Goal: Task Accomplishment & Management: Manage account settings

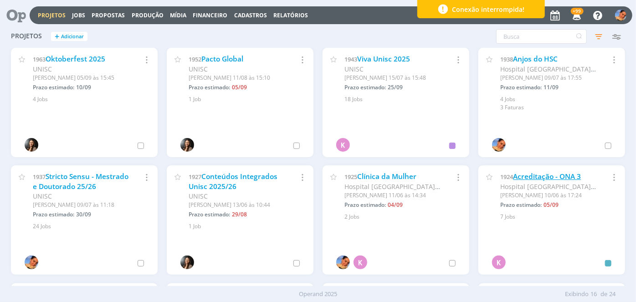
click at [521, 174] on link "Acreditação - ONA 3" at bounding box center [547, 177] width 68 height 10
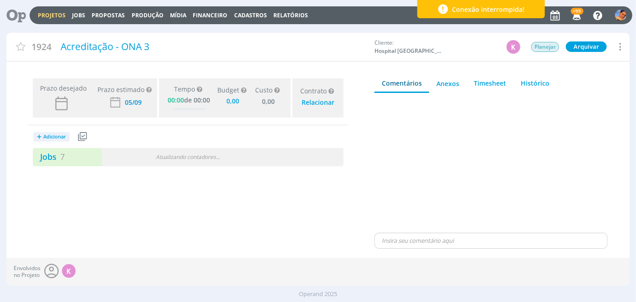
type input "0,00"
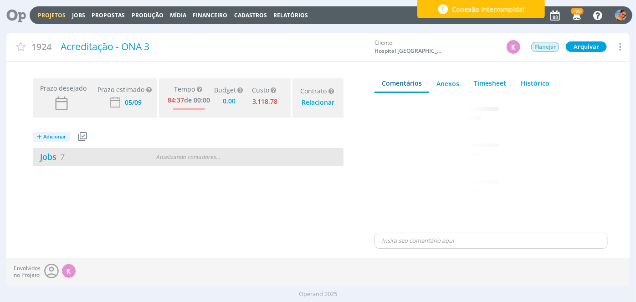
click at [130, 150] on div "Jobs 7 Atualizando contadores . . ." at bounding box center [188, 157] width 311 height 18
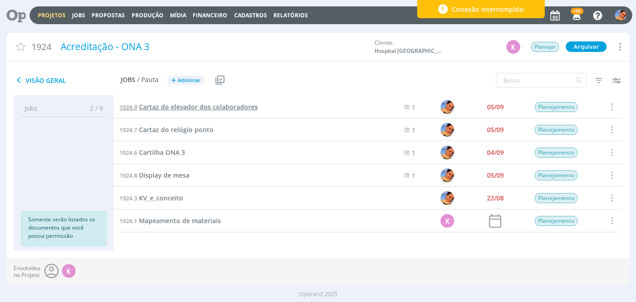
click at [212, 105] on span "Cartaz do elevador dos colaboradores" at bounding box center [198, 106] width 119 height 9
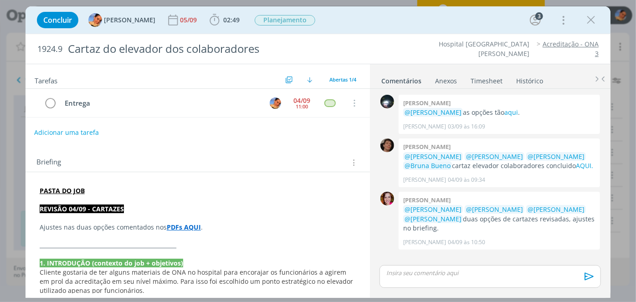
click at [92, 136] on button "Adicionar uma tarefa" at bounding box center [66, 132] width 65 height 15
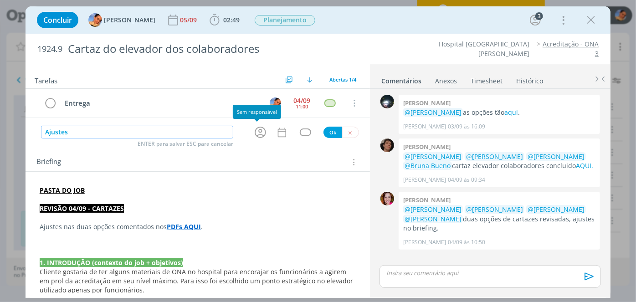
click at [261, 136] on icon "dialog" at bounding box center [260, 132] width 14 height 14
type input "Ajustes"
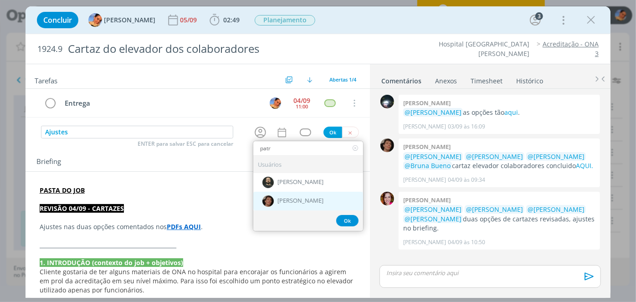
type input "patr"
click at [285, 198] on span "[PERSON_NAME]" at bounding box center [300, 201] width 46 height 7
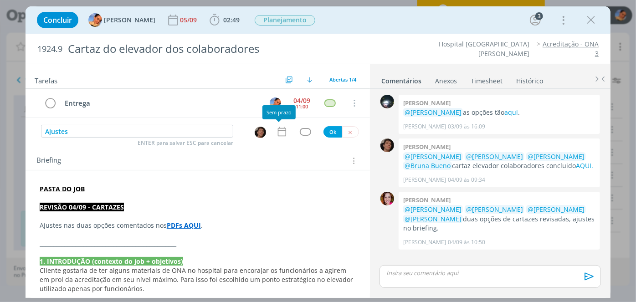
click at [282, 130] on icon "dialog" at bounding box center [282, 132] width 8 height 10
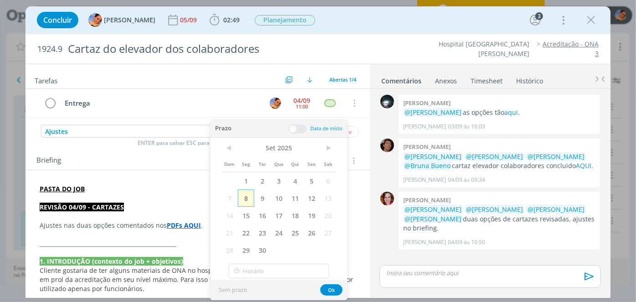
click at [243, 199] on span "8" at bounding box center [246, 198] width 16 height 17
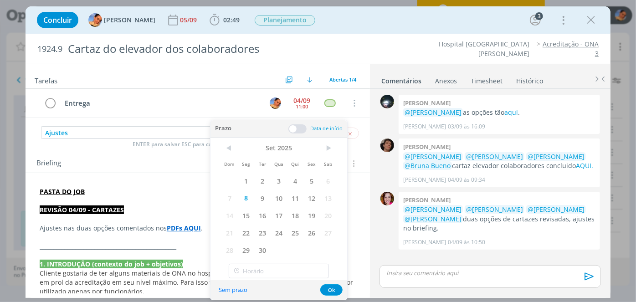
click at [292, 131] on span at bounding box center [297, 128] width 18 height 9
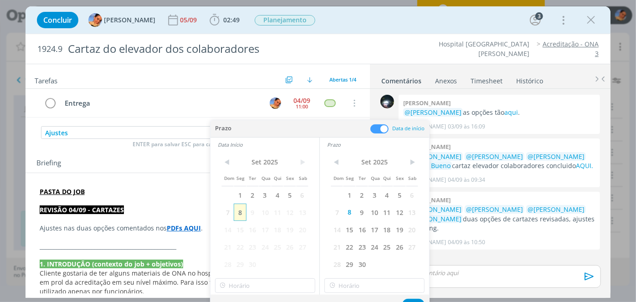
click at [236, 217] on span "8" at bounding box center [240, 212] width 12 height 17
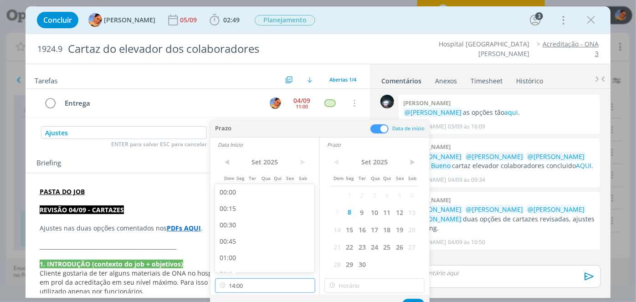
click at [250, 287] on input "14:00" at bounding box center [265, 285] width 100 height 15
type input "13:30"
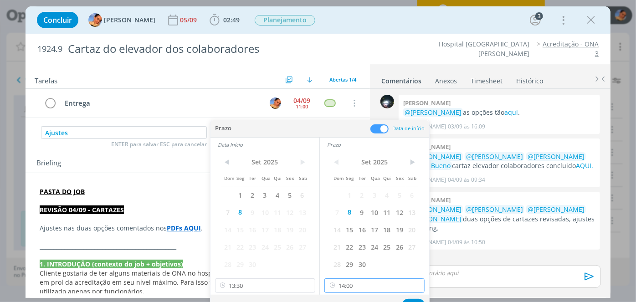
click at [352, 284] on input "14:00" at bounding box center [374, 285] width 100 height 15
type input "14:30"
click at [414, 299] on button "Ok" at bounding box center [413, 304] width 22 height 11
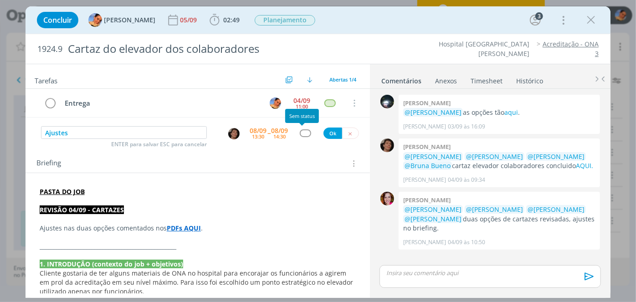
click at [301, 130] on div "dialog" at bounding box center [305, 133] width 11 height 8
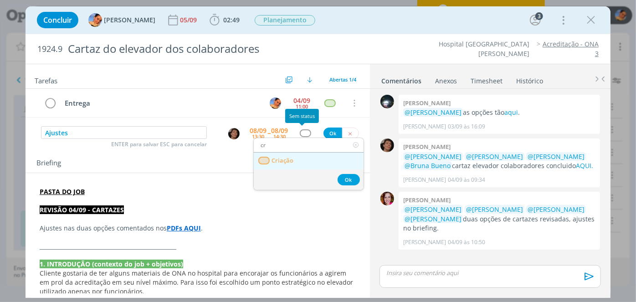
type input "cr"
click at [294, 159] on link "Criação" at bounding box center [309, 161] width 110 height 17
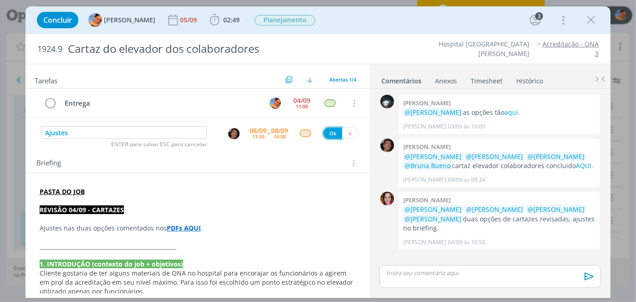
click at [332, 134] on button "Ok" at bounding box center [332, 133] width 19 height 11
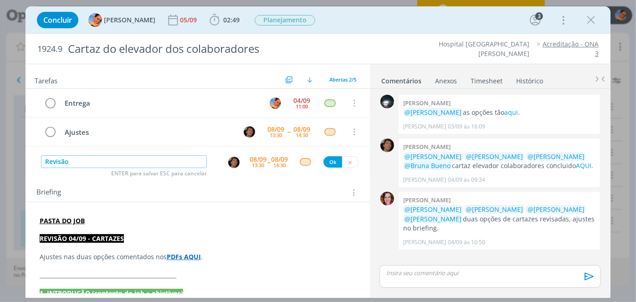
click at [228, 165] on img "dialog" at bounding box center [233, 162] width 11 height 11
type input "Revisão"
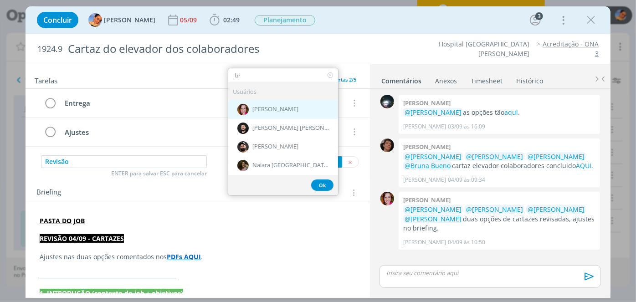
type input "br"
click at [276, 108] on span "[PERSON_NAME]" at bounding box center [275, 109] width 46 height 7
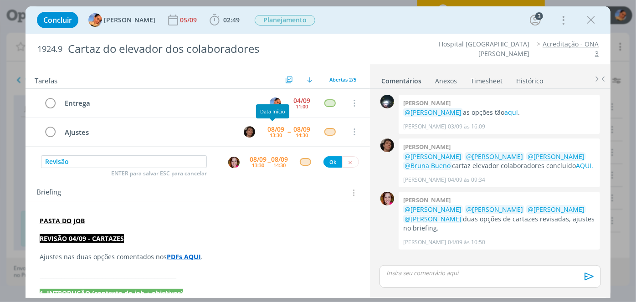
click at [256, 158] on div "08/09" at bounding box center [258, 159] width 17 height 6
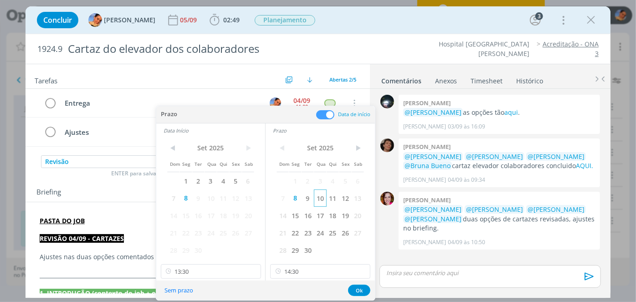
click at [323, 203] on span "10" at bounding box center [320, 198] width 12 height 17
click at [216, 199] on span "10" at bounding box center [211, 198] width 12 height 17
click at [224, 270] on input "13:30" at bounding box center [211, 271] width 100 height 15
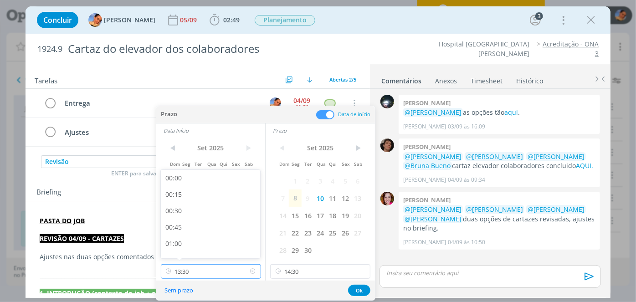
scroll to position [816, 0]
click at [314, 274] on input "14:30" at bounding box center [320, 271] width 100 height 15
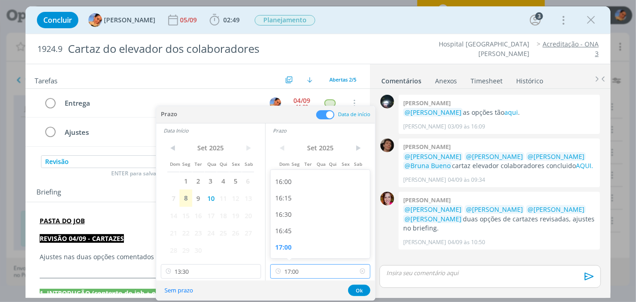
type input "17:15"
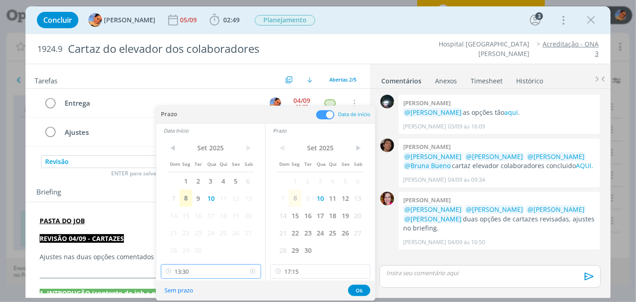
click at [226, 264] on input "13:30" at bounding box center [211, 271] width 100 height 15
type input "17:00"
click at [356, 292] on button "Ok" at bounding box center [359, 290] width 22 height 11
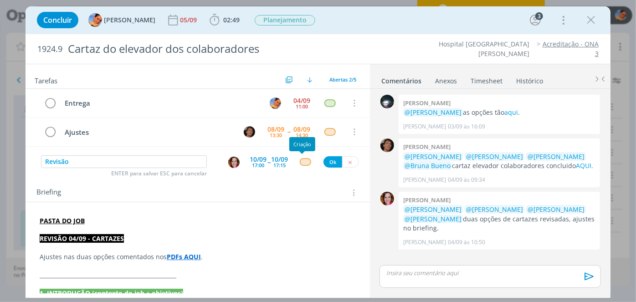
click at [300, 161] on div "dialog" at bounding box center [305, 162] width 11 height 8
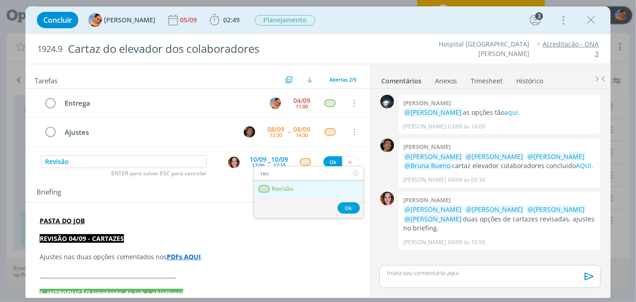
type input "rev"
click at [283, 193] on link "Revisão" at bounding box center [309, 189] width 110 height 17
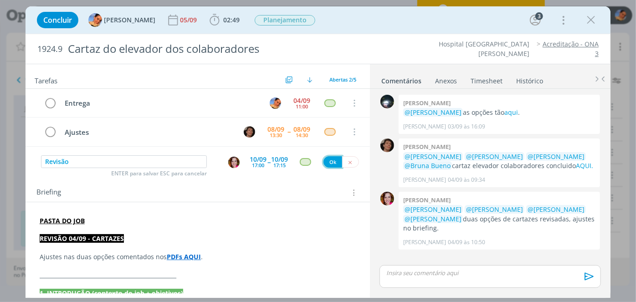
click at [329, 164] on button "Ok" at bounding box center [332, 161] width 19 height 11
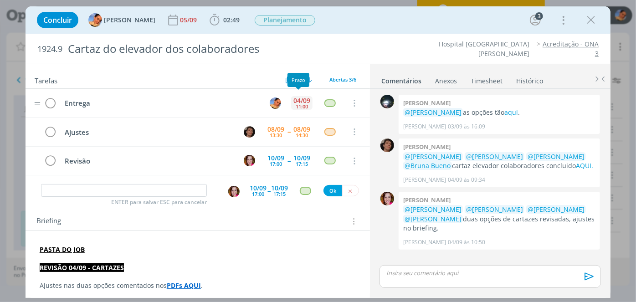
click at [303, 104] on div "11:00" at bounding box center [302, 106] width 12 height 5
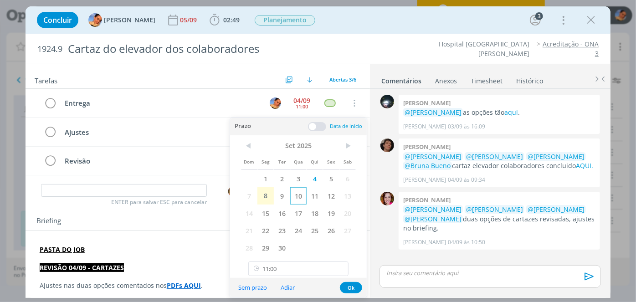
click at [301, 200] on span "10" at bounding box center [298, 195] width 16 height 17
click at [327, 267] on input "11:00" at bounding box center [298, 268] width 100 height 15
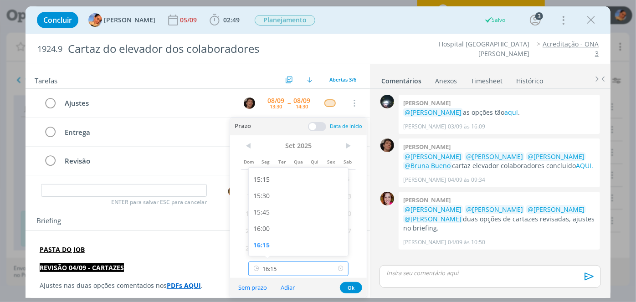
type input "16:30"
click at [334, 136] on div "< Set 2025 > Dom Seg Ter Qua Qui Sex Sab 1 2 3 4 5 6 7 8 9 10 11 12 13 14 15 16…" at bounding box center [298, 196] width 137 height 123
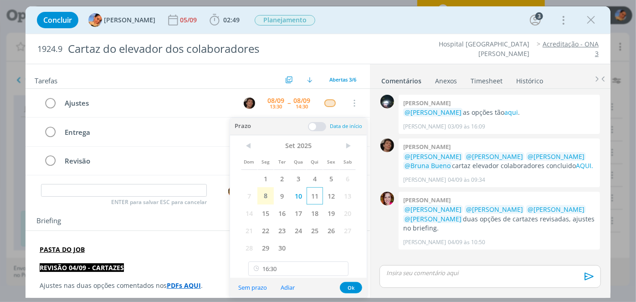
click at [315, 192] on span "11" at bounding box center [315, 195] width 16 height 17
click at [339, 269] on icon at bounding box center [340, 268] width 11 height 15
type input "16:30"
click at [355, 291] on button "Ok" at bounding box center [351, 287] width 22 height 11
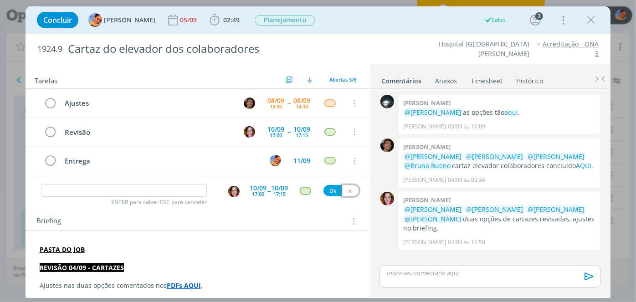
click at [348, 193] on button "dialog" at bounding box center [350, 190] width 17 height 11
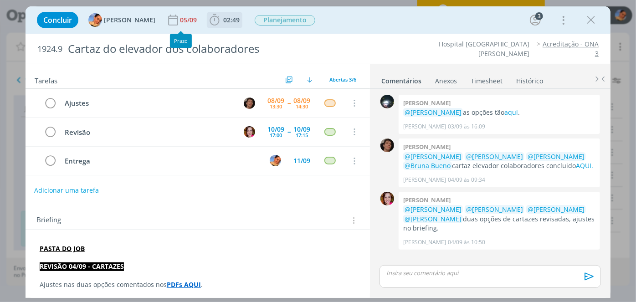
click at [223, 18] on span "02:49" at bounding box center [231, 19] width 16 height 9
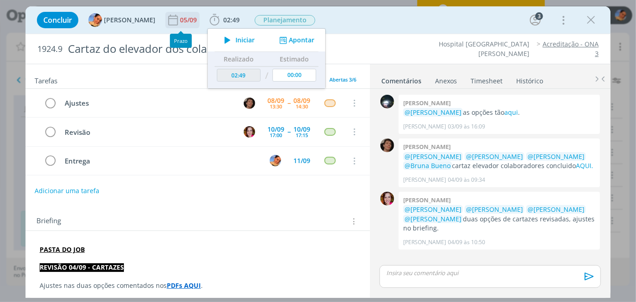
click at [180, 19] on div "05/09" at bounding box center [189, 20] width 19 height 6
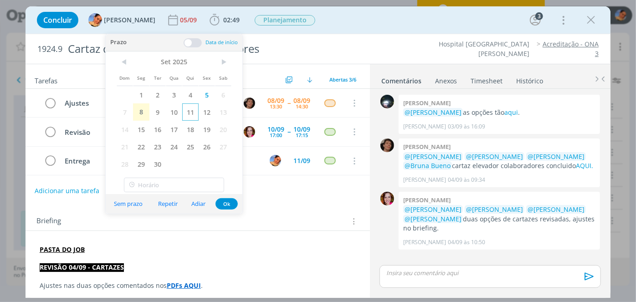
click at [187, 108] on span "11" at bounding box center [190, 111] width 16 height 17
click at [224, 202] on button "Ok" at bounding box center [226, 203] width 22 height 11
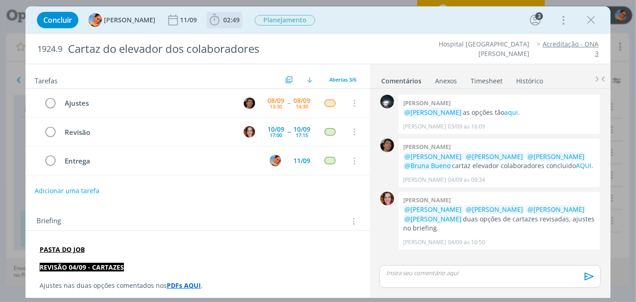
click at [228, 21] on span "02:49" at bounding box center [231, 19] width 16 height 9
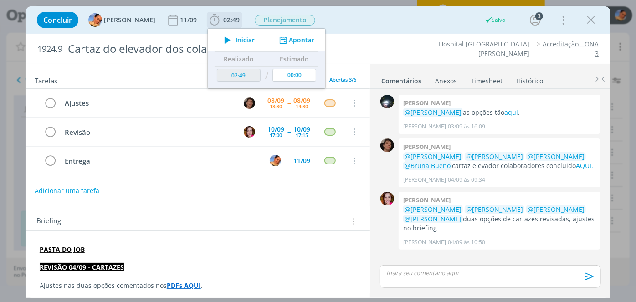
click at [293, 42] on button "Apontar" at bounding box center [296, 41] width 38 height 10
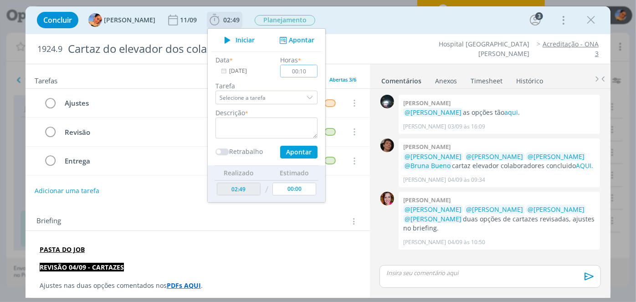
type input "00:10"
click at [242, 122] on textarea "dialog" at bounding box center [266, 128] width 102 height 21
type textarea "novas pautas"
click at [280, 149] on button "Apontar" at bounding box center [298, 152] width 37 height 13
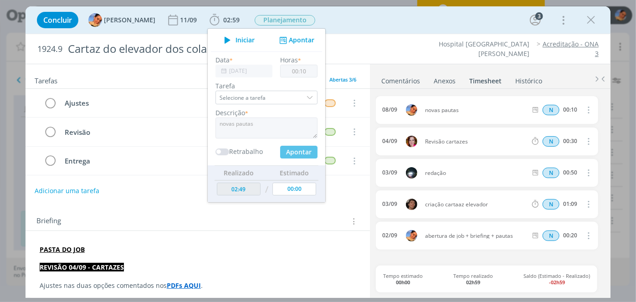
type input "00:00"
type input "02:59"
click at [594, 20] on icon "dialog" at bounding box center [591, 20] width 14 height 14
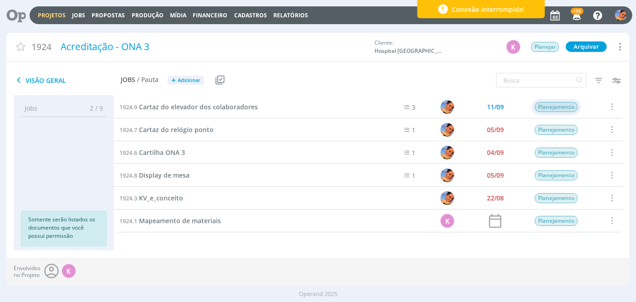
click at [566, 107] on span "Planejamento" at bounding box center [556, 107] width 43 height 10
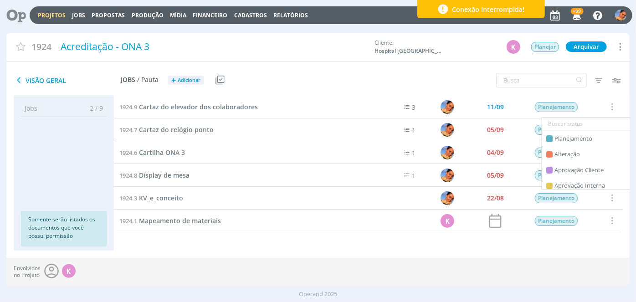
click at [582, 128] on input "text" at bounding box center [595, 124] width 106 height 13
type input "a"
type input "c"
click at [564, 179] on div "Criação" at bounding box center [595, 186] width 106 height 16
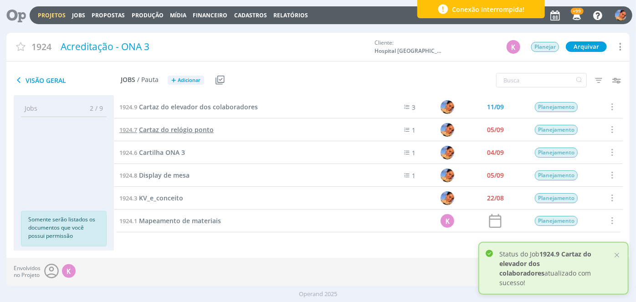
click at [209, 129] on span "Cartaz do relógio ponto" at bounding box center [176, 129] width 75 height 9
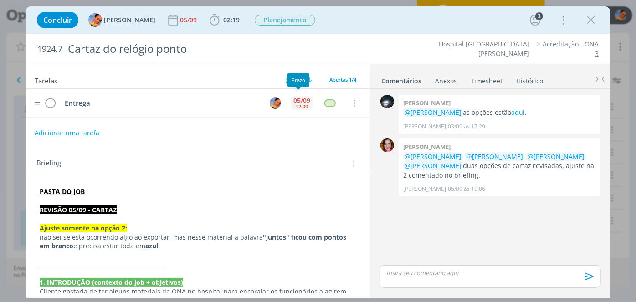
click at [297, 98] on div "05/09" at bounding box center [301, 100] width 17 height 6
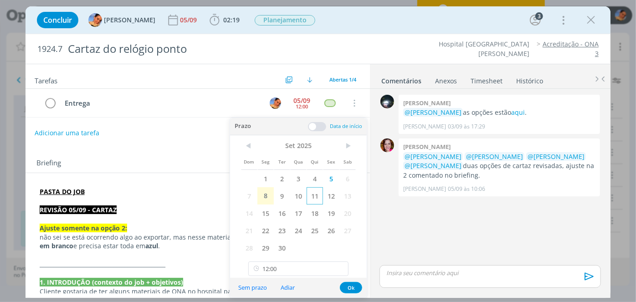
click at [318, 200] on span "11" at bounding box center [315, 195] width 16 height 17
click at [316, 128] on span at bounding box center [317, 126] width 18 height 9
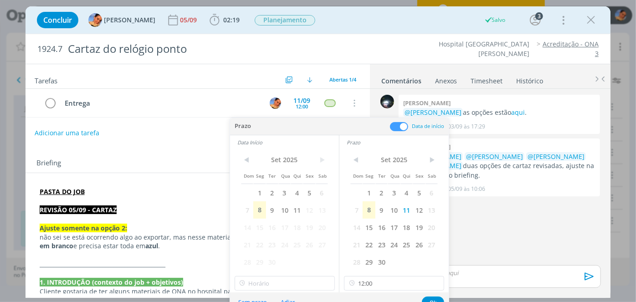
click at [398, 127] on span at bounding box center [399, 126] width 18 height 9
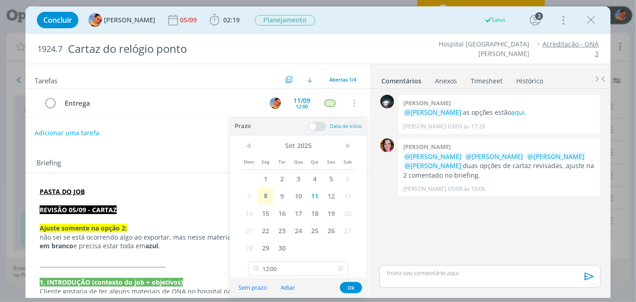
click at [343, 271] on icon at bounding box center [340, 268] width 11 height 15
click at [348, 283] on button "Ok" at bounding box center [351, 287] width 22 height 11
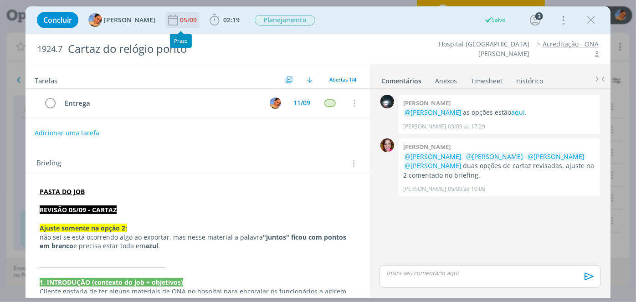
click at [180, 22] on div "05/09" at bounding box center [189, 20] width 19 height 6
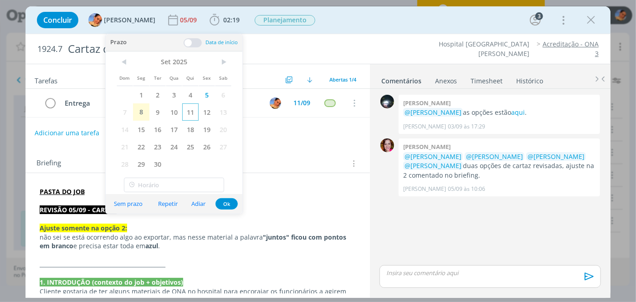
click at [187, 107] on span "11" at bounding box center [190, 111] width 16 height 17
click at [223, 200] on button "Ok" at bounding box center [226, 203] width 22 height 11
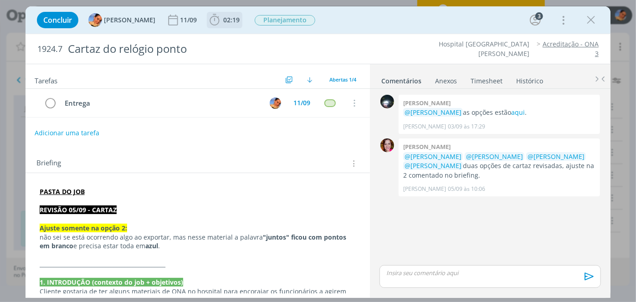
click at [216, 27] on span "02:19 Iniciar Apontar Data * 08/09/2025 Horas * 00:00 Tarefa Selecione a tarefa…" at bounding box center [225, 20] width 36 height 16
click at [211, 20] on icon "dialog" at bounding box center [215, 20] width 14 height 14
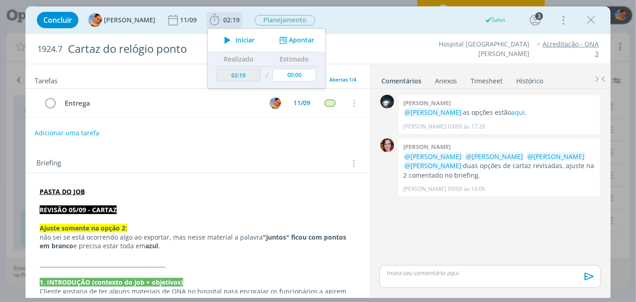
click at [288, 37] on button "Apontar" at bounding box center [296, 41] width 38 height 10
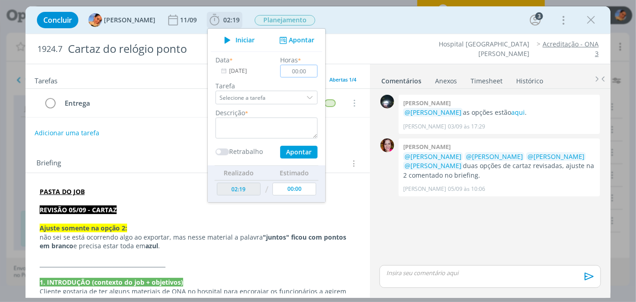
click at [302, 72] on input "00:00" at bounding box center [298, 71] width 37 height 13
type input "00:10"
click at [251, 122] on textarea "dialog" at bounding box center [266, 128] width 102 height 21
type textarea "novas pautas"
click at [293, 155] on button "Apontar" at bounding box center [298, 152] width 37 height 13
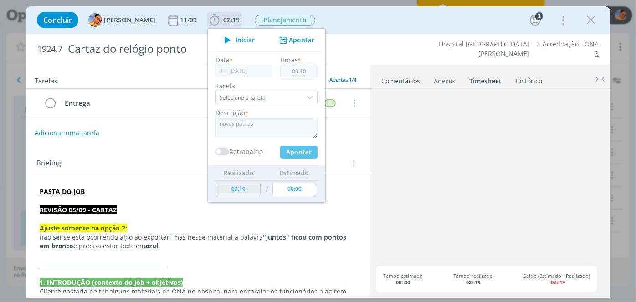
type input "00:00"
type input "02:29"
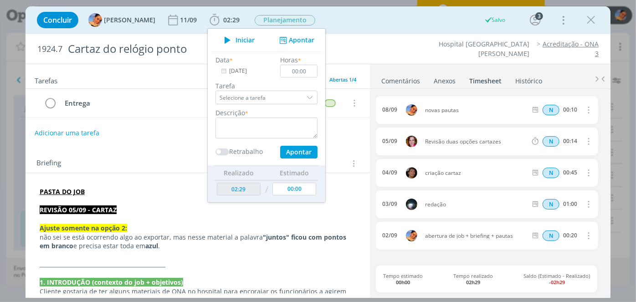
click at [194, 143] on div "Tarefas Usar Job de template Criar template a partir deste job Visualizar Templ…" at bounding box center [198, 178] width 344 height 229
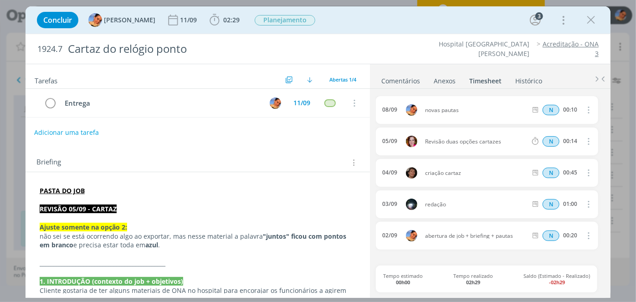
click at [54, 129] on button "Adicionar uma tarefa" at bounding box center [66, 132] width 65 height 15
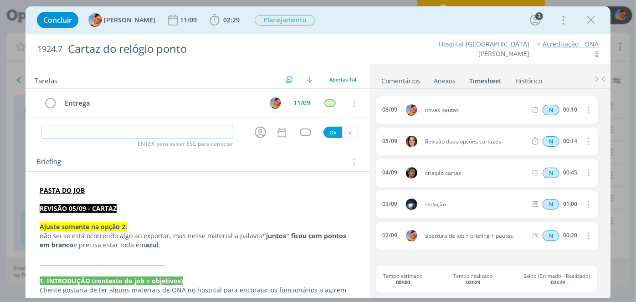
click at [67, 134] on input "dialog" at bounding box center [137, 132] width 192 height 13
click at [255, 136] on icon "dialog" at bounding box center [260, 132] width 11 height 11
type input "Ajustes"
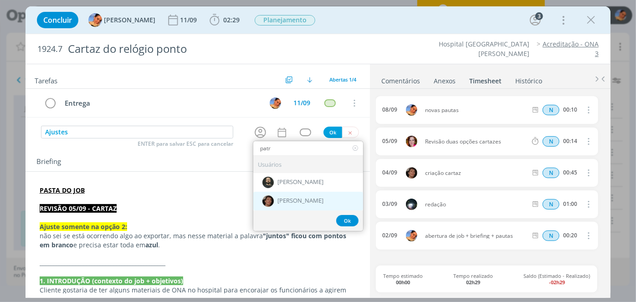
type input "patr"
click at [305, 194] on div "[PERSON_NAME]" at bounding box center [308, 201] width 110 height 19
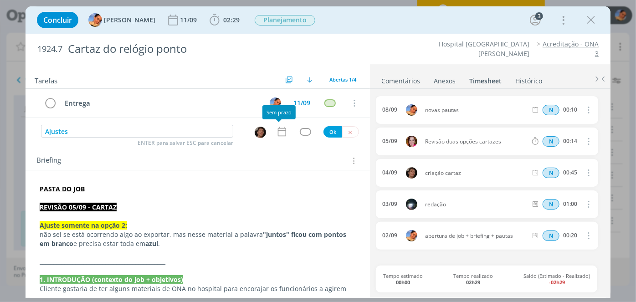
click at [278, 126] on icon "dialog" at bounding box center [282, 132] width 12 height 12
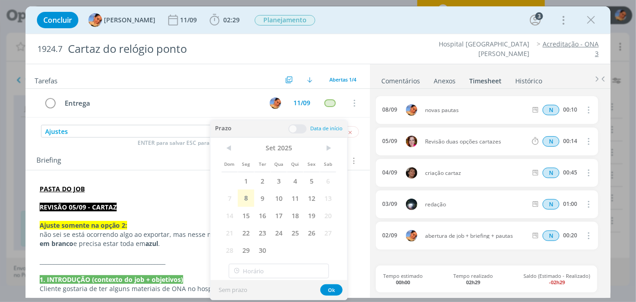
click at [301, 127] on span at bounding box center [297, 128] width 18 height 9
click at [247, 194] on span "8" at bounding box center [246, 198] width 16 height 17
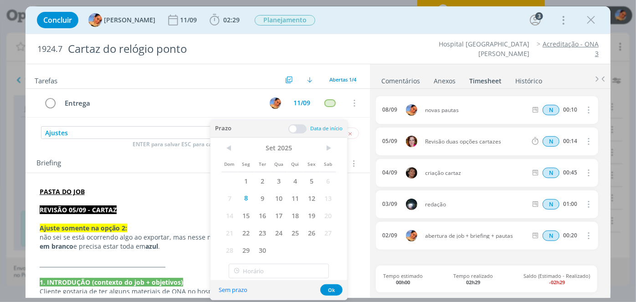
click at [292, 127] on span at bounding box center [297, 128] width 18 height 9
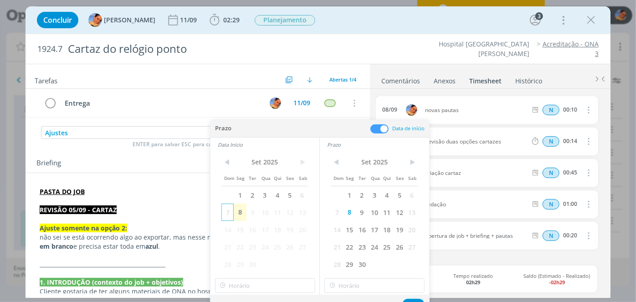
click at [230, 218] on span "7" at bounding box center [227, 212] width 12 height 17
click at [236, 216] on span "8" at bounding box center [240, 212] width 12 height 17
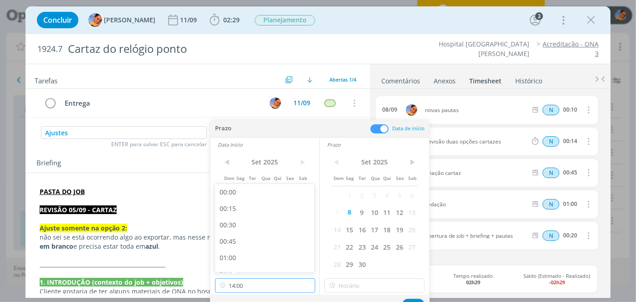
click at [249, 278] on input "14:00" at bounding box center [265, 285] width 100 height 15
type input "14:30"
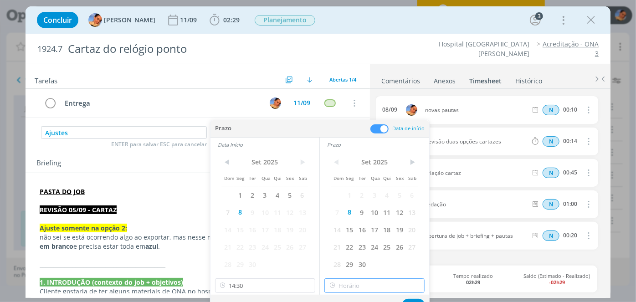
click at [356, 280] on input "text" at bounding box center [374, 285] width 100 height 15
type input "15:00"
click at [409, 300] on button "Ok" at bounding box center [413, 304] width 22 height 11
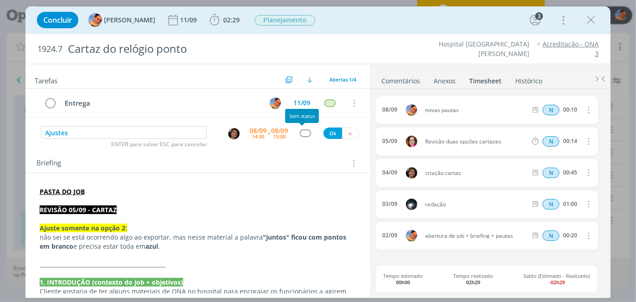
click at [301, 132] on div "dialog" at bounding box center [305, 133] width 11 height 8
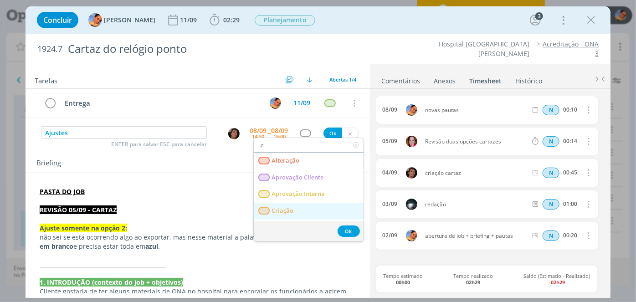
type input "c"
click at [273, 210] on span "Criação" at bounding box center [282, 210] width 22 height 7
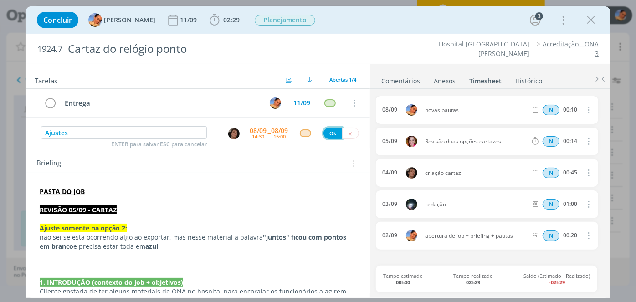
click at [330, 131] on button "Ok" at bounding box center [332, 133] width 19 height 11
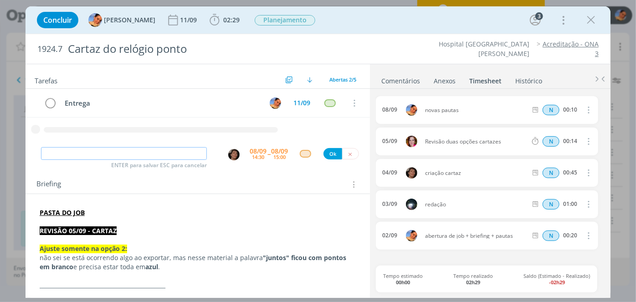
click at [144, 150] on input "dialog" at bounding box center [124, 153] width 166 height 13
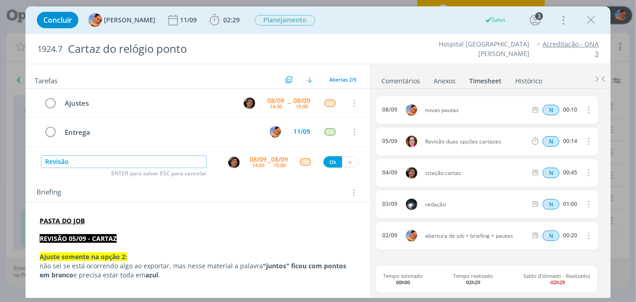
type input "Revisão"
click at [223, 162] on div "dialog" at bounding box center [234, 162] width 29 height 14
click at [231, 162] on img "dialog" at bounding box center [233, 162] width 11 height 11
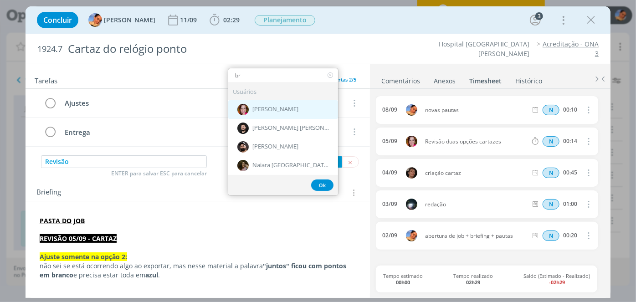
type input "br"
click at [302, 111] on div "Bruna Bueno" at bounding box center [283, 109] width 110 height 19
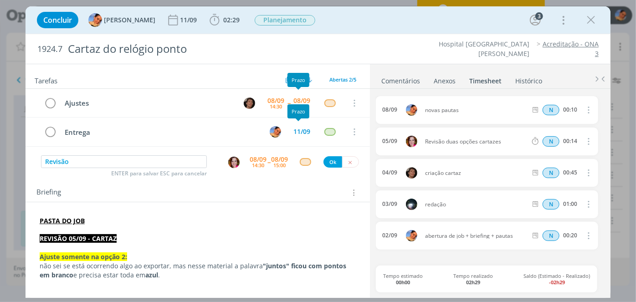
click at [261, 156] on div "08/09" at bounding box center [258, 159] width 17 height 6
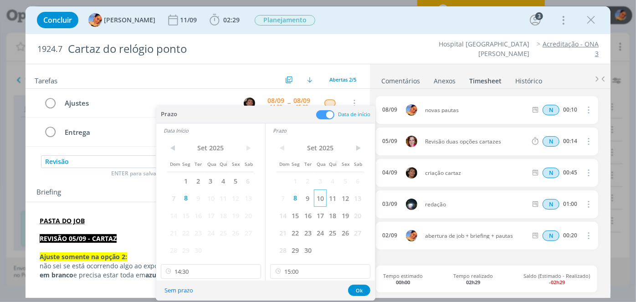
click at [321, 198] on span "10" at bounding box center [320, 198] width 12 height 17
click at [213, 198] on span "10" at bounding box center [211, 198] width 12 height 17
click at [299, 261] on div "< Set 2025 > Dom Seg Ter Qua Qui Sex Sab 1 2 3 4 5 6 7 8 9 10 11 12 13 14 15 16…" at bounding box center [320, 209] width 109 height 143
click at [300, 266] on input "15:00" at bounding box center [320, 271] width 100 height 15
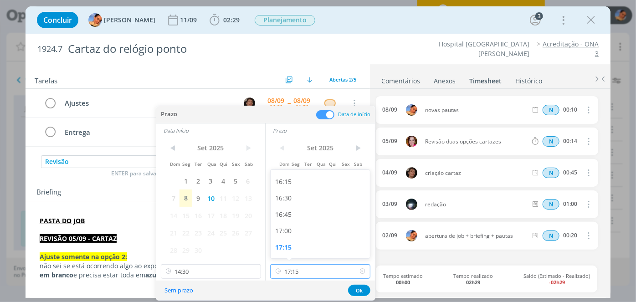
type input "17:30"
click at [293, 251] on div "17:30" at bounding box center [322, 247] width 102 height 16
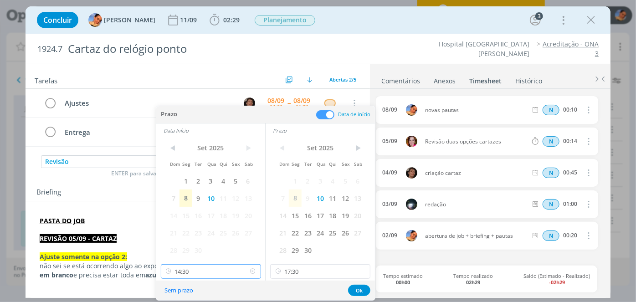
click at [234, 265] on input "14:30" at bounding box center [211, 271] width 100 height 15
type input "17:15"
click at [225, 253] on div "17:15" at bounding box center [212, 247] width 102 height 16
click at [363, 290] on button "Ok" at bounding box center [359, 290] width 22 height 11
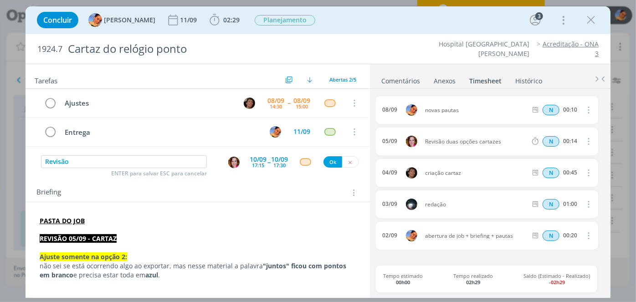
click at [304, 159] on div "dialog" at bounding box center [305, 162] width 11 height 8
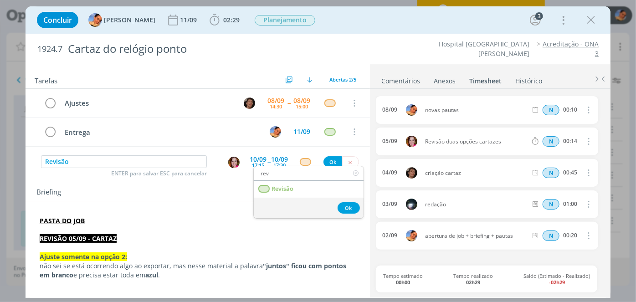
type input "rev"
click at [287, 185] on span "Revisão" at bounding box center [282, 188] width 22 height 7
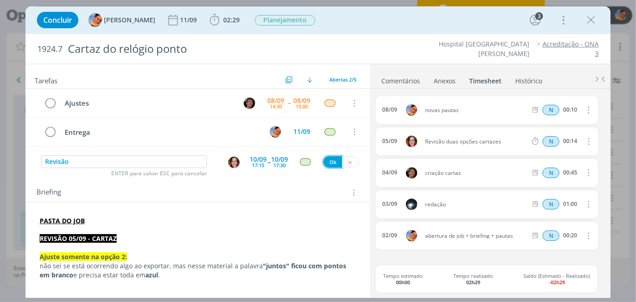
click at [328, 160] on button "Ok" at bounding box center [332, 161] width 19 height 11
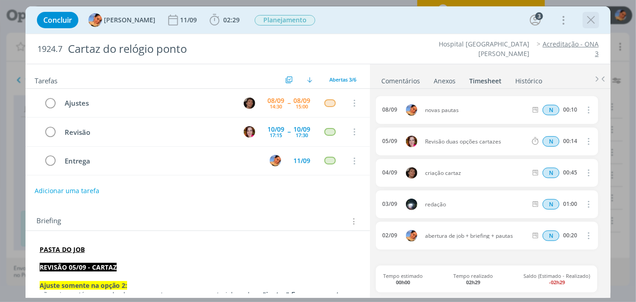
click at [595, 19] on icon "dialog" at bounding box center [591, 20] width 14 height 14
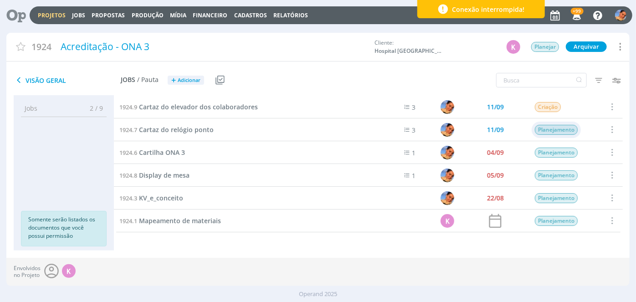
click at [542, 129] on span "Planejamento" at bounding box center [556, 130] width 43 height 10
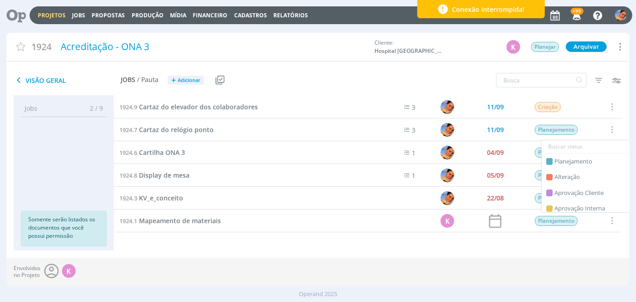
click at [556, 148] on input "text" at bounding box center [595, 146] width 106 height 13
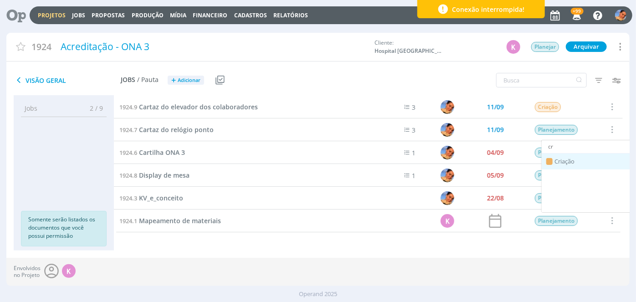
type input "cr"
click at [567, 165] on span "Criação" at bounding box center [564, 161] width 20 height 9
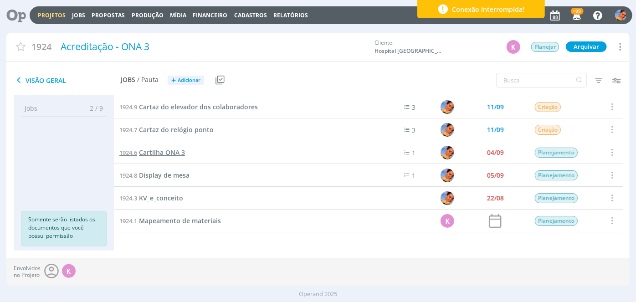
click at [168, 151] on span "Cartilha ONA 3" at bounding box center [162, 152] width 46 height 9
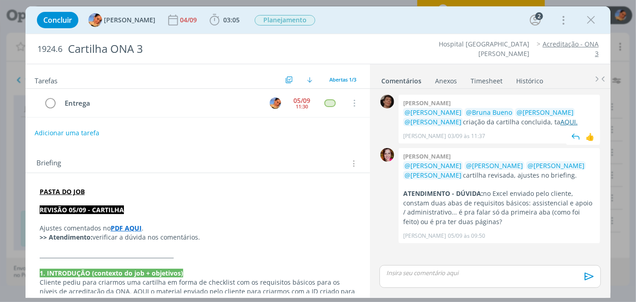
click at [560, 120] on link "AQUI." at bounding box center [568, 122] width 17 height 9
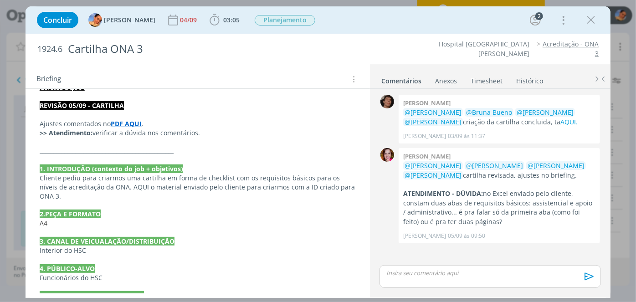
scroll to position [126, 0]
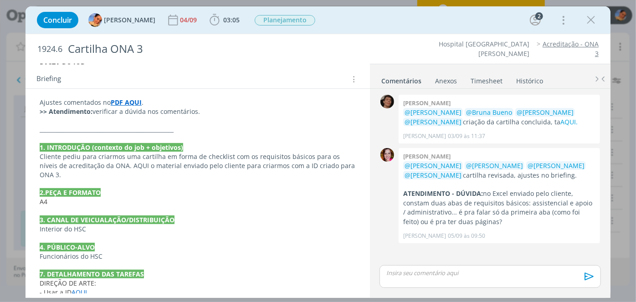
drag, startPoint x: 365, startPoint y: 180, endPoint x: 368, endPoint y: 141, distance: 39.3
click at [368, 141] on div "Tarefas Usar Job de template Criar template a partir deste job Visualizar Templ…" at bounding box center [198, 178] width 344 height 229
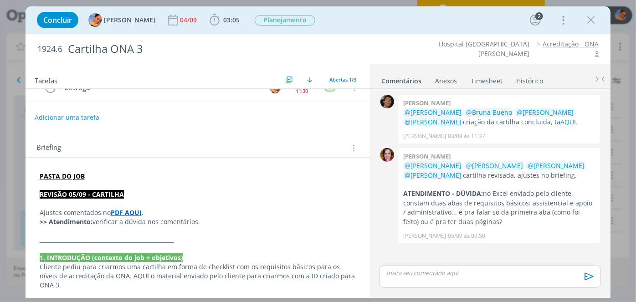
scroll to position [0, 0]
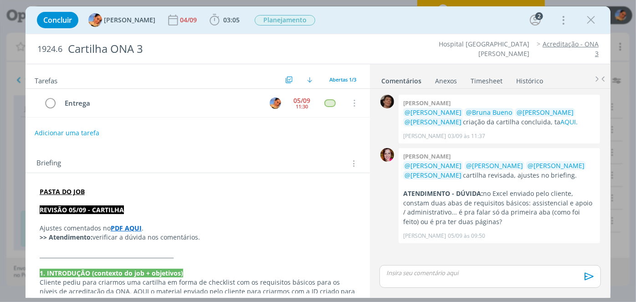
click at [69, 190] on strong "PASTA DO JOB" at bounding box center [62, 191] width 45 height 9
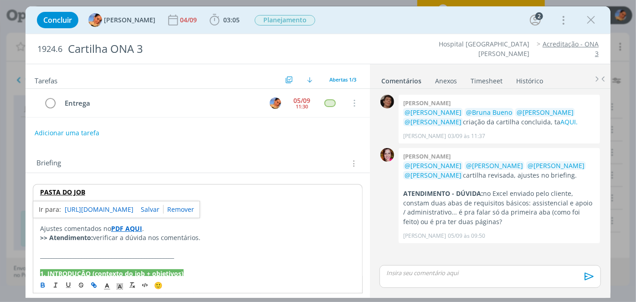
click at [98, 205] on link "https://sobeae.sharepoint.com/:f:/s/SOBEAE/EgU9yDLIEaJBjrV_COlnVxkBhVcfe_OYxSQN…" at bounding box center [99, 210] width 69 height 12
click at [246, 164] on div "Briefing Briefings Predefinidos Versões do Briefing Ver Briefing do Projeto" at bounding box center [198, 164] width 325 height 12
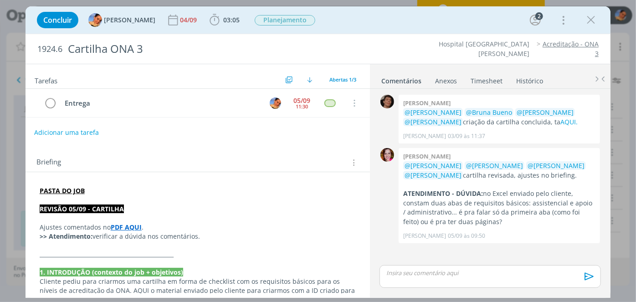
click at [47, 130] on button "Adicionar uma tarefa" at bounding box center [66, 132] width 65 height 15
click at [77, 130] on input "dialog" at bounding box center [137, 132] width 192 height 13
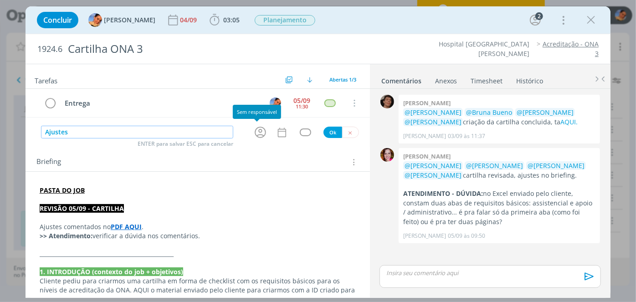
type input "Ajustes"
click at [248, 133] on div "dialog" at bounding box center [261, 132] width 29 height 15
click at [256, 132] on icon "dialog" at bounding box center [260, 132] width 14 height 14
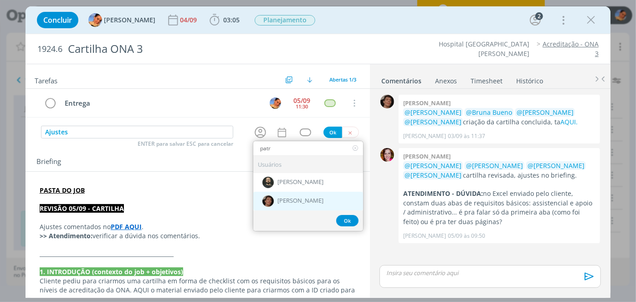
type input "patr"
click at [270, 195] on div "dialog" at bounding box center [267, 200] width 11 height 11
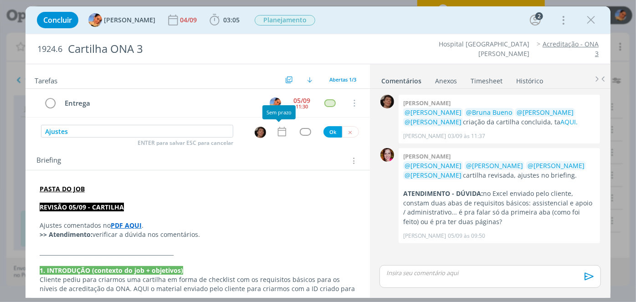
click at [279, 135] on icon "dialog" at bounding box center [282, 132] width 8 height 10
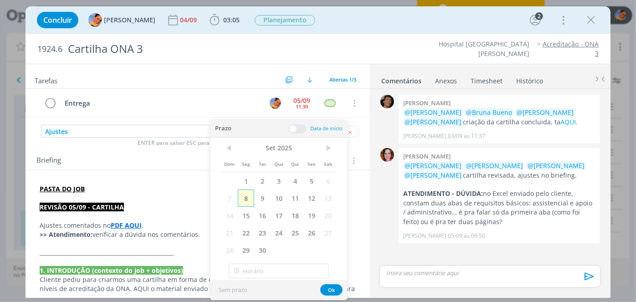
click at [251, 198] on span "8" at bounding box center [246, 198] width 16 height 17
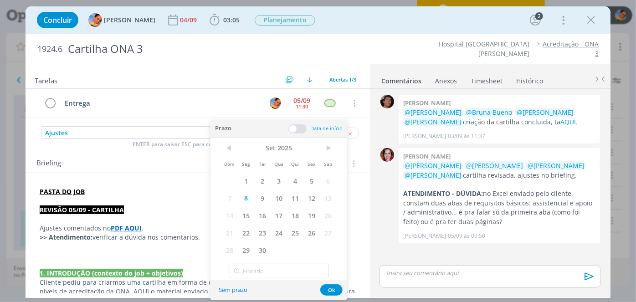
click at [295, 131] on span at bounding box center [297, 128] width 18 height 9
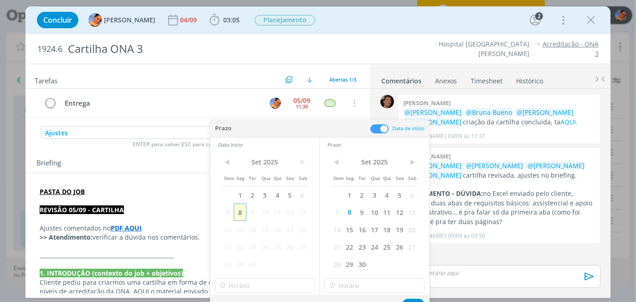
click at [239, 211] on span "8" at bounding box center [240, 212] width 12 height 17
click at [243, 284] on input "14:00" at bounding box center [265, 285] width 100 height 15
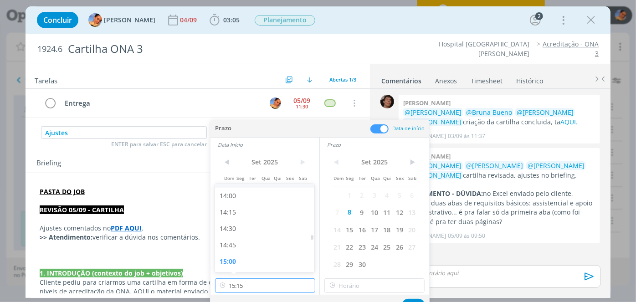
scroll to position [931, 0]
click at [251, 249] on div "15:00" at bounding box center [266, 245] width 102 height 16
type input "15:00"
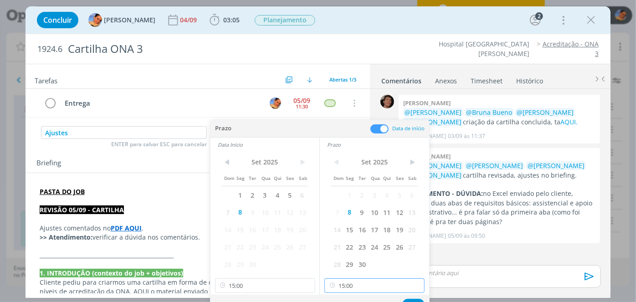
click at [350, 282] on input "15:00" at bounding box center [374, 285] width 100 height 15
type input "16:00"
click at [415, 298] on div "Sem prazo Ok" at bounding box center [319, 305] width 219 height 20
click at [411, 300] on button "Ok" at bounding box center [413, 304] width 22 height 11
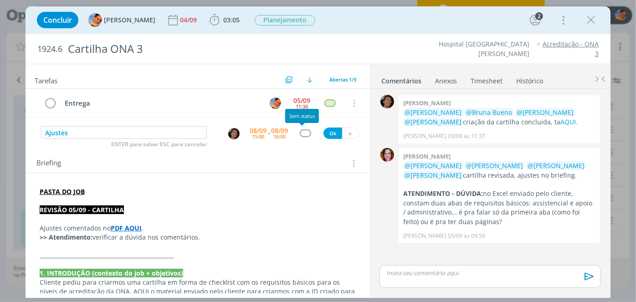
click at [303, 133] on div "dialog" at bounding box center [305, 133] width 11 height 8
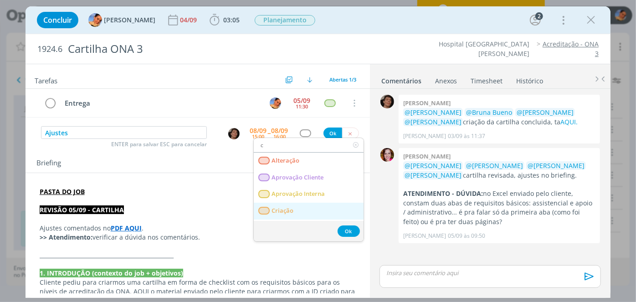
type input "c"
click at [273, 205] on link "Criação" at bounding box center [309, 211] width 110 height 17
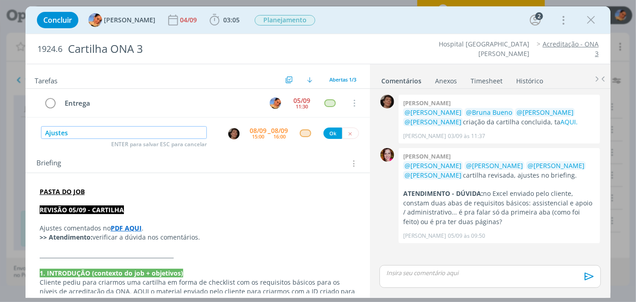
drag, startPoint x: 148, startPoint y: 127, endPoint x: 1, endPoint y: 128, distance: 147.1
click at [1, 128] on div "Concluir Luíza Santana 04/09 03:05 Iniciar Apontar Data * 08/09/2025 Horas * 00…" at bounding box center [318, 151] width 636 height 302
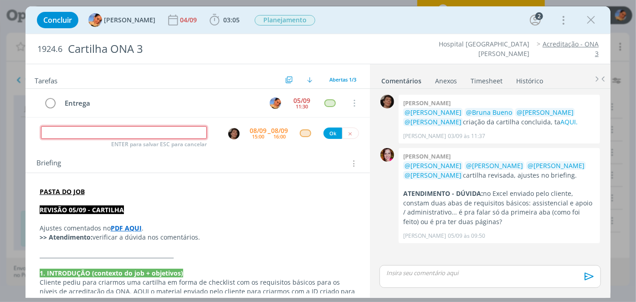
type input "X"
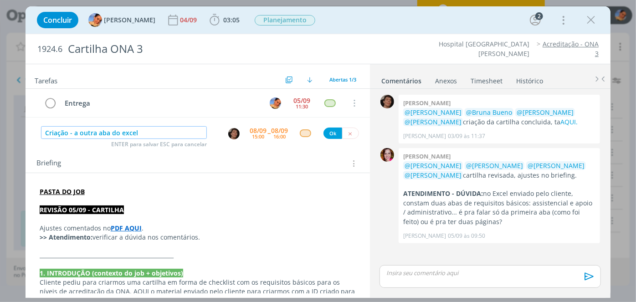
type input "Criação - a outra aba do excel"
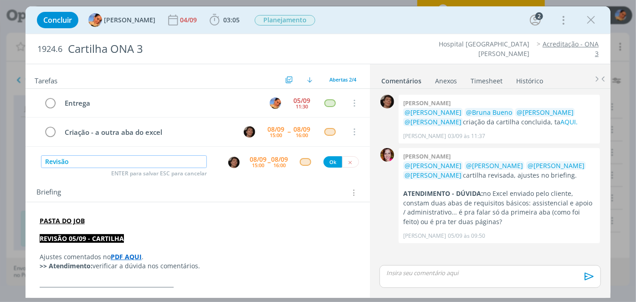
type input "Revisão"
click at [237, 163] on div "dialog" at bounding box center [235, 162] width 15 height 12
click at [230, 158] on img "dialog" at bounding box center [233, 162] width 11 height 11
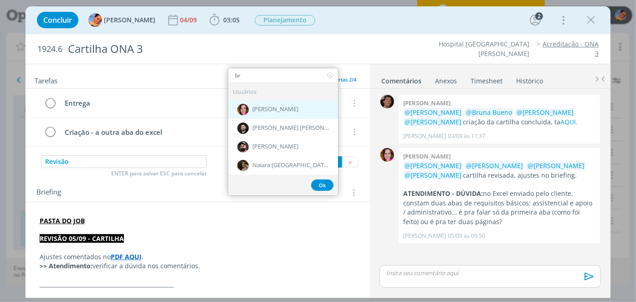
type input "br"
click at [277, 114] on div "Bruna Bueno" at bounding box center [283, 109] width 110 height 19
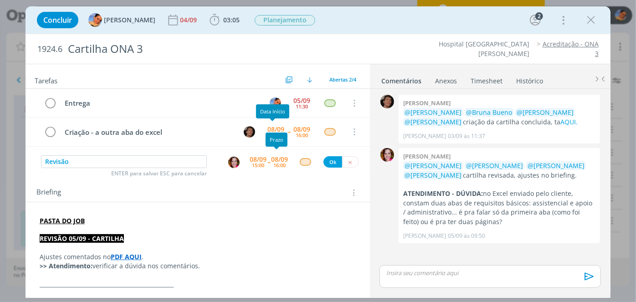
click at [277, 163] on div "16:00" at bounding box center [279, 165] width 12 height 5
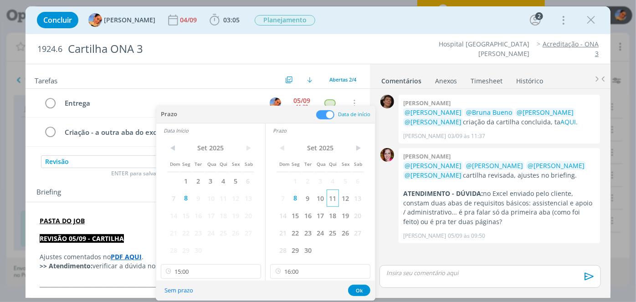
click at [334, 200] on span "11" at bounding box center [333, 198] width 12 height 17
click at [227, 200] on span "11" at bounding box center [223, 198] width 12 height 17
click at [217, 200] on span "11" at bounding box center [223, 198] width 12 height 17
click at [214, 198] on span "10" at bounding box center [211, 198] width 12 height 17
click at [322, 198] on span "10" at bounding box center [320, 198] width 12 height 17
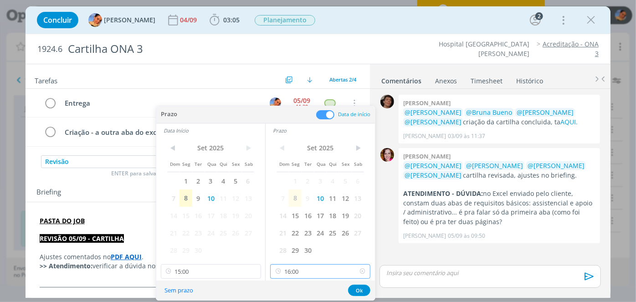
click at [324, 273] on input "16:00" at bounding box center [320, 271] width 100 height 15
type input "17:45"
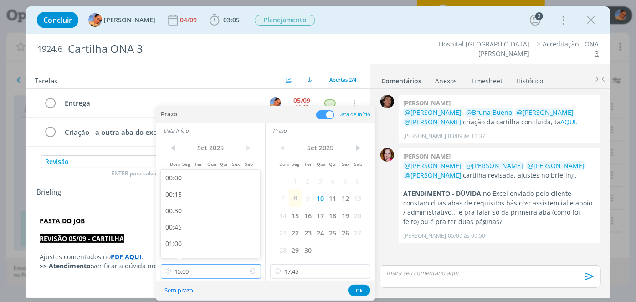
click at [228, 269] on input "15:00" at bounding box center [211, 271] width 100 height 15
type input "17:00"
click at [363, 287] on button "Ok" at bounding box center [359, 290] width 22 height 11
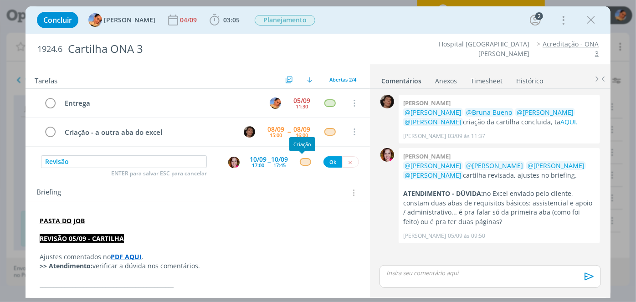
click at [305, 160] on div "dialog" at bounding box center [305, 162] width 11 height 8
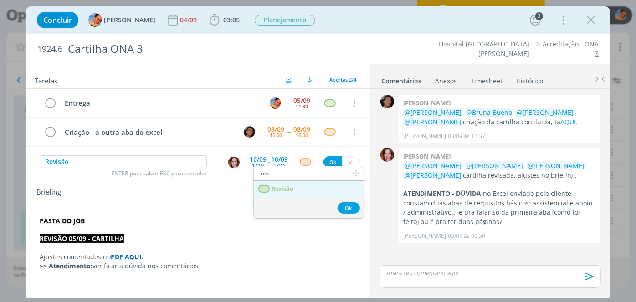
type input "rev"
click at [291, 181] on link "Revisão" at bounding box center [309, 189] width 110 height 17
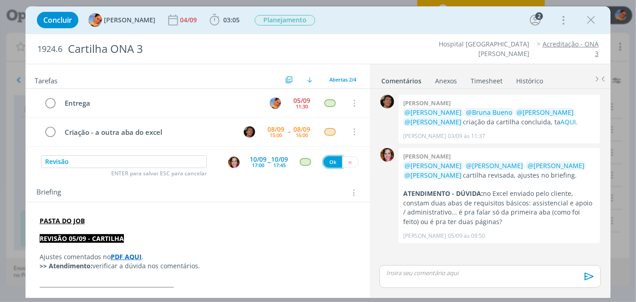
click at [334, 156] on button "Ok" at bounding box center [332, 161] width 19 height 11
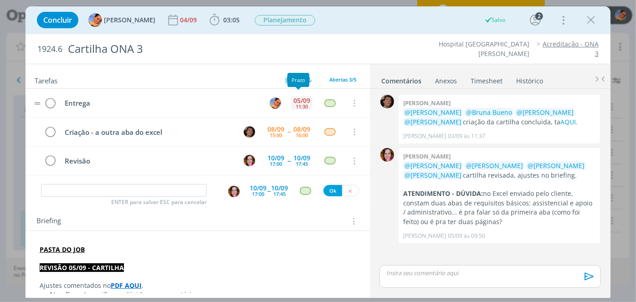
click at [300, 97] on div "05/09" at bounding box center [301, 100] width 17 height 6
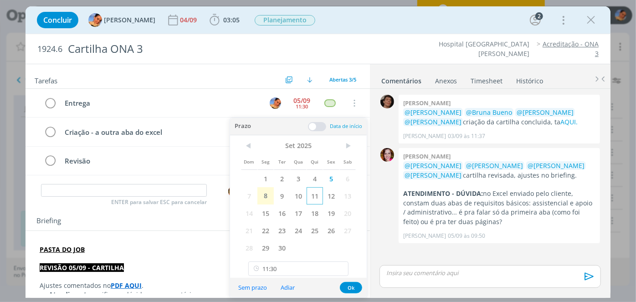
click at [313, 191] on span "11" at bounding box center [315, 195] width 16 height 17
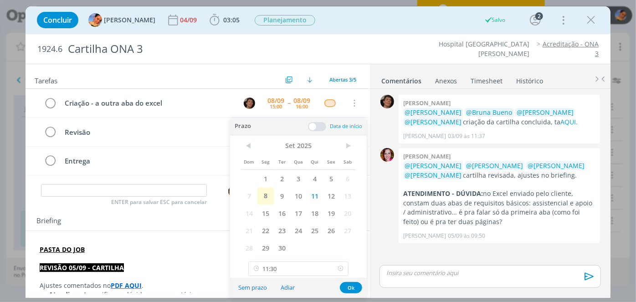
click at [343, 267] on icon at bounding box center [340, 268] width 11 height 15
type input "11:30"
click at [350, 284] on button "Ok" at bounding box center [351, 287] width 22 height 11
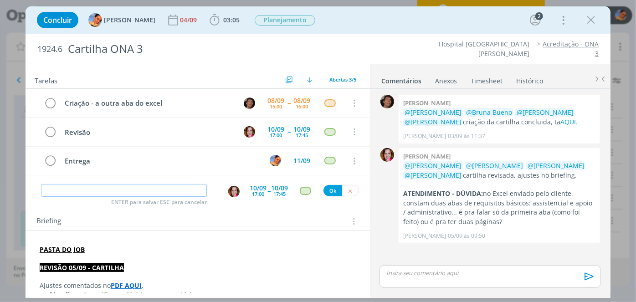
click at [183, 185] on input "dialog" at bounding box center [124, 190] width 166 height 13
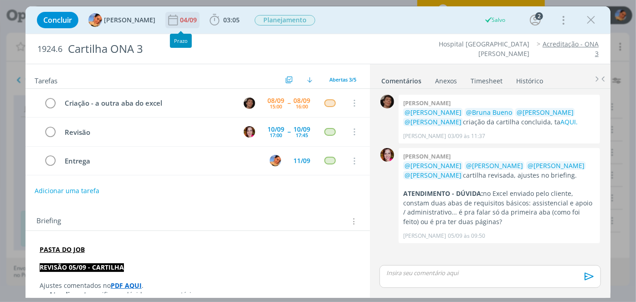
click at [181, 23] on div "04/09" at bounding box center [189, 20] width 19 height 6
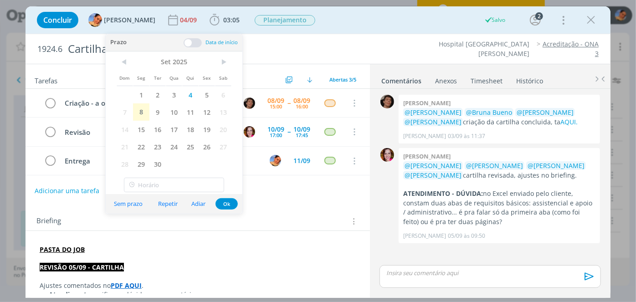
click at [186, 109] on span "11" at bounding box center [190, 111] width 16 height 17
click at [234, 206] on button "Ok" at bounding box center [226, 203] width 22 height 11
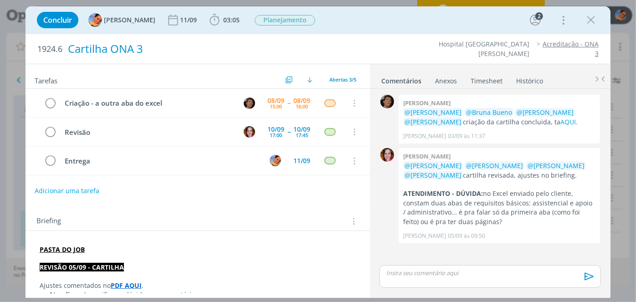
click at [223, 16] on span "03:05" at bounding box center [231, 19] width 16 height 9
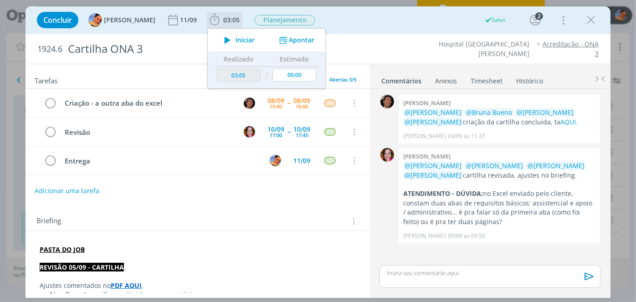
click at [280, 43] on icon "dialog" at bounding box center [282, 40] width 11 height 9
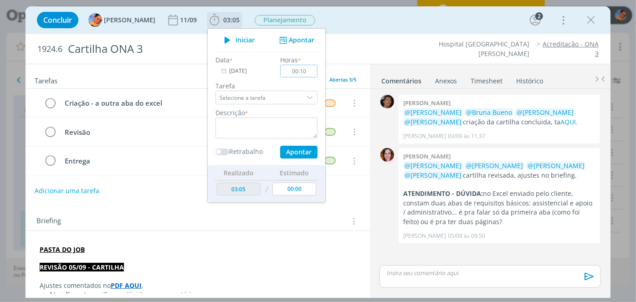
type input "00:10"
click at [242, 129] on textarea "dialog" at bounding box center [266, 128] width 102 height 21
type textarea "novas pautas"
click at [283, 149] on button "Apontar" at bounding box center [298, 152] width 37 height 13
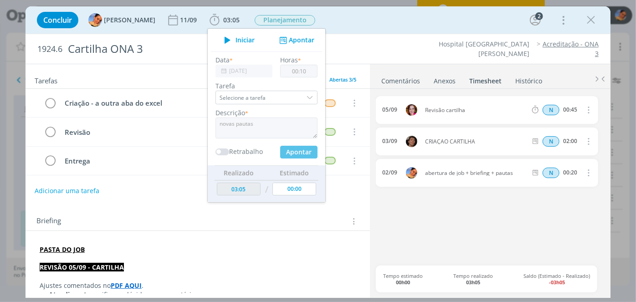
click at [361, 39] on div "1924.6 Cartilha ONA 3" at bounding box center [199, 49] width 333 height 30
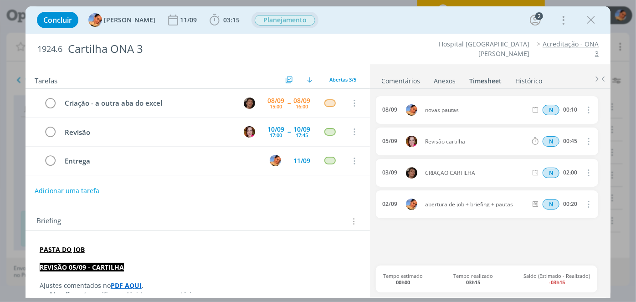
click at [271, 20] on span "Planejamento" at bounding box center [285, 20] width 61 height 10
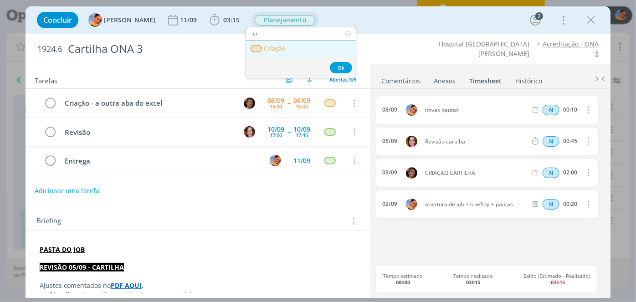
type input "cr"
click at [279, 50] on span "Criação" at bounding box center [275, 48] width 22 height 7
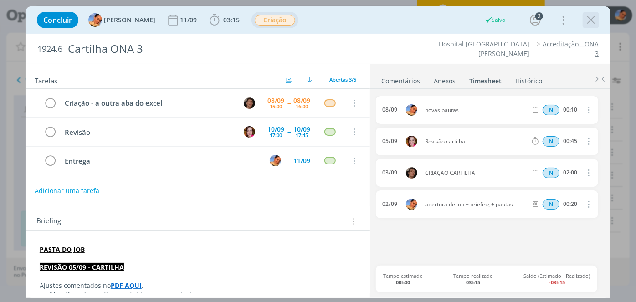
click at [590, 15] on icon "dialog" at bounding box center [591, 20] width 14 height 14
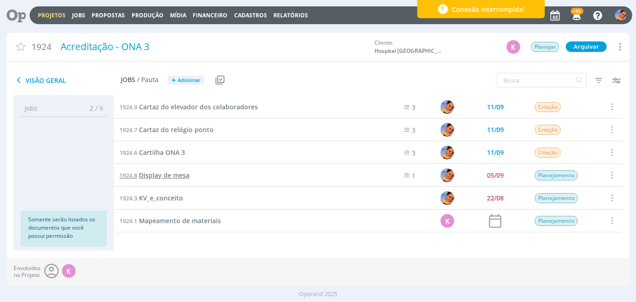
click at [183, 173] on span "Display de mesa" at bounding box center [164, 175] width 51 height 9
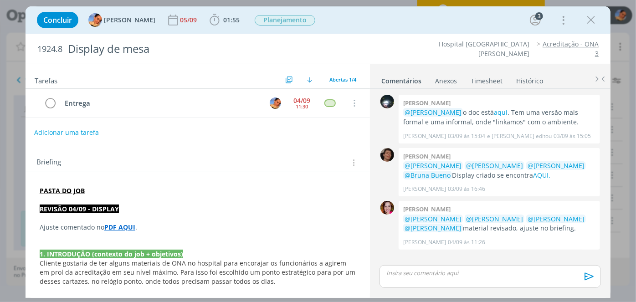
click at [66, 127] on button "Adicionar uma tarefa" at bounding box center [66, 132] width 65 height 15
click at [80, 131] on input "dialog" at bounding box center [137, 132] width 192 height 13
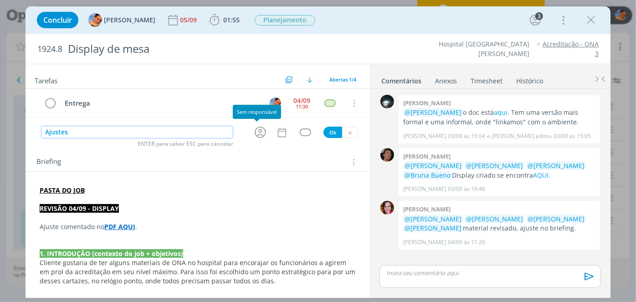
type input "Ajustes"
click at [257, 134] on icon "dialog" at bounding box center [260, 132] width 14 height 14
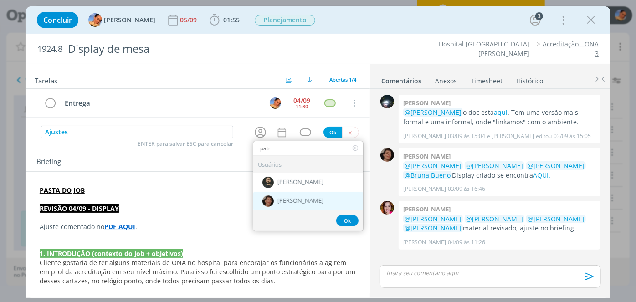
type input "patr"
click at [270, 200] on img "dialog" at bounding box center [267, 200] width 11 height 11
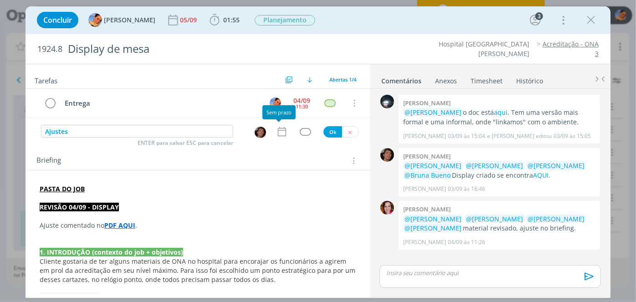
click at [276, 131] on icon "dialog" at bounding box center [282, 132] width 12 height 12
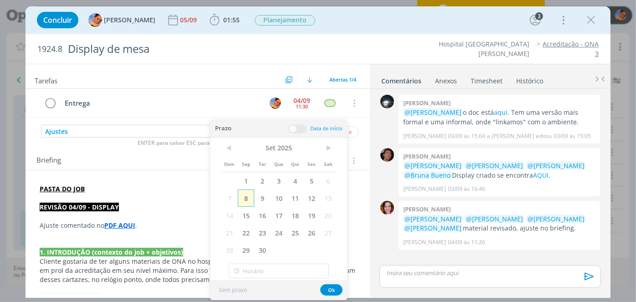
click at [246, 195] on span "8" at bounding box center [246, 198] width 16 height 17
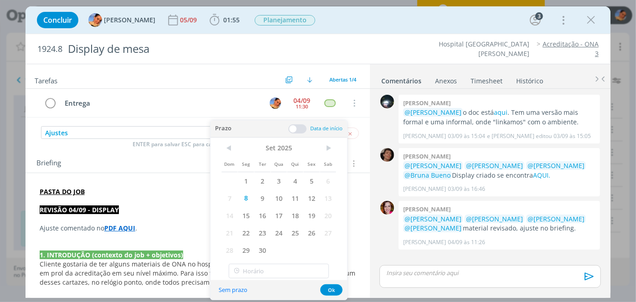
click at [297, 127] on span at bounding box center [297, 128] width 18 height 9
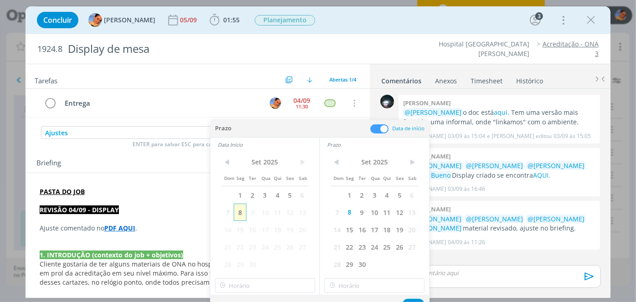
click at [239, 210] on span "8" at bounding box center [240, 212] width 12 height 17
click at [244, 289] on input "14:00" at bounding box center [265, 285] width 100 height 15
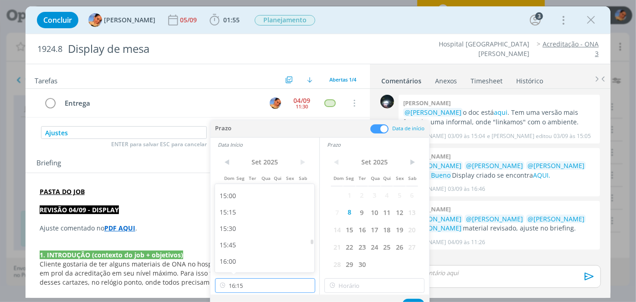
scroll to position [997, 0]
type input "16:00"
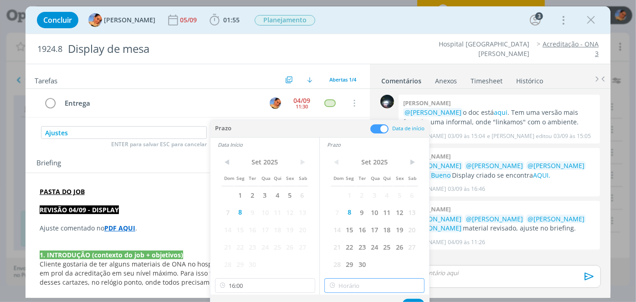
click at [350, 283] on input "text" at bounding box center [374, 285] width 100 height 15
type input "16:30"
click at [406, 300] on button "Ok" at bounding box center [413, 304] width 22 height 11
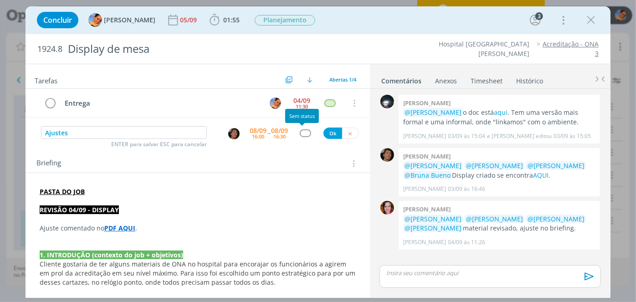
click at [302, 133] on div "dialog" at bounding box center [305, 133] width 11 height 8
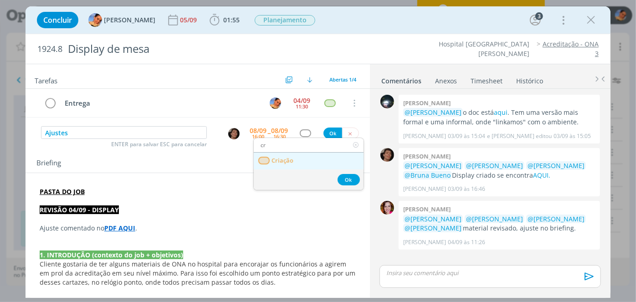
type input "cr"
click at [293, 159] on link "Criação" at bounding box center [309, 161] width 110 height 17
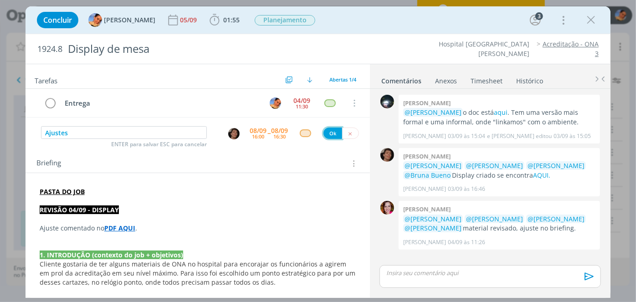
click at [327, 134] on button "Ok" at bounding box center [332, 133] width 19 height 11
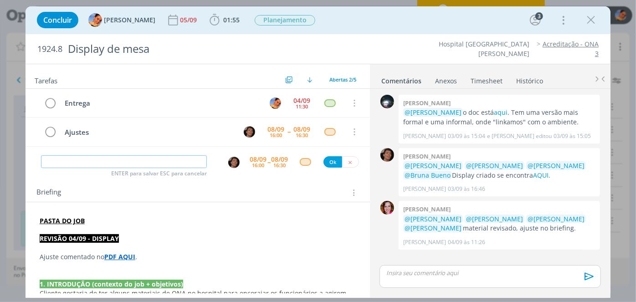
click at [166, 155] on input "dialog" at bounding box center [124, 161] width 166 height 13
type input "Revisão"
click at [229, 164] on img "dialog" at bounding box center [233, 162] width 11 height 11
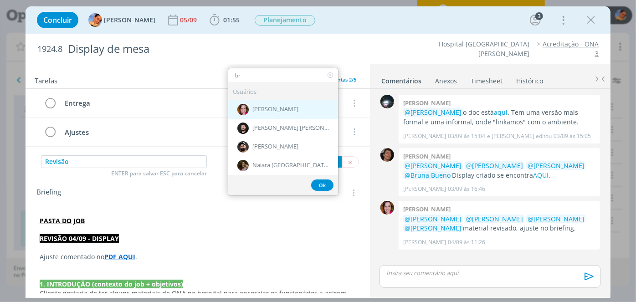
type input "br"
click at [264, 108] on span "Bruna Bueno" at bounding box center [275, 109] width 46 height 7
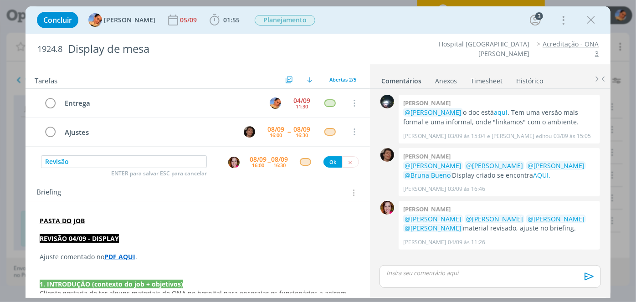
click at [258, 169] on div "Tarefas Usar Job de template Criar template a partir deste job Visualizar Templ…" at bounding box center [198, 178] width 344 height 229
click at [257, 163] on div "16:00" at bounding box center [258, 165] width 12 height 5
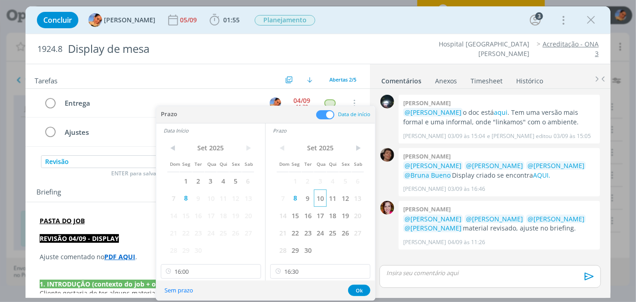
click at [322, 204] on span "10" at bounding box center [320, 198] width 12 height 17
click at [210, 200] on span "10" at bounding box center [211, 198] width 12 height 17
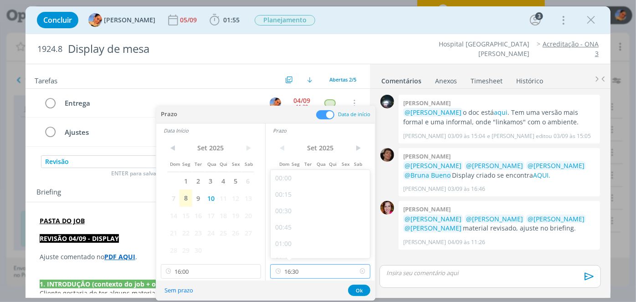
click at [312, 273] on input "16:30" at bounding box center [320, 271] width 100 height 15
type input "18:00"
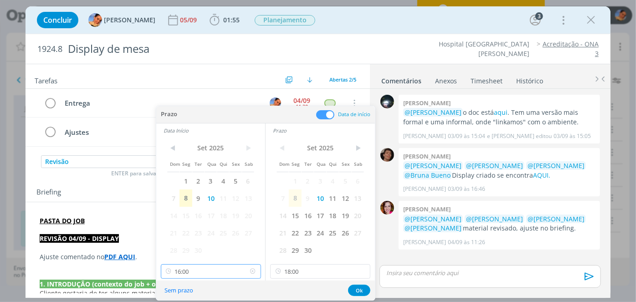
click at [230, 265] on input "16:00" at bounding box center [211, 271] width 100 height 15
type input "17:45"
click at [356, 291] on button "Ok" at bounding box center [359, 290] width 22 height 11
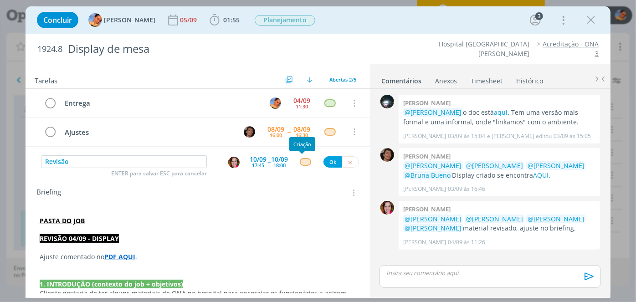
click at [300, 158] on div "dialog" at bounding box center [305, 162] width 11 height 8
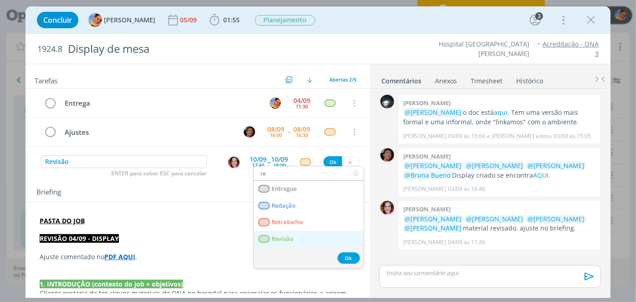
type input "re"
click at [285, 231] on link "Revisão" at bounding box center [309, 239] width 110 height 17
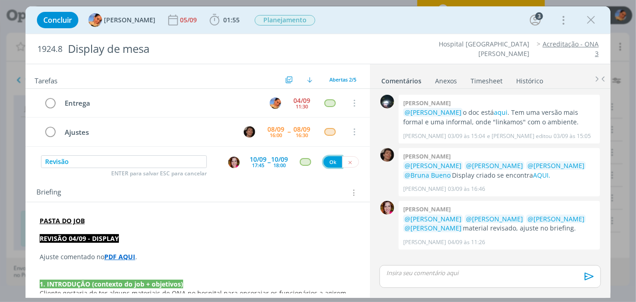
click at [326, 160] on button "Ok" at bounding box center [332, 161] width 19 height 11
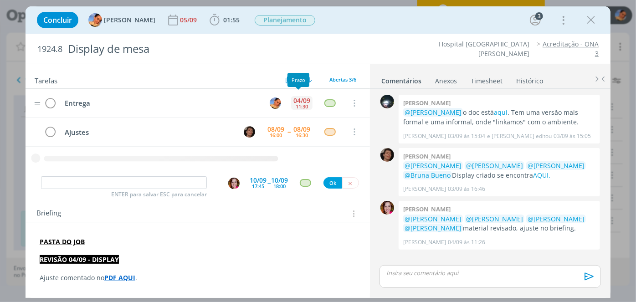
click at [296, 104] on div "11:30" at bounding box center [302, 106] width 12 height 5
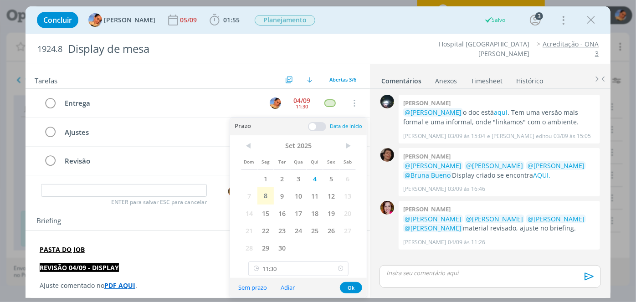
click at [341, 271] on icon at bounding box center [340, 268] width 11 height 15
click at [315, 193] on span "11" at bounding box center [315, 195] width 16 height 17
click at [345, 283] on button "Ok" at bounding box center [351, 287] width 22 height 11
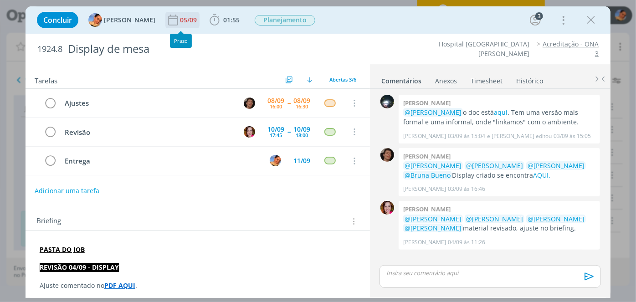
click at [180, 23] on div "05/09" at bounding box center [189, 20] width 19 height 6
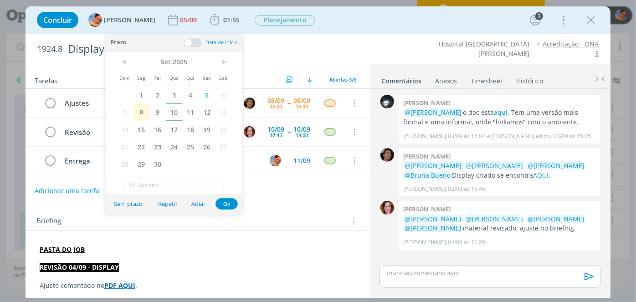
click at [179, 107] on span "10" at bounding box center [174, 111] width 16 height 17
click at [190, 112] on span "11" at bounding box center [190, 111] width 16 height 17
click at [230, 202] on button "Ok" at bounding box center [226, 203] width 22 height 11
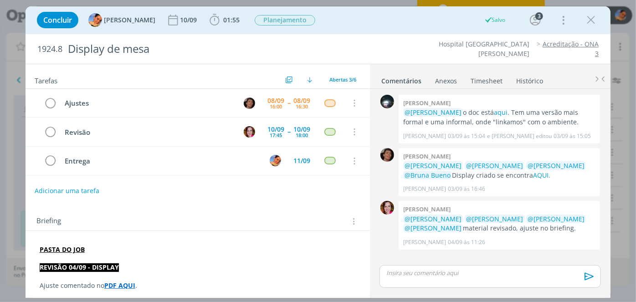
click at [481, 78] on link "Timesheet" at bounding box center [486, 78] width 33 height 13
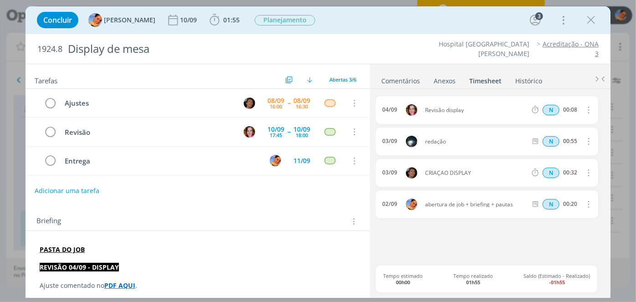
drag, startPoint x: 412, startPoint y: 83, endPoint x: 225, endPoint y: 28, distance: 195.2
click at [225, 28] on div "Concluir Luíza Santana 10/09 01:55 Iniciar Apontar Data * 08/09/2025 Horas * 00…" at bounding box center [317, 20] width 571 height 22
click at [225, 26] on span "01:55" at bounding box center [225, 20] width 34 height 14
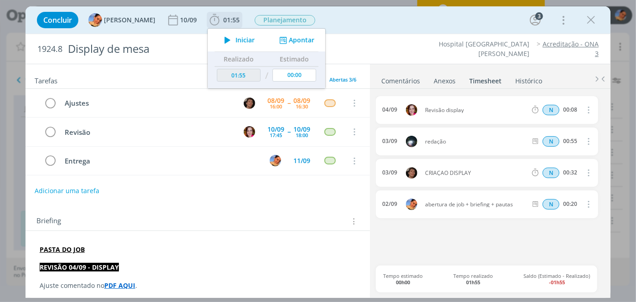
click at [286, 39] on button "Apontar" at bounding box center [296, 41] width 38 height 10
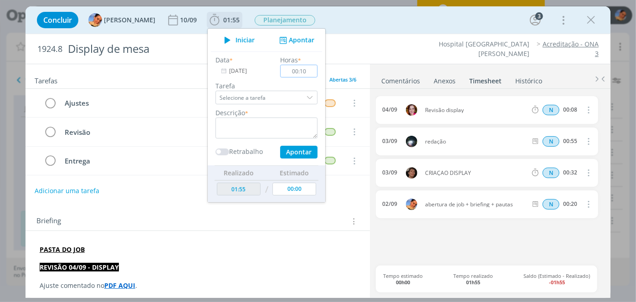
type input "00:10"
click at [255, 135] on textarea "dialog" at bounding box center [266, 128] width 102 height 21
type textarea "novas pautas"
click at [282, 149] on button "Apontar" at bounding box center [298, 152] width 37 height 13
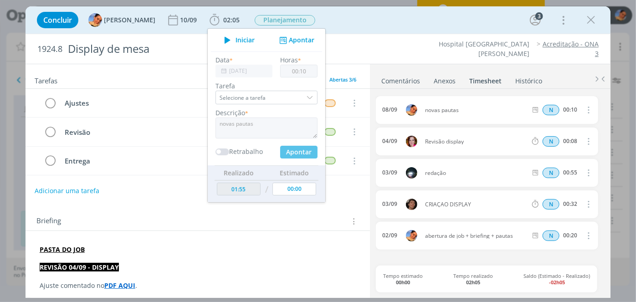
type input "02:05"
type input "00:00"
click at [366, 44] on div "Hospital Santa Cruz Acreditação - ONA 3" at bounding box center [484, 49] width 238 height 19
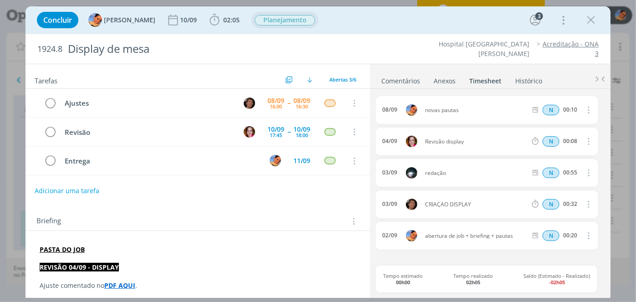
click at [287, 19] on span "Planejamento" at bounding box center [285, 20] width 61 height 10
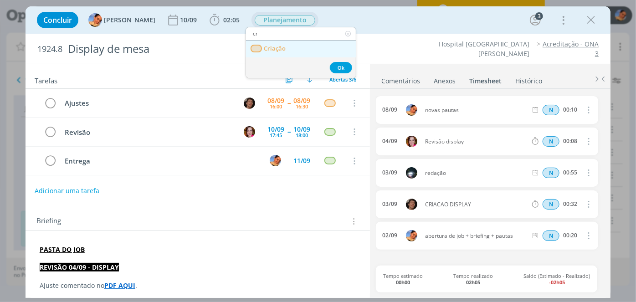
type input "cr"
click at [291, 49] on link "Criação" at bounding box center [301, 49] width 110 height 17
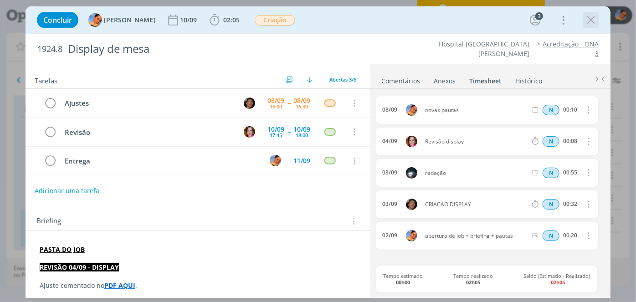
click at [588, 21] on icon "dialog" at bounding box center [591, 20] width 14 height 14
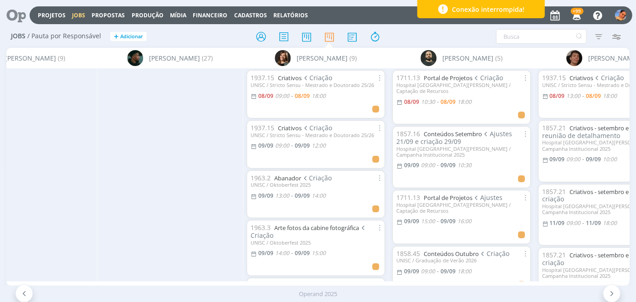
scroll to position [0, 1327]
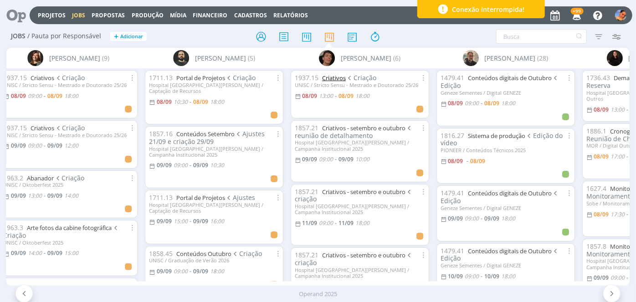
click at [333, 80] on link "Criativos" at bounding box center [334, 78] width 24 height 8
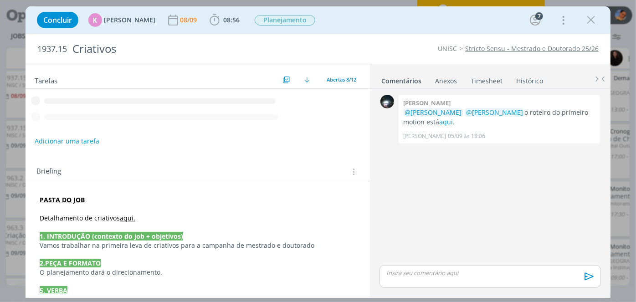
click at [479, 80] on link "Timesheet" at bounding box center [486, 78] width 33 height 13
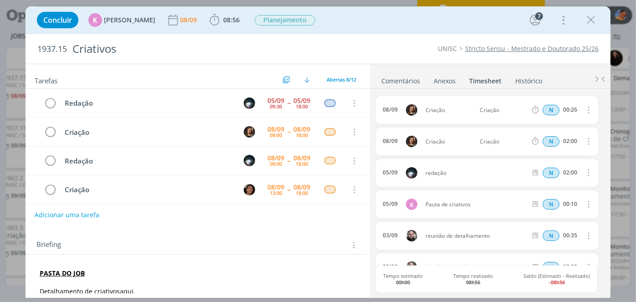
scroll to position [57, 0]
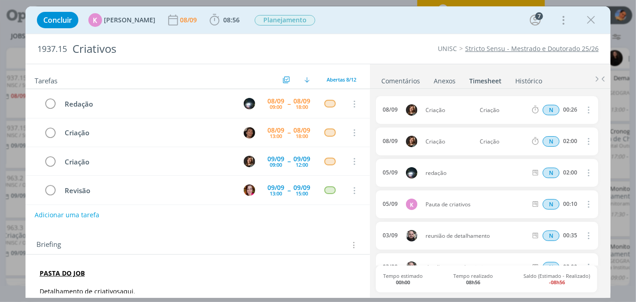
click at [522, 80] on link "Histórico" at bounding box center [529, 78] width 28 height 13
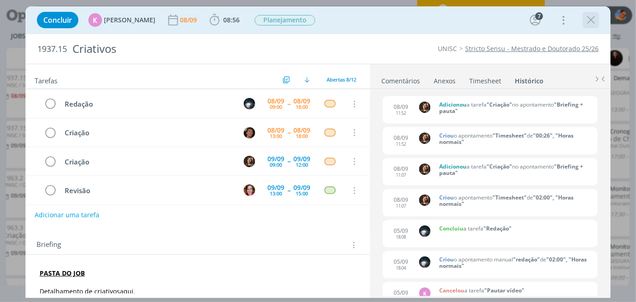
click at [592, 21] on icon "dialog" at bounding box center [591, 20] width 14 height 14
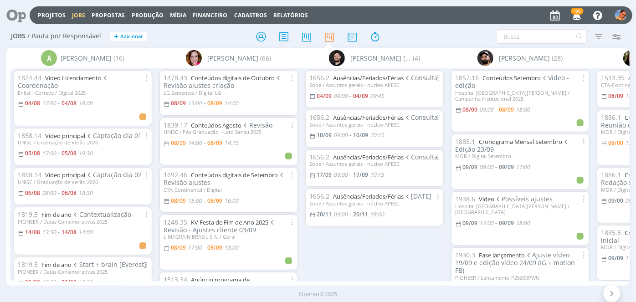
click at [302, 92] on div "1656.2 Ausências/Feriados/Férias Consulta Sobe / Assuntos gerais - núcleo APESC…" at bounding box center [375, 174] width 146 height 213
drag, startPoint x: 298, startPoint y: 91, endPoint x: 298, endPoint y: 96, distance: 5.0
click at [298, 96] on div "1478.43 Conteúdos digitais de Outubro Revisão ajustes criação LG Sementes / Dig…" at bounding box center [229, 174] width 146 height 213
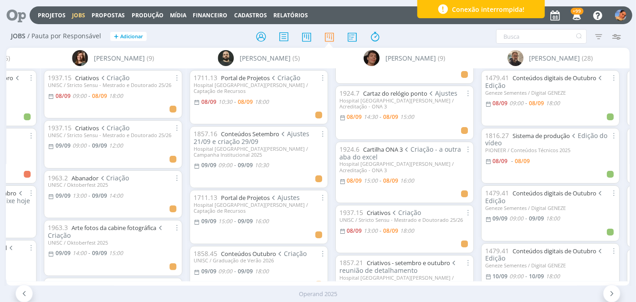
scroll to position [50, 0]
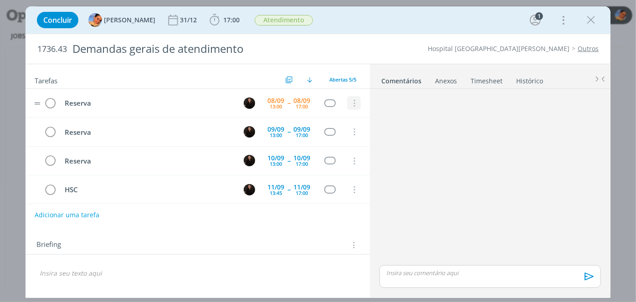
click at [358, 102] on icon "dialog" at bounding box center [353, 103] width 10 height 8
click at [341, 116] on link "Cancelar" at bounding box center [324, 119] width 72 height 15
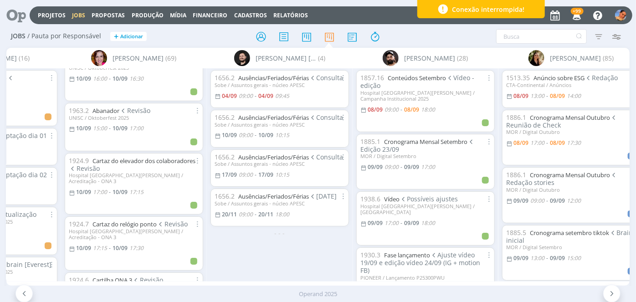
scroll to position [964, 0]
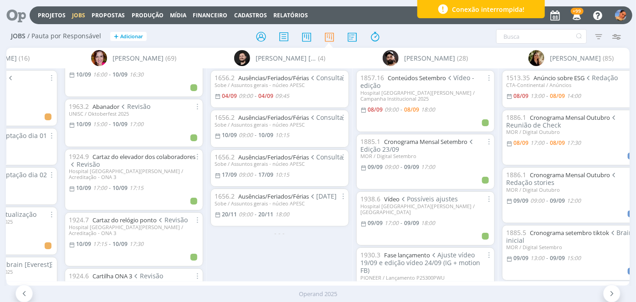
drag, startPoint x: 206, startPoint y: 165, endPoint x: 204, endPoint y: 180, distance: 14.8
click at [204, 180] on div "A Alexandre Assumpção (16) 1824.44 Vídeo Licenciamento Coordenação Enlist - Cor…" at bounding box center [317, 167] width 623 height 238
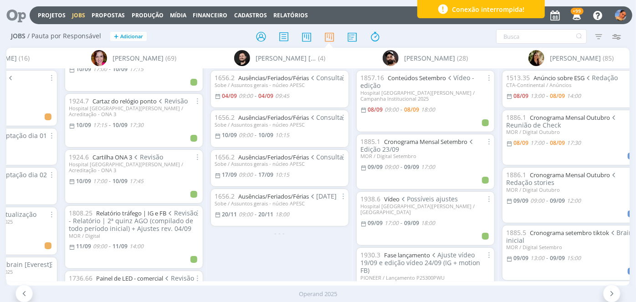
scroll to position [1079, 0]
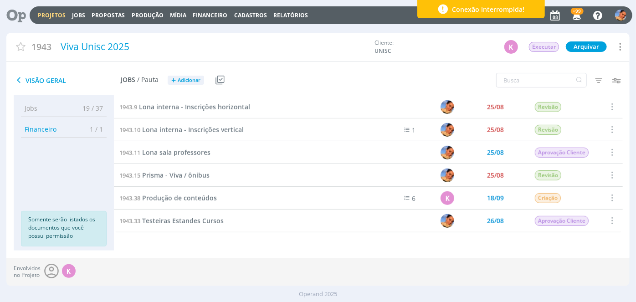
scroll to position [273, 0]
click at [209, 224] on span "Testeiras Estandes Cursos" at bounding box center [183, 221] width 82 height 9
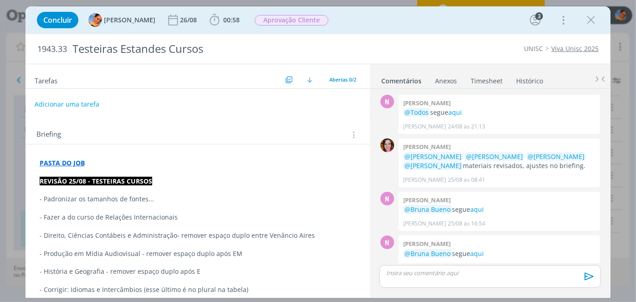
scroll to position [110, 0]
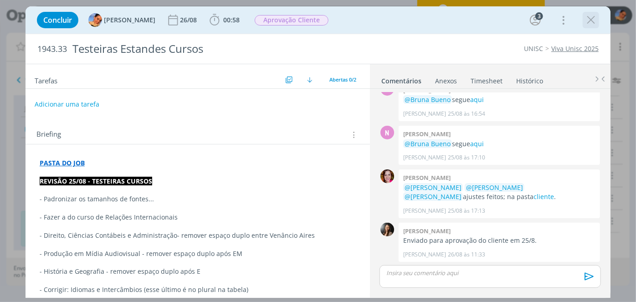
click at [594, 24] on icon "dialog" at bounding box center [591, 20] width 14 height 14
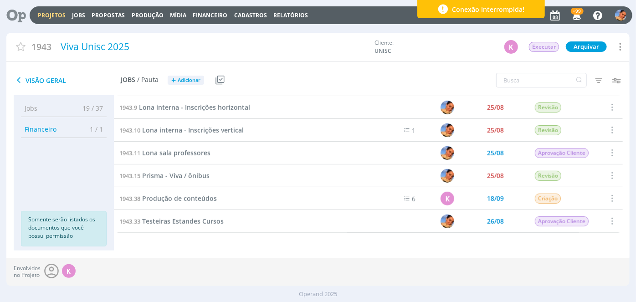
click at [620, 204] on div "Selecionar Concluir Cancelar Iniciar timesheet" at bounding box center [611, 198] width 23 height 22
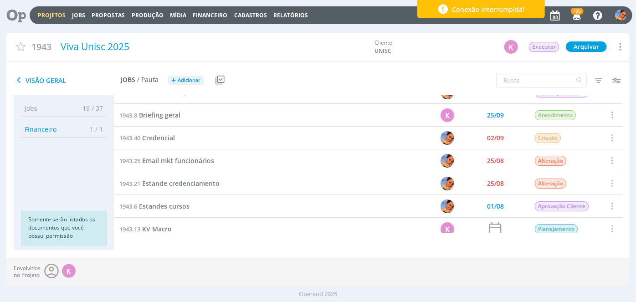
scroll to position [35, 0]
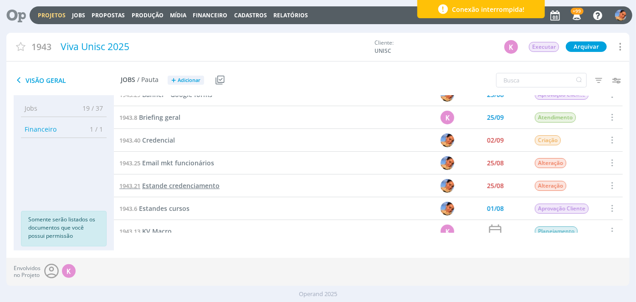
click at [190, 184] on span "Estande credenciamento" at bounding box center [180, 185] width 77 height 9
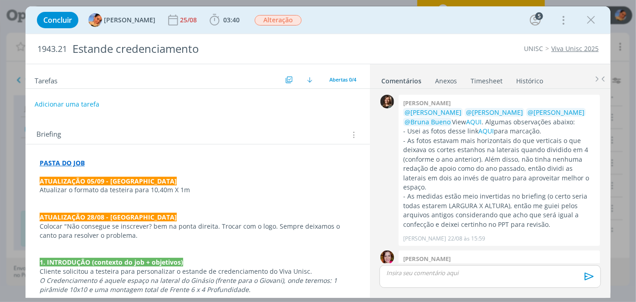
scroll to position [284, 0]
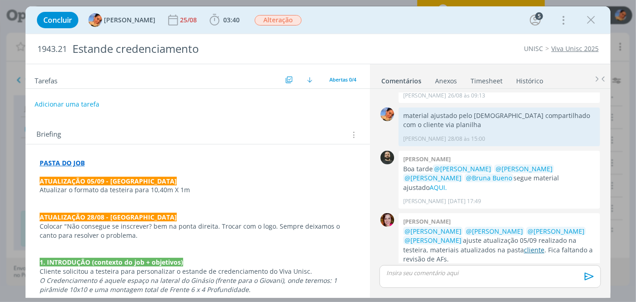
click at [524, 246] on link "cliente" at bounding box center [534, 250] width 20 height 9
click at [64, 50] on span "1943.21" at bounding box center [52, 49] width 30 height 10
drag, startPoint x: 44, startPoint y: 44, endPoint x: 54, endPoint y: 25, distance: 21.6
click at [17, 39] on div "Concluir [PERSON_NAME] [DATE] 03:40 Iniciar Apontar Data * [DATE] Horas * 00:00…" at bounding box center [318, 151] width 636 height 302
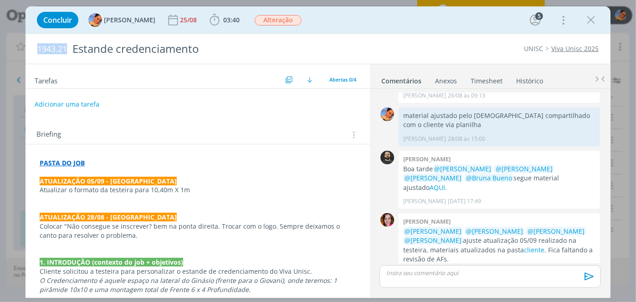
copy span "1943.21"
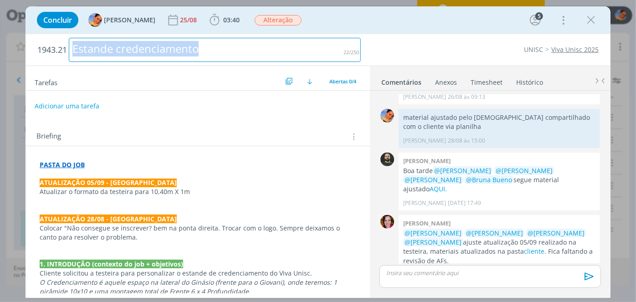
drag, startPoint x: 141, startPoint y: 46, endPoint x: 45, endPoint y: 2, distance: 106.0
click at [0, 41] on div "Concluir [PERSON_NAME] [DATE] 03:40 Iniciar Apontar Data * [DATE] Horas * 00:00…" at bounding box center [318, 151] width 636 height 302
copy div "Estande credenciamento"
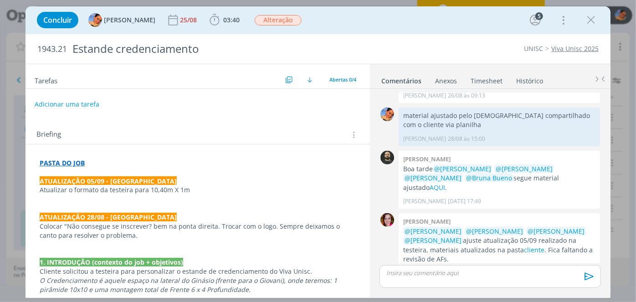
click at [247, 218] on p "ATUALIZAÇÃO 28/08 - [GEOGRAPHIC_DATA]" at bounding box center [198, 217] width 316 height 9
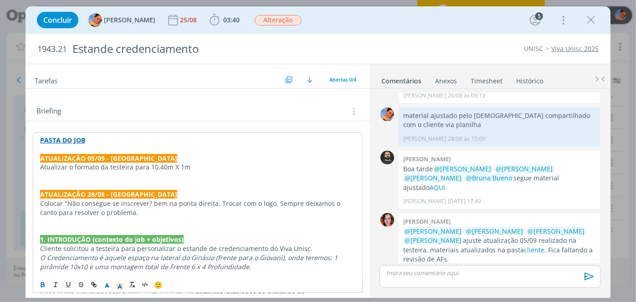
scroll to position [0, 0]
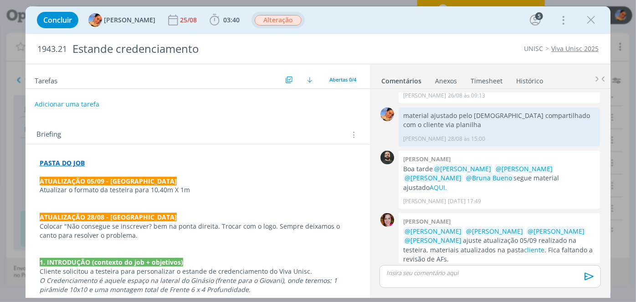
click at [282, 20] on span "Alteração" at bounding box center [278, 20] width 47 height 10
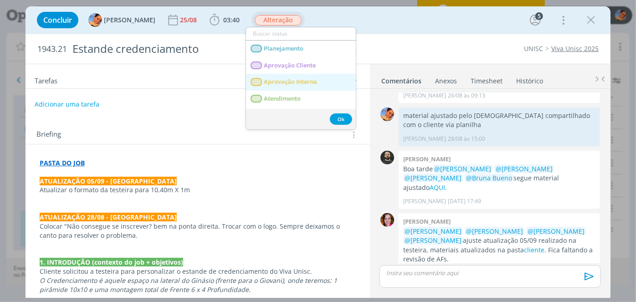
click at [310, 84] on span "Aprovação Interna" at bounding box center [290, 81] width 53 height 7
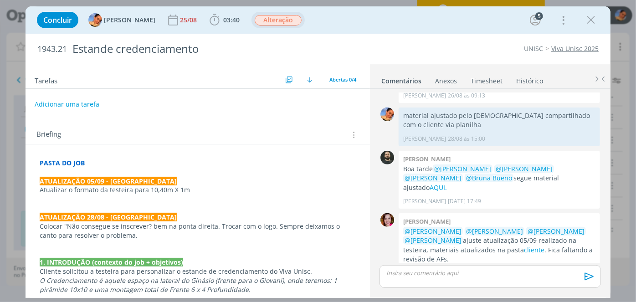
click at [270, 21] on span "Alteração" at bounding box center [278, 20] width 47 height 10
drag, startPoint x: 283, startPoint y: 15, endPoint x: 305, endPoint y: 76, distance: 64.3
click at [283, 15] on span "Alteração" at bounding box center [278, 20] width 47 height 10
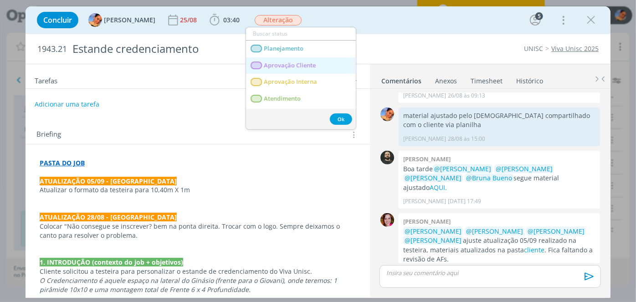
click at [311, 64] on span "Aprovação Cliente" at bounding box center [290, 65] width 52 height 7
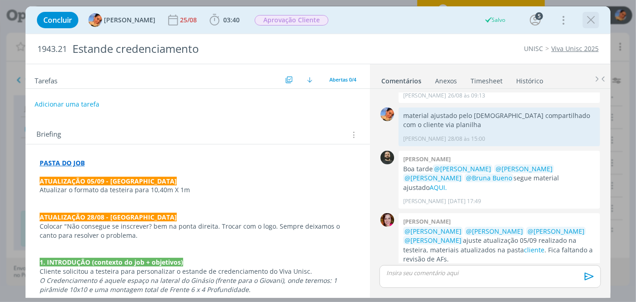
click at [592, 18] on icon "dialog" at bounding box center [591, 20] width 14 height 14
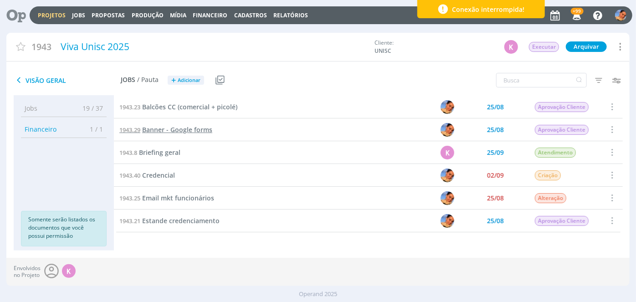
click at [177, 129] on span "Banner - Google forms" at bounding box center [177, 129] width 70 height 9
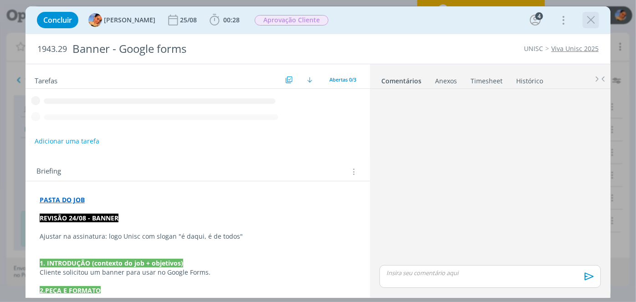
scroll to position [113, 0]
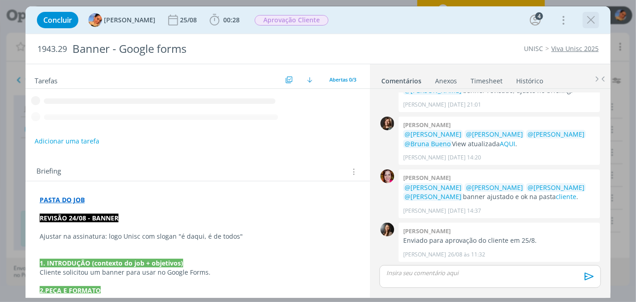
click at [587, 17] on icon "dialog" at bounding box center [591, 20] width 14 height 14
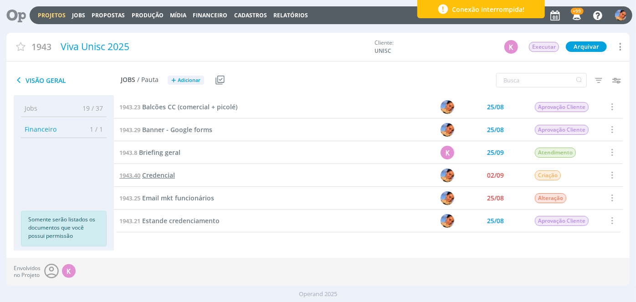
click at [165, 171] on span "Credencial" at bounding box center [158, 175] width 33 height 9
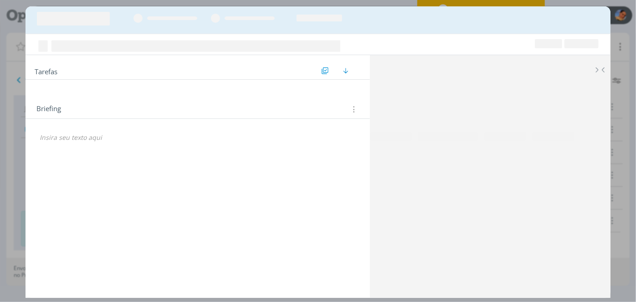
scroll to position [41, 0]
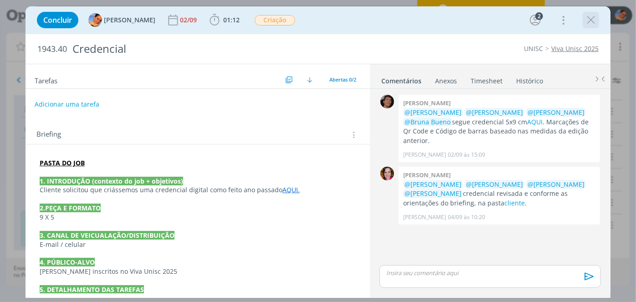
click at [587, 17] on icon "dialog" at bounding box center [591, 20] width 14 height 14
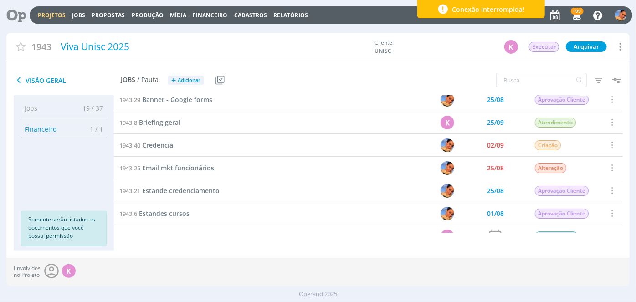
scroll to position [248, 0]
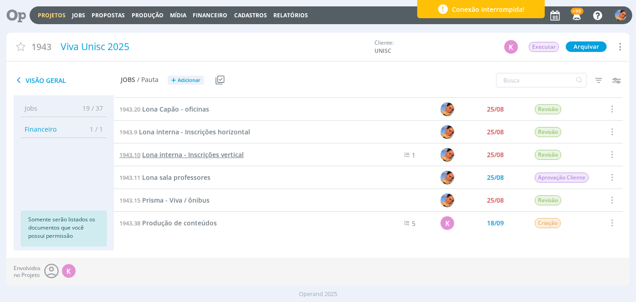
click at [220, 155] on span "Lona interna - Inscrições vertical" at bounding box center [193, 154] width 102 height 9
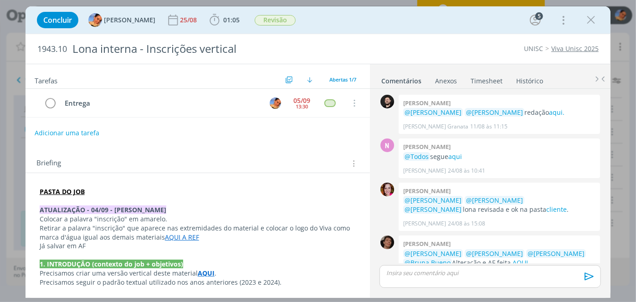
scroll to position [85, 0]
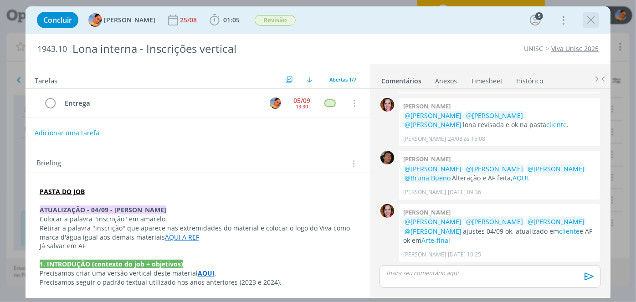
click at [589, 23] on icon "dialog" at bounding box center [591, 20] width 14 height 14
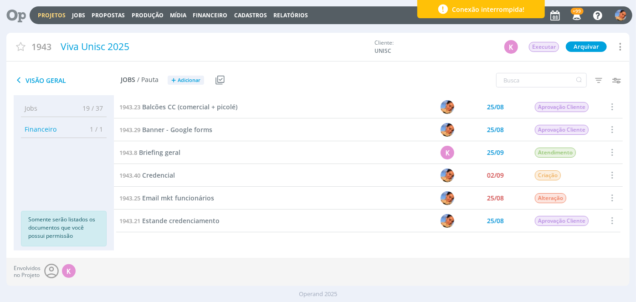
scroll to position [41, 0]
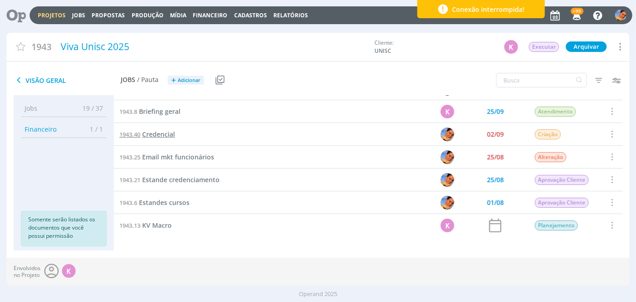
click at [158, 134] on span "Credencial" at bounding box center [158, 134] width 33 height 9
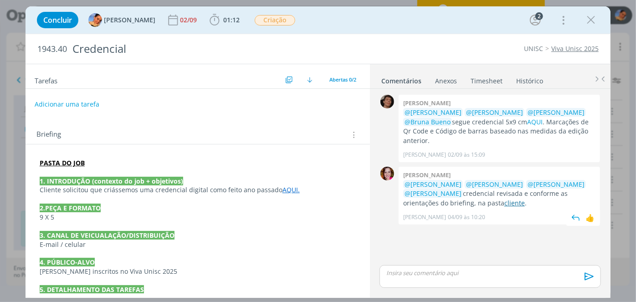
click at [504, 199] on link "cliente" at bounding box center [514, 203] width 20 height 9
click at [593, 24] on icon "dialog" at bounding box center [591, 20] width 14 height 14
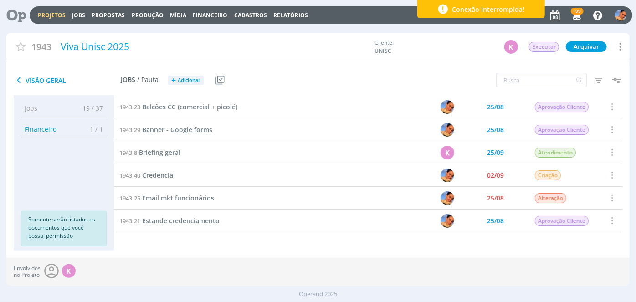
scroll to position [41, 0]
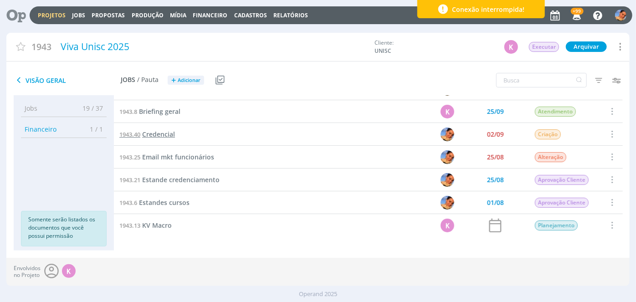
click at [170, 137] on span "Credencial" at bounding box center [158, 134] width 33 height 9
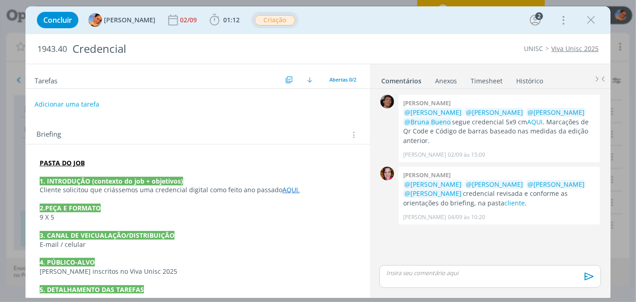
click at [255, 21] on span "Criação" at bounding box center [275, 20] width 41 height 10
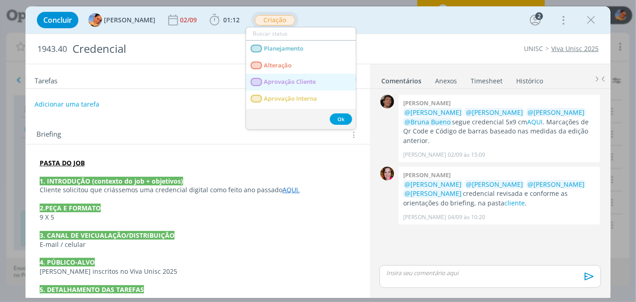
click at [285, 81] on span "Aprovação Cliente" at bounding box center [290, 81] width 52 height 7
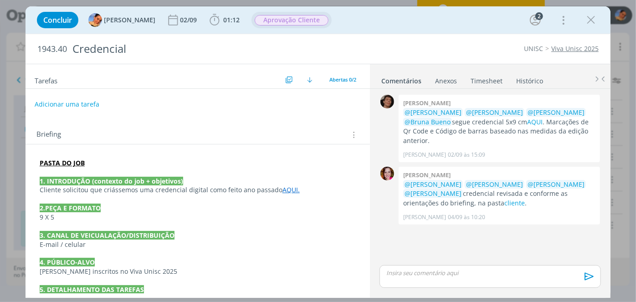
drag, startPoint x: 595, startPoint y: 19, endPoint x: 555, endPoint y: 21, distance: 39.7
click at [592, 20] on div "Concluir Luíza Santana 02/09 01:12 Iniciar Apontar Data * 08/09/2025 Horas * 00…" at bounding box center [317, 20] width 571 height 22
click at [592, 20] on icon "dialog" at bounding box center [591, 20] width 14 height 14
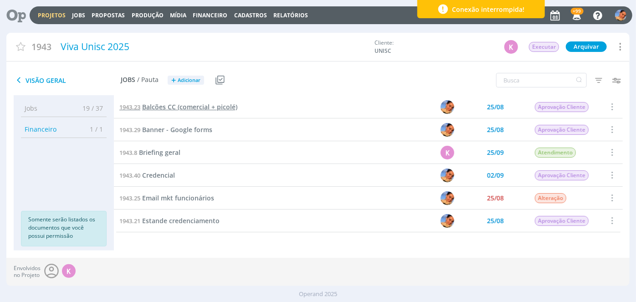
click at [193, 105] on span "Balcões CC (comercial + picolé)" at bounding box center [189, 106] width 95 height 9
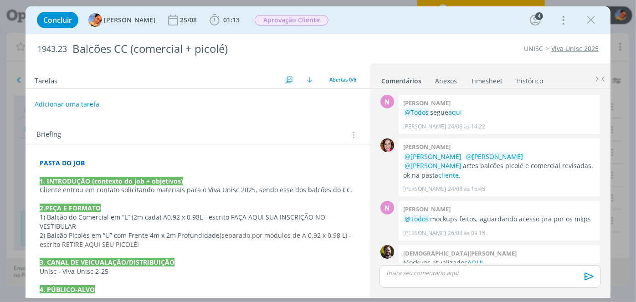
scroll to position [163, 0]
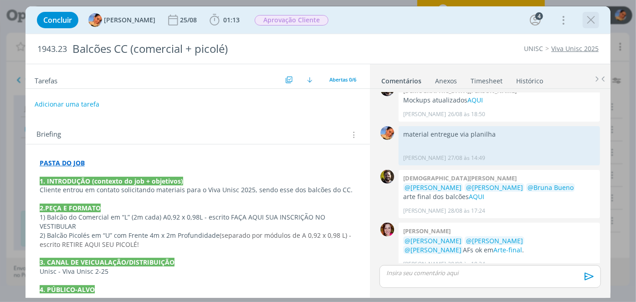
click at [591, 22] on icon "dialog" at bounding box center [591, 20] width 14 height 14
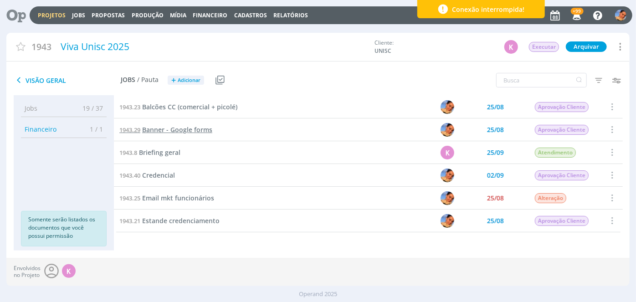
click at [202, 127] on span "Banner - Google forms" at bounding box center [177, 129] width 70 height 9
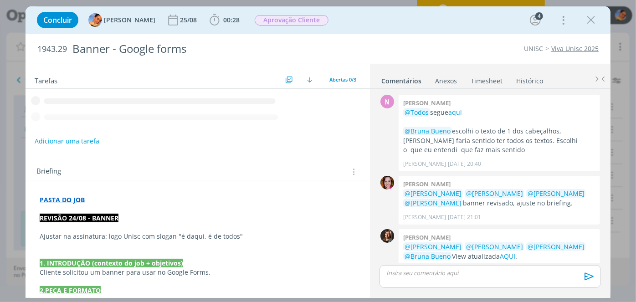
scroll to position [113, 0]
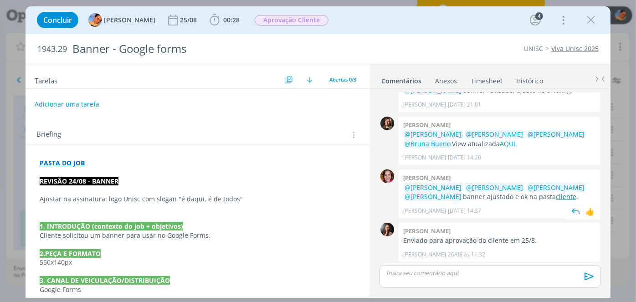
click at [558, 196] on link "cliente" at bounding box center [566, 196] width 20 height 9
click at [584, 16] on button "dialog" at bounding box center [591, 20] width 14 height 14
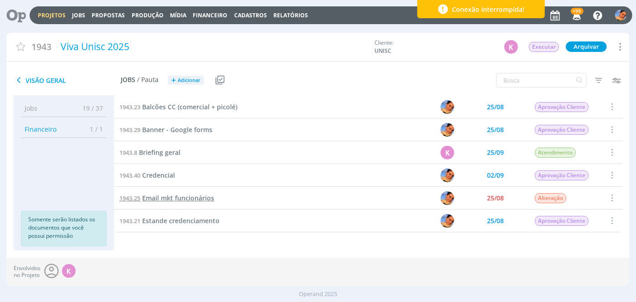
scroll to position [41, 0]
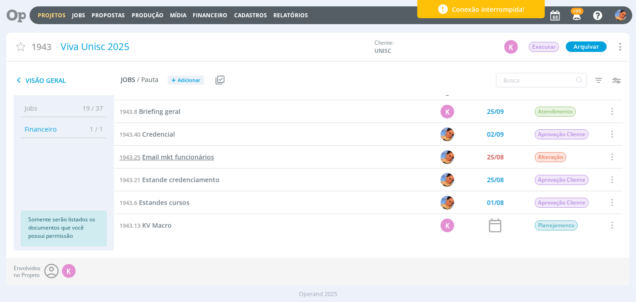
click at [183, 155] on span "Email mkt funcionários" at bounding box center [178, 157] width 72 height 9
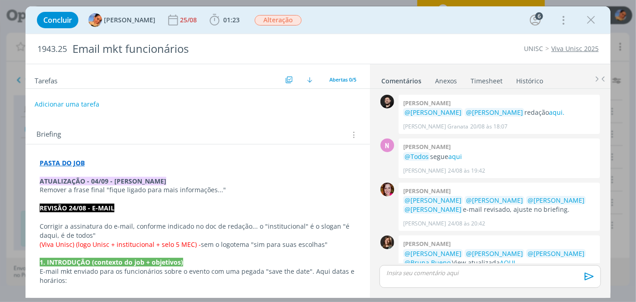
scroll to position [182, 0]
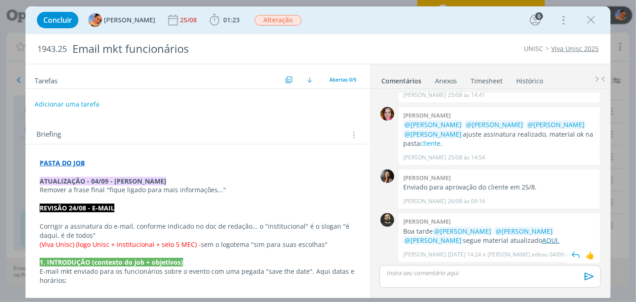
click at [542, 241] on link "AQUI." at bounding box center [550, 240] width 17 height 9
click at [279, 16] on span "Alteração" at bounding box center [278, 20] width 47 height 10
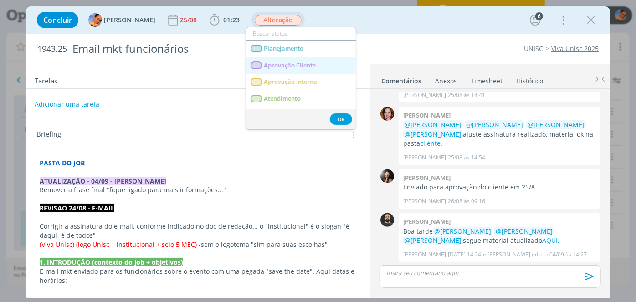
click at [306, 69] on Cliente "Aprovação Cliente" at bounding box center [301, 65] width 110 height 17
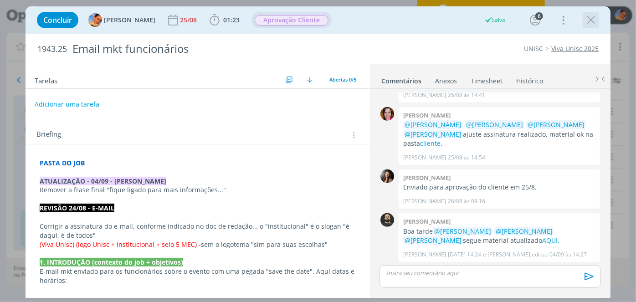
click at [598, 18] on icon "dialog" at bounding box center [591, 20] width 14 height 14
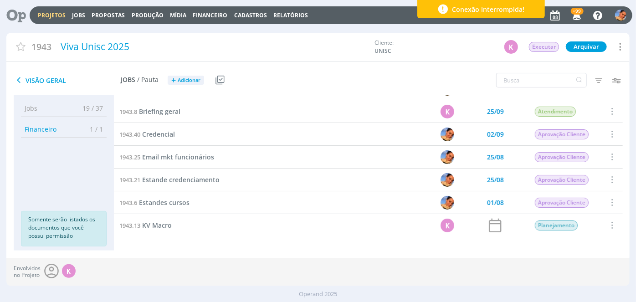
scroll to position [82, 0]
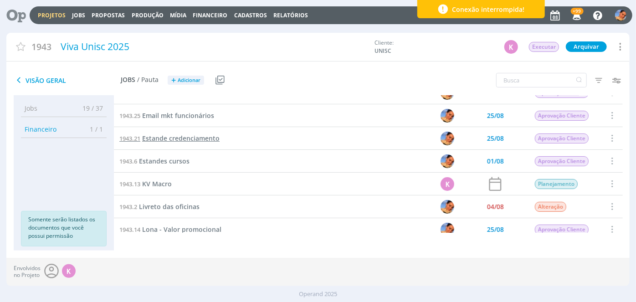
click at [200, 138] on span "Estande credenciamento" at bounding box center [180, 138] width 77 height 9
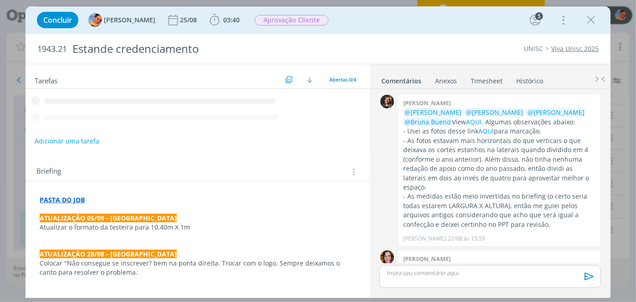
scroll to position [284, 0]
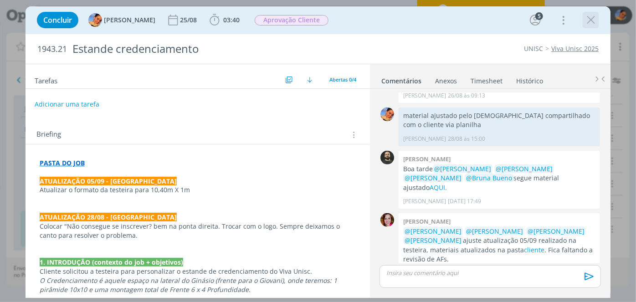
click at [584, 22] on icon "dialog" at bounding box center [591, 20] width 14 height 14
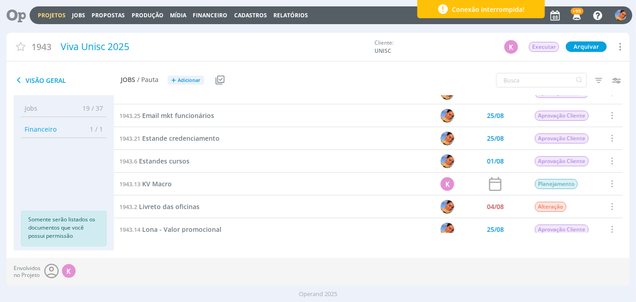
scroll to position [82, 0]
click at [171, 160] on span "Estandes cursos" at bounding box center [164, 161] width 51 height 9
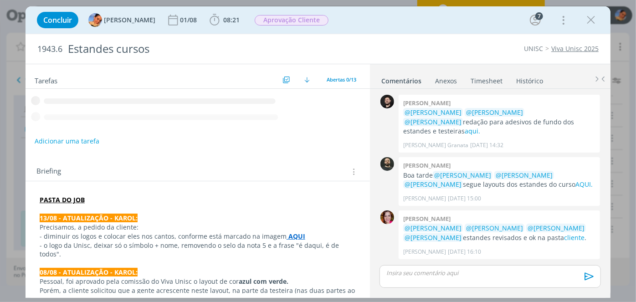
scroll to position [422, 0]
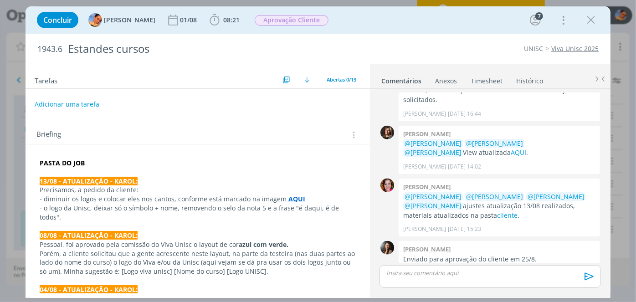
click at [467, 278] on div "dialog" at bounding box center [489, 276] width 221 height 23
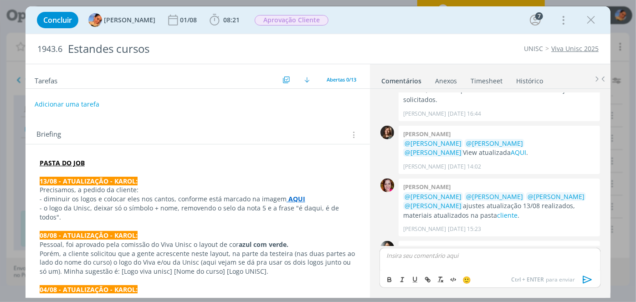
scroll to position [440, 0]
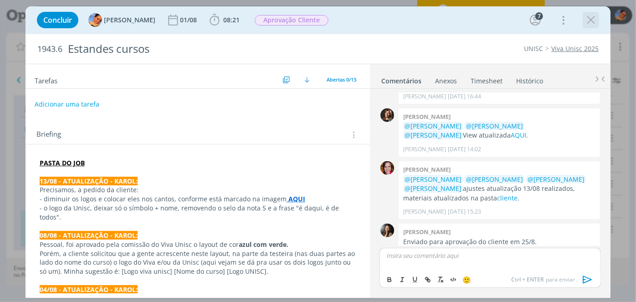
click at [585, 20] on icon "dialog" at bounding box center [591, 20] width 14 height 14
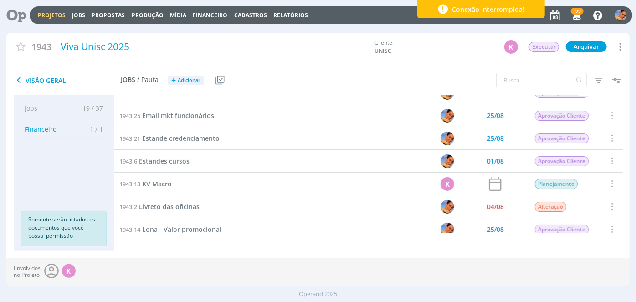
scroll to position [124, 0]
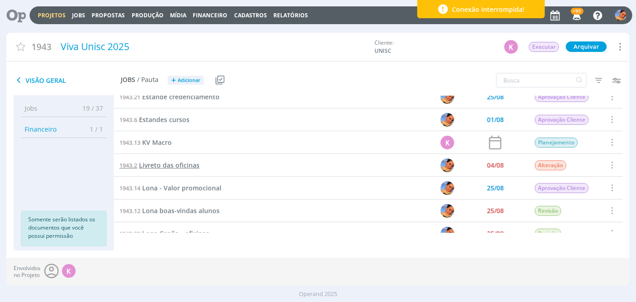
click at [173, 164] on span "Livreto das oficinas" at bounding box center [169, 165] width 61 height 9
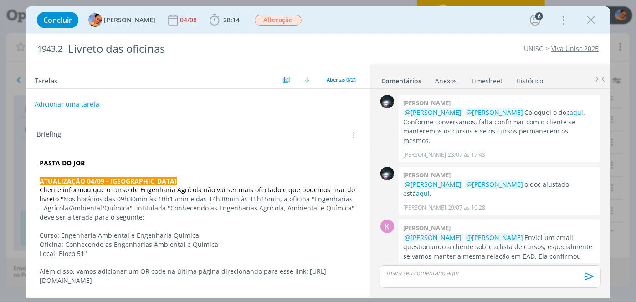
scroll to position [797, 0]
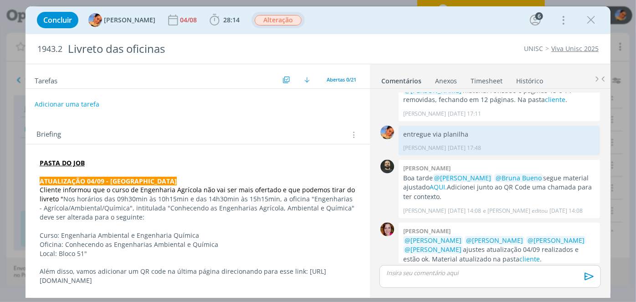
click at [281, 23] on span "Alteração" at bounding box center [278, 20] width 47 height 10
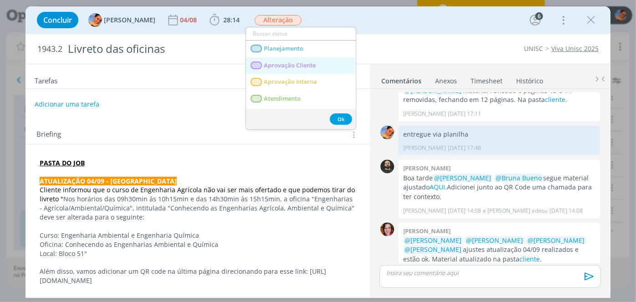
drag, startPoint x: 298, startPoint y: 68, endPoint x: 362, endPoint y: 60, distance: 63.8
click at [298, 68] on span "Aprovação Cliente" at bounding box center [290, 65] width 52 height 7
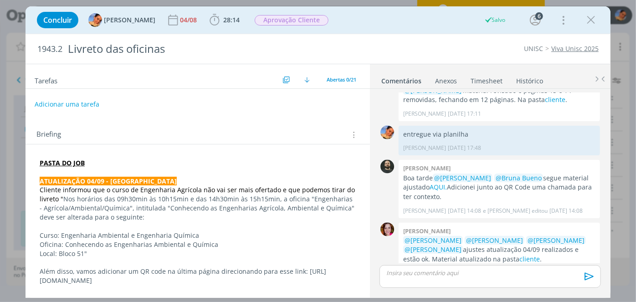
click at [584, 21] on icon "dialog" at bounding box center [591, 20] width 14 height 14
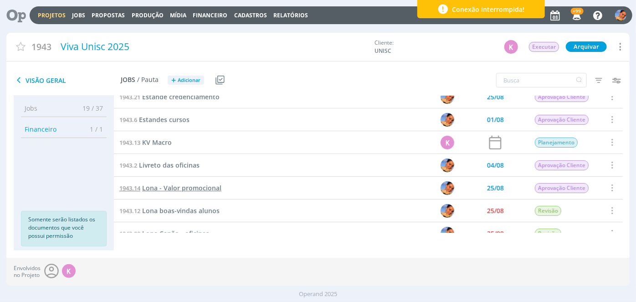
click at [168, 187] on span "Lona - Valor promocional" at bounding box center [181, 188] width 79 height 9
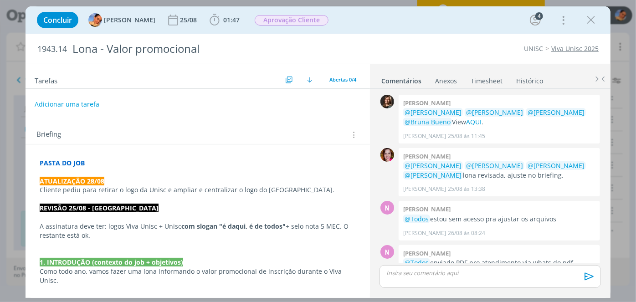
scroll to position [260, 0]
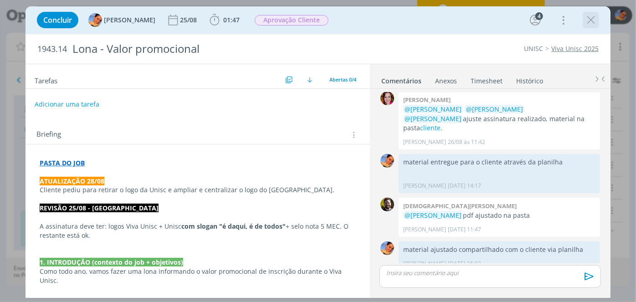
click at [591, 20] on icon "dialog" at bounding box center [591, 20] width 14 height 14
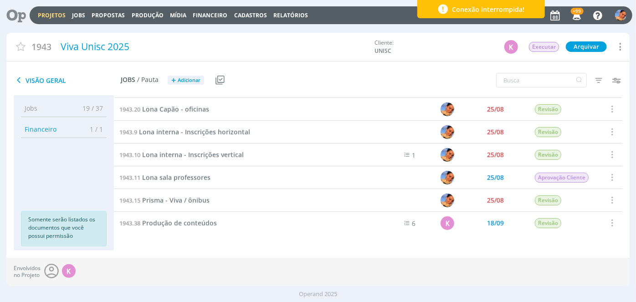
scroll to position [207, 0]
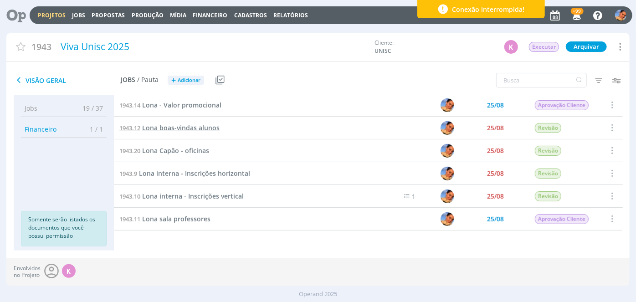
click at [198, 124] on span "Lona boas-vindas alunos" at bounding box center [180, 127] width 77 height 9
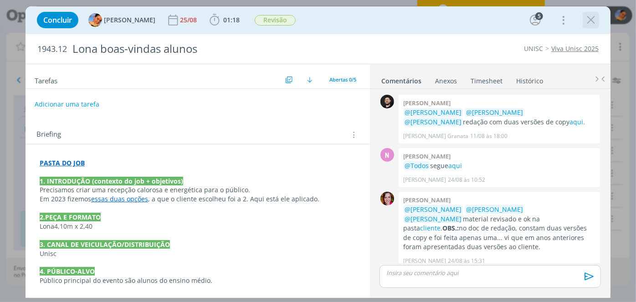
scroll to position [147, 0]
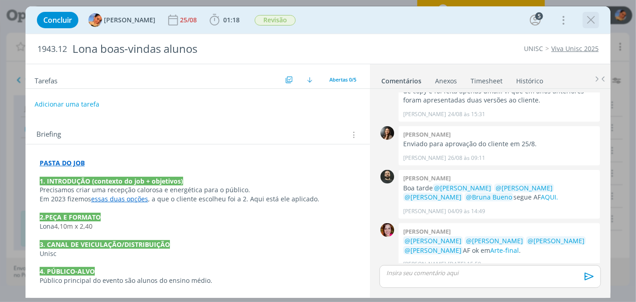
click at [585, 18] on icon "dialog" at bounding box center [591, 20] width 14 height 14
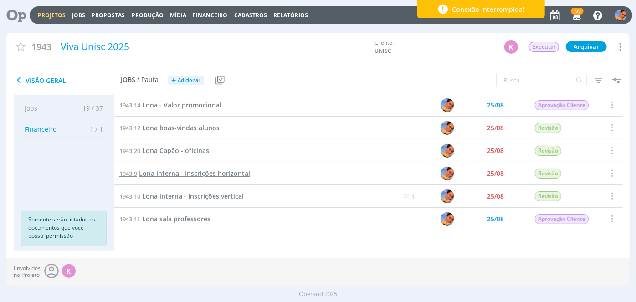
scroll to position [248, 0]
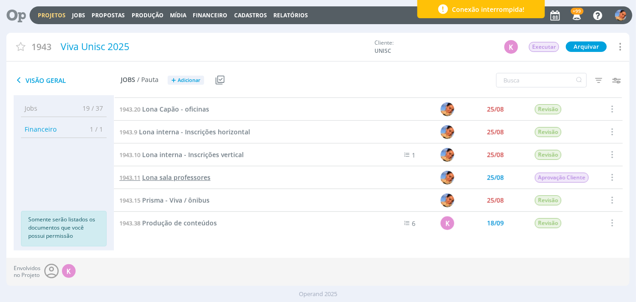
click at [182, 175] on span "Lona sala professores" at bounding box center [176, 177] width 68 height 9
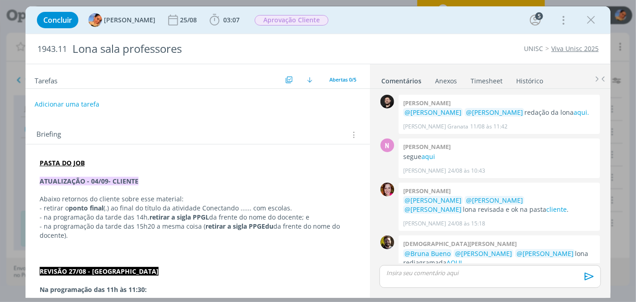
scroll to position [163, 0]
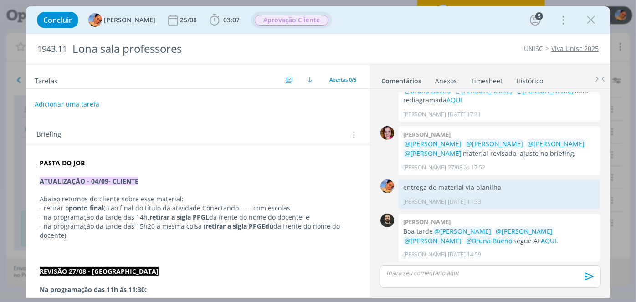
click at [310, 22] on span "Aprovação Cliente" at bounding box center [292, 20] width 74 height 10
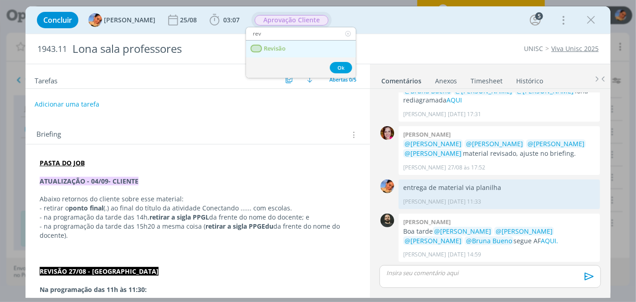
type input "rev"
drag, startPoint x: 291, startPoint y: 47, endPoint x: 234, endPoint y: 0, distance: 73.4
click at [291, 48] on link "Revisão" at bounding box center [301, 49] width 110 height 17
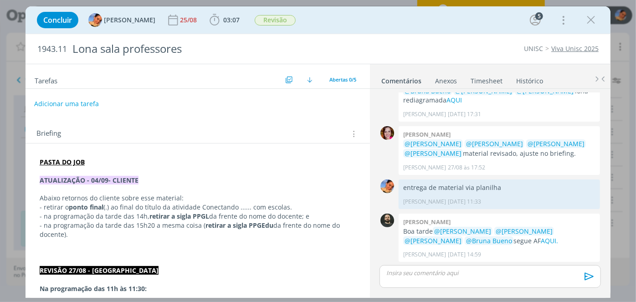
click at [66, 106] on button "Adicionar uma tarefa" at bounding box center [66, 103] width 65 height 15
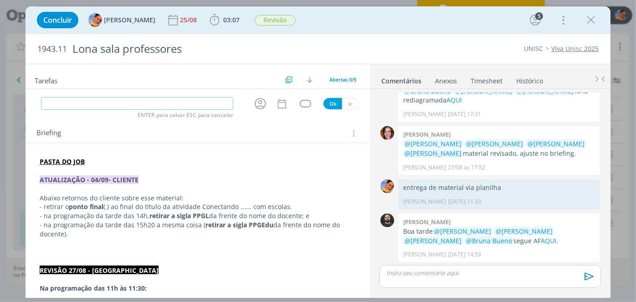
click at [66, 106] on input "dialog" at bounding box center [137, 103] width 192 height 13
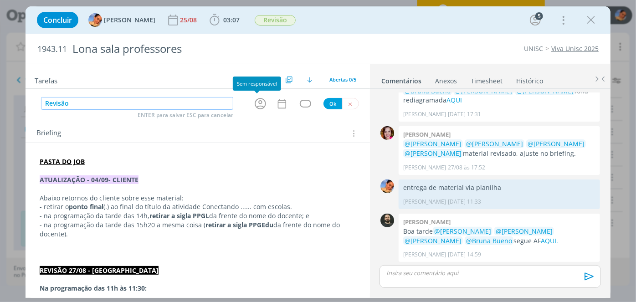
click at [259, 103] on icon "dialog" at bounding box center [260, 104] width 14 height 14
type input "Revisão"
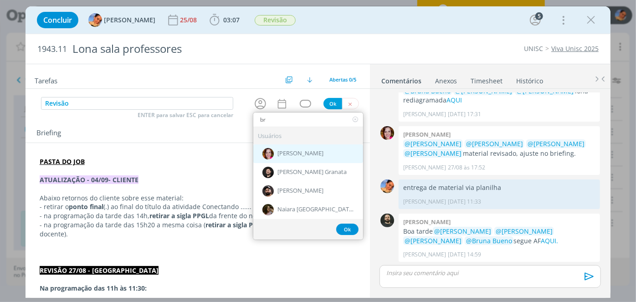
type input "br"
click at [279, 152] on span "Bruna Bueno" at bounding box center [300, 153] width 46 height 7
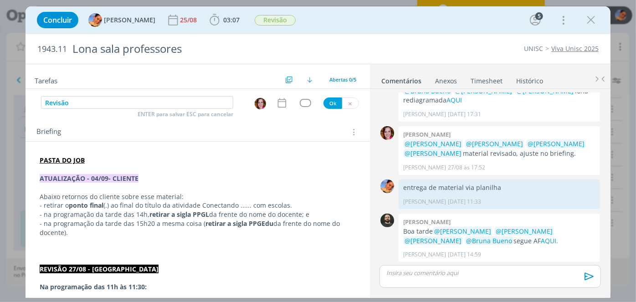
click at [279, 106] on icon "dialog" at bounding box center [282, 103] width 12 height 12
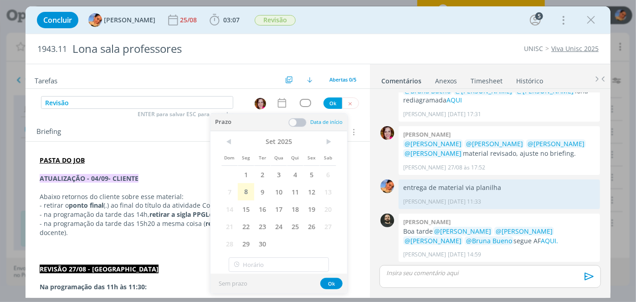
click at [294, 123] on span at bounding box center [297, 122] width 18 height 9
click at [252, 190] on span "8" at bounding box center [246, 191] width 16 height 17
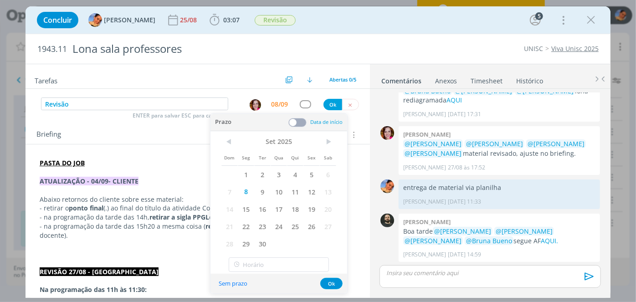
click at [301, 124] on span at bounding box center [297, 122] width 18 height 9
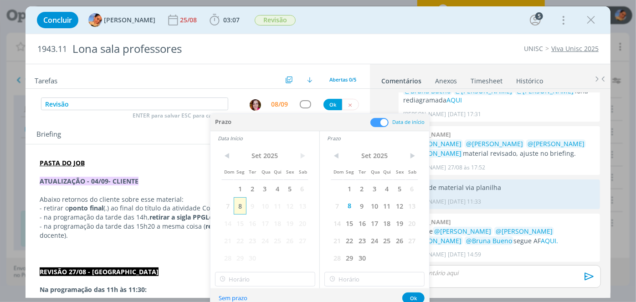
click at [239, 209] on span "8" at bounding box center [240, 205] width 12 height 17
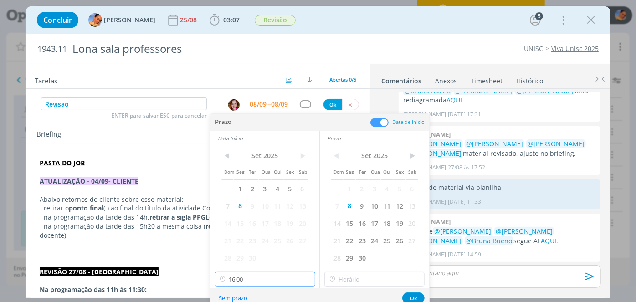
click at [243, 279] on input "16:00" at bounding box center [265, 279] width 100 height 15
drag, startPoint x: 259, startPoint y: 247, endPoint x: 382, endPoint y: 290, distance: 130.2
click at [260, 247] on div "16:30" at bounding box center [266, 247] width 102 height 16
type input "16:30"
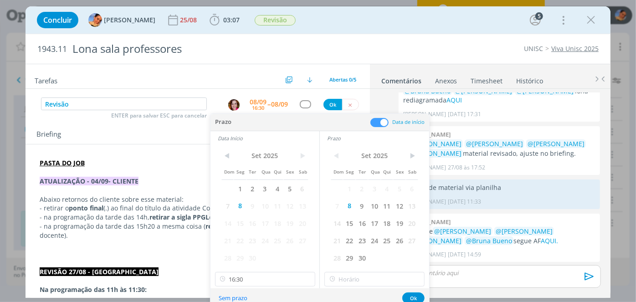
click at [385, 289] on div "Sem prazo Ok" at bounding box center [319, 298] width 219 height 20
click at [382, 284] on input "16:30" at bounding box center [374, 279] width 100 height 15
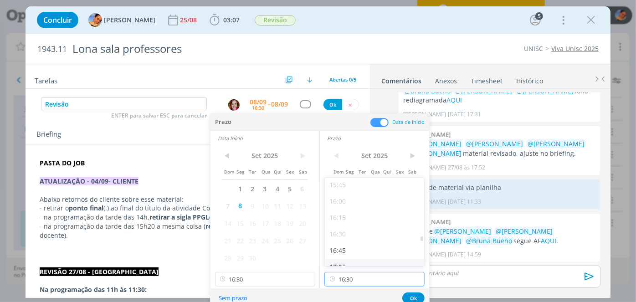
scroll to position [1054, 0]
drag, startPoint x: 362, startPoint y: 243, endPoint x: 385, endPoint y: 262, distance: 30.1
click at [362, 244] on div "17:00" at bounding box center [376, 247] width 102 height 16
type input "17:00"
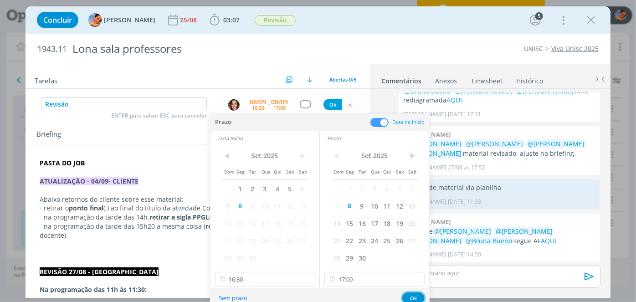
click at [421, 293] on button "Ok" at bounding box center [413, 297] width 22 height 11
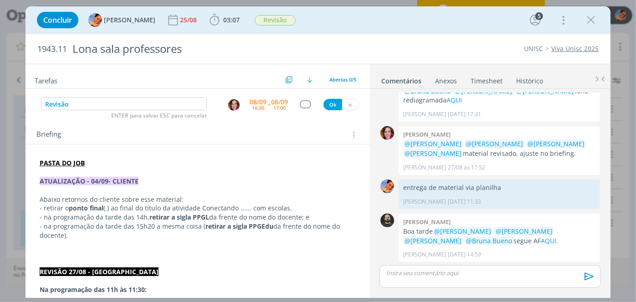
click at [300, 103] on div "dialog" at bounding box center [305, 104] width 11 height 8
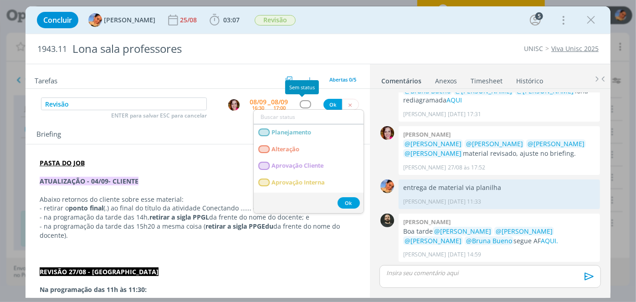
type input "e"
click at [303, 100] on div "dialog" at bounding box center [305, 104] width 11 height 8
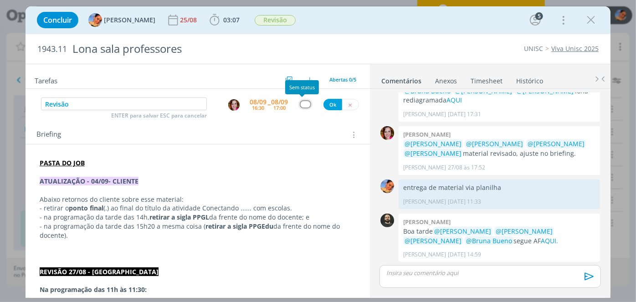
click at [305, 102] on div "dialog" at bounding box center [305, 104] width 11 height 8
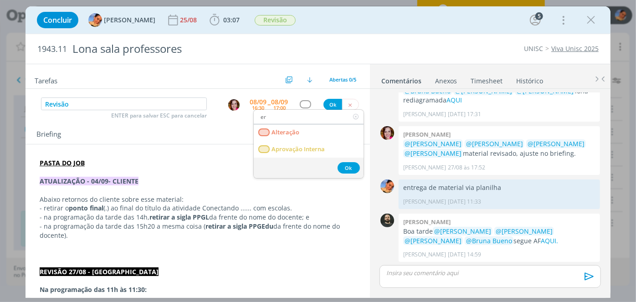
type input "e"
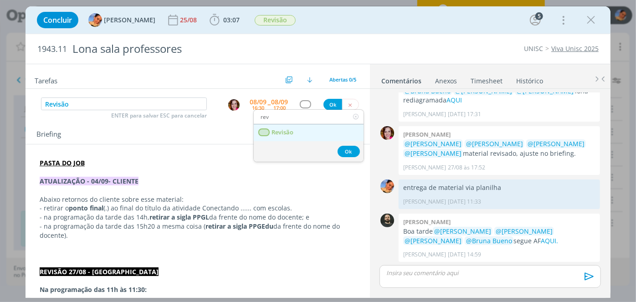
type input "rev"
click at [299, 131] on link "Revisão" at bounding box center [309, 132] width 110 height 17
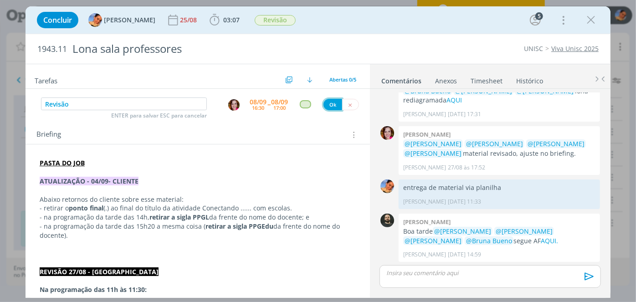
click at [325, 99] on button "Ok" at bounding box center [332, 104] width 19 height 11
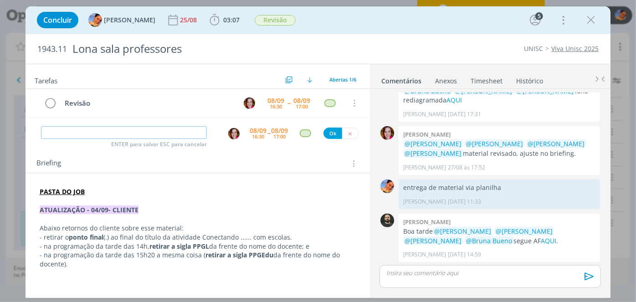
click at [118, 131] on input "dialog" at bounding box center [124, 132] width 166 height 13
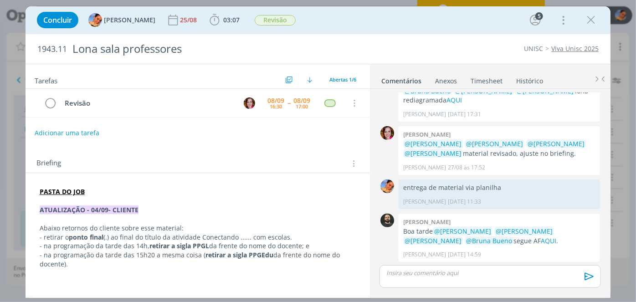
click at [593, 21] on icon "dialog" at bounding box center [591, 20] width 14 height 14
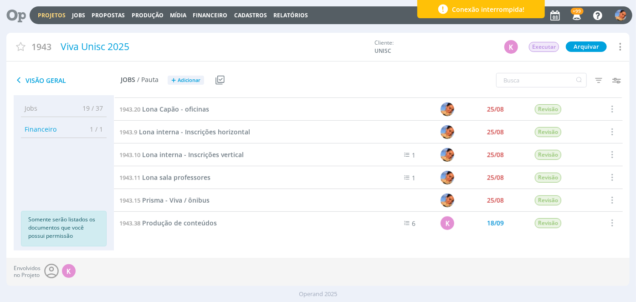
scroll to position [272, 0]
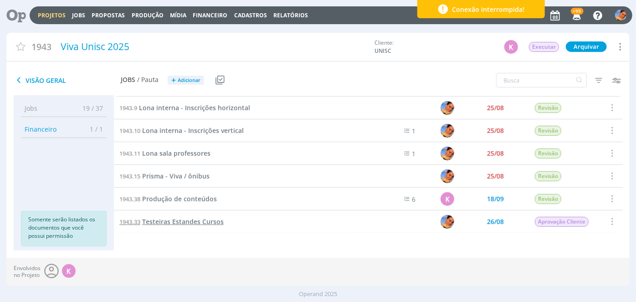
click at [214, 218] on span "Testeiras Estandes Cursos" at bounding box center [183, 221] width 82 height 9
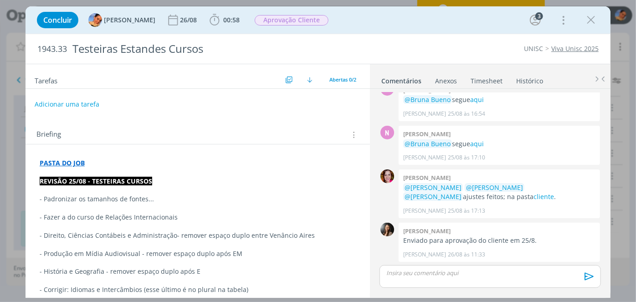
scroll to position [109, 0]
click at [593, 22] on icon "dialog" at bounding box center [591, 20] width 14 height 14
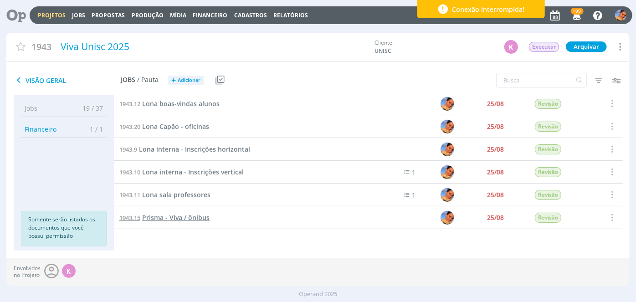
scroll to position [272, 0]
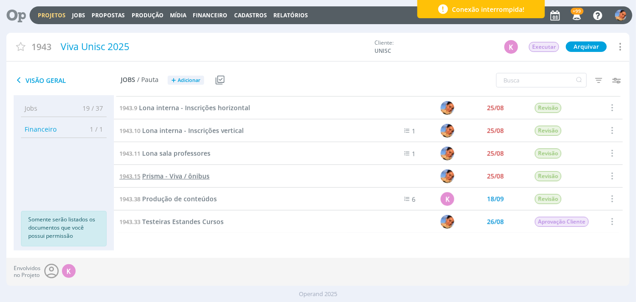
click at [187, 172] on span "Prisma - Viva / ônibus" at bounding box center [175, 176] width 67 height 9
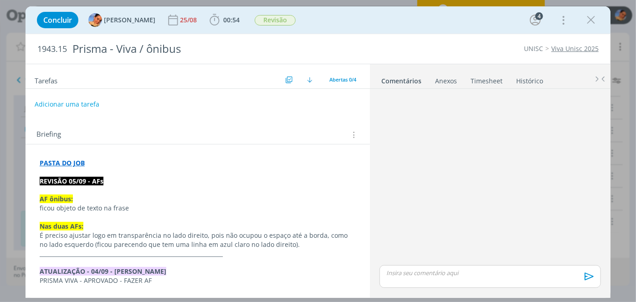
scroll to position [172, 0]
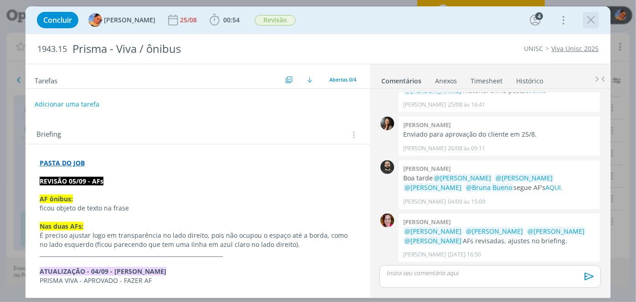
click at [586, 27] on div "dialog" at bounding box center [591, 20] width 16 height 16
click at [589, 21] on icon "dialog" at bounding box center [591, 20] width 14 height 14
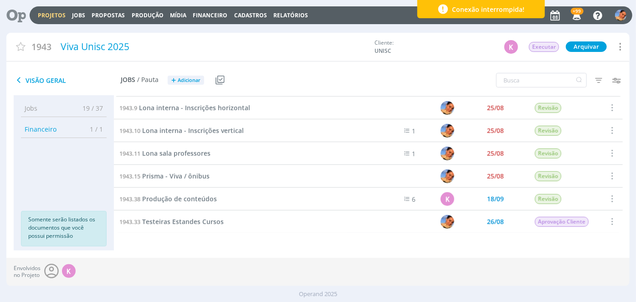
scroll to position [190, 0]
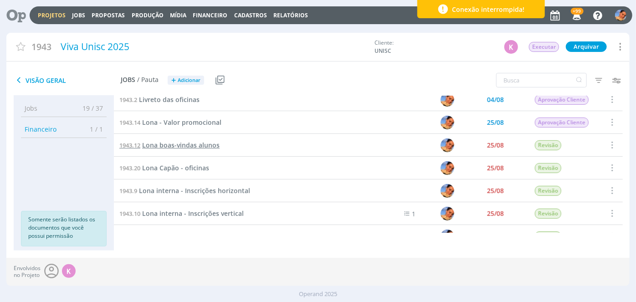
click at [168, 143] on span "Lona boas-vindas alunos" at bounding box center [180, 145] width 77 height 9
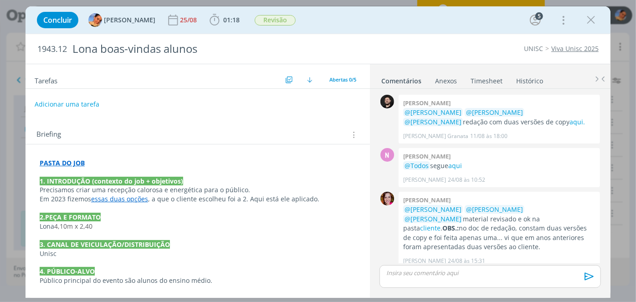
scroll to position [147, 0]
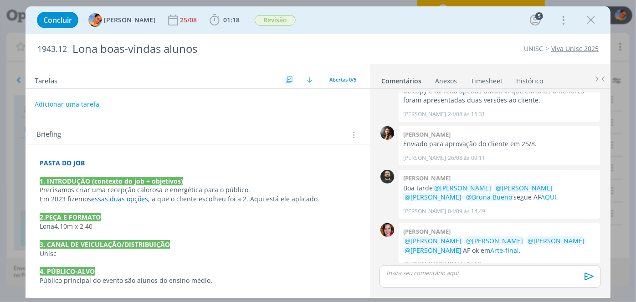
drag, startPoint x: 593, startPoint y: 25, endPoint x: 584, endPoint y: 31, distance: 10.5
click at [593, 25] on icon "dialog" at bounding box center [591, 20] width 14 height 14
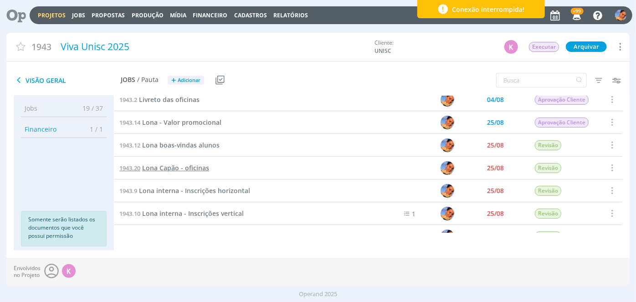
click at [181, 167] on span "Lona Capão - oficinas" at bounding box center [175, 168] width 67 height 9
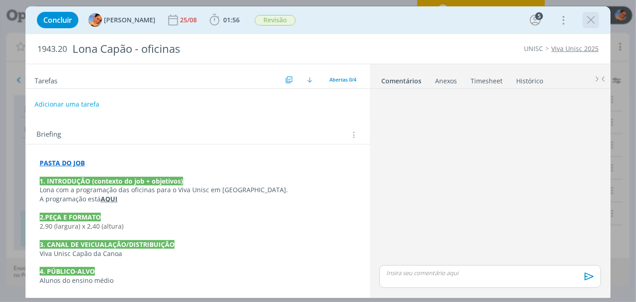
scroll to position [103, 0]
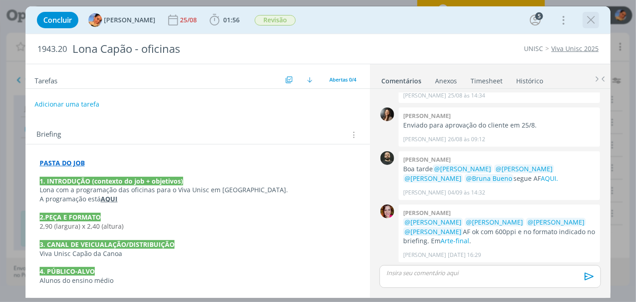
click at [594, 20] on icon "dialog" at bounding box center [591, 20] width 14 height 14
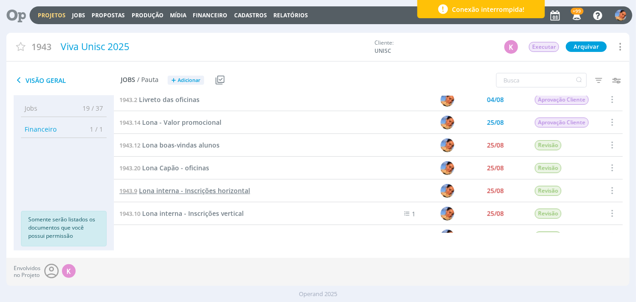
click at [179, 188] on span "Lona interna - Inscrições horizontal" at bounding box center [194, 190] width 111 height 9
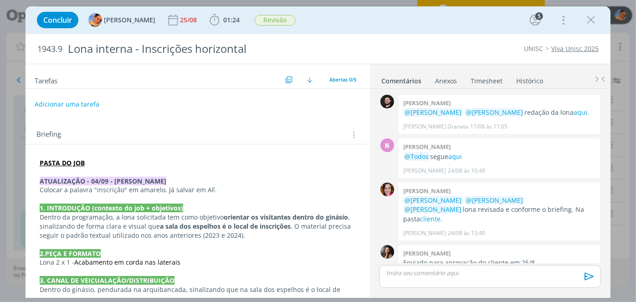
scroll to position [128, 0]
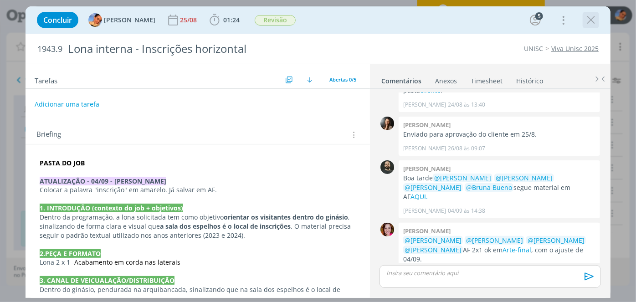
click at [589, 23] on icon "dialog" at bounding box center [591, 20] width 14 height 14
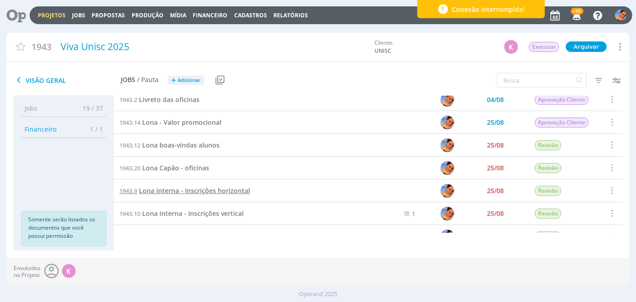
click at [188, 189] on span "Lona interna - Inscrições horizontal" at bounding box center [194, 190] width 111 height 9
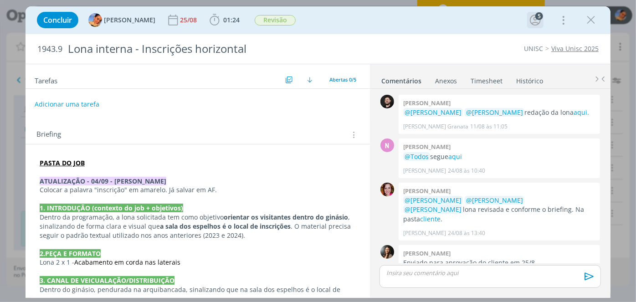
scroll to position [128, 0]
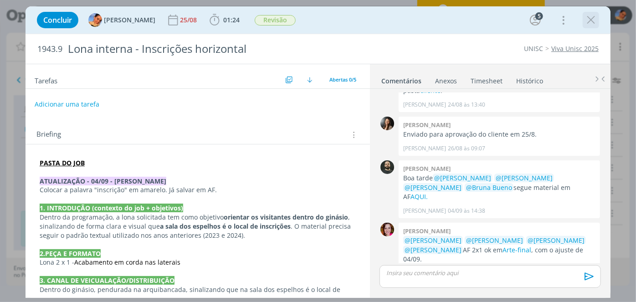
drag, startPoint x: 583, startPoint y: 17, endPoint x: 589, endPoint y: 23, distance: 8.4
click at [583, 18] on div "dialog" at bounding box center [591, 20] width 16 height 16
click at [589, 23] on icon "dialog" at bounding box center [591, 20] width 14 height 14
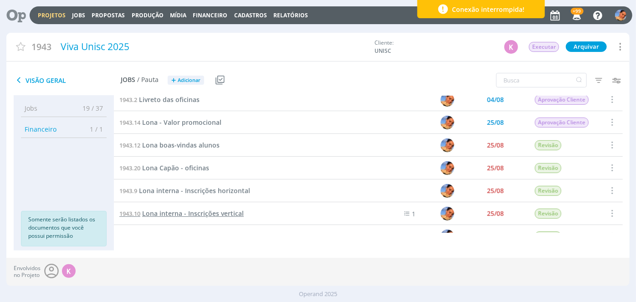
click at [212, 213] on span "Lona interna - Inscrições vertical" at bounding box center [193, 213] width 102 height 9
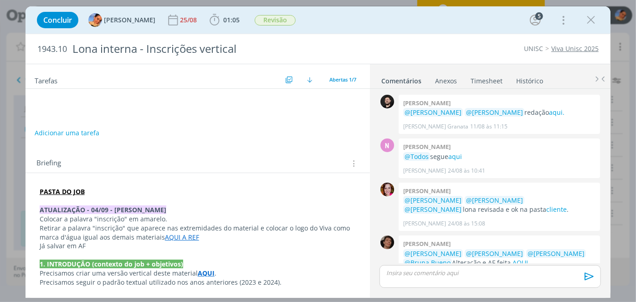
scroll to position [85, 0]
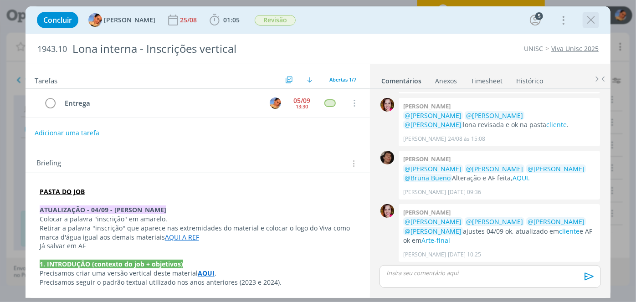
click at [589, 27] on div "dialog" at bounding box center [591, 20] width 16 height 16
click at [589, 20] on icon "dialog" at bounding box center [591, 20] width 14 height 14
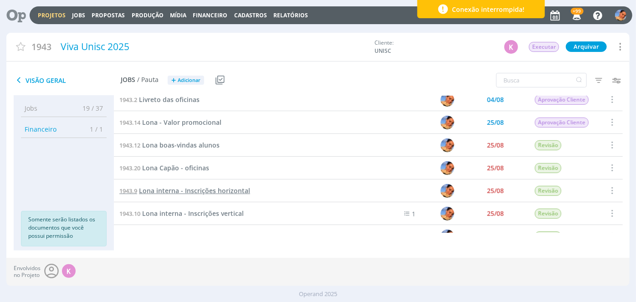
scroll to position [231, 0]
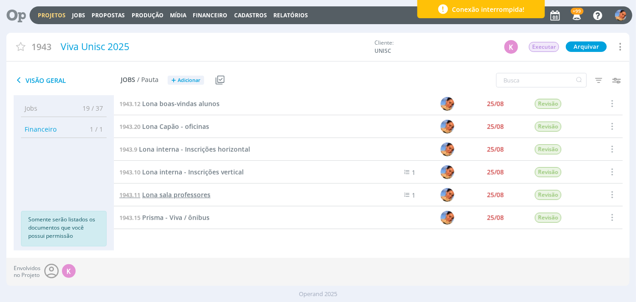
click at [184, 190] on span "Lona sala professores" at bounding box center [176, 194] width 68 height 9
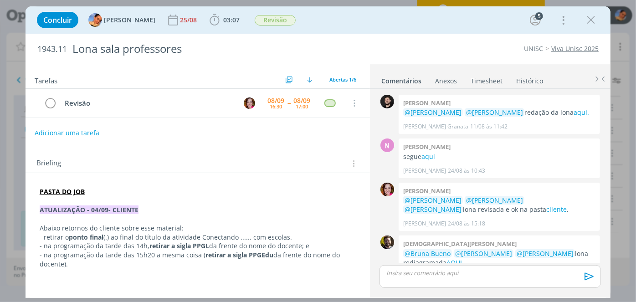
scroll to position [163, 0]
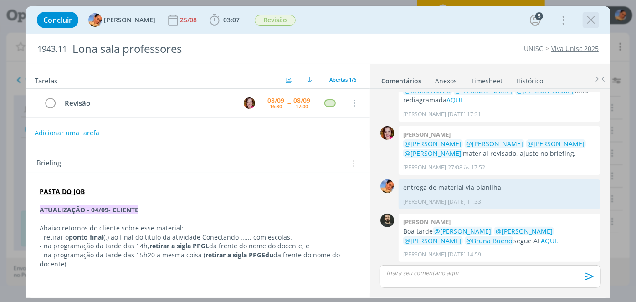
click at [585, 22] on icon "dialog" at bounding box center [591, 20] width 14 height 14
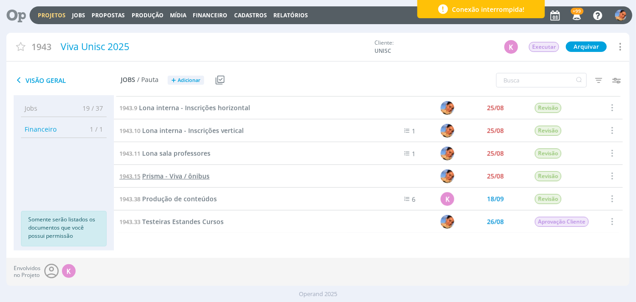
click at [170, 177] on span "Prisma - Viva / ônibus" at bounding box center [175, 176] width 67 height 9
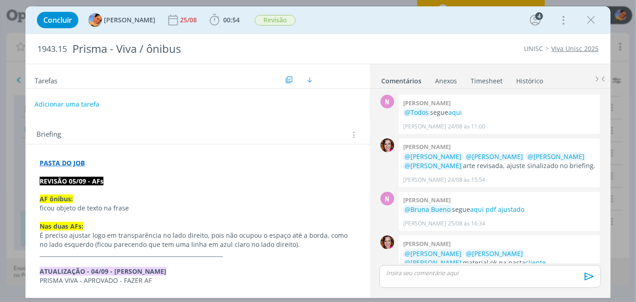
scroll to position [172, 0]
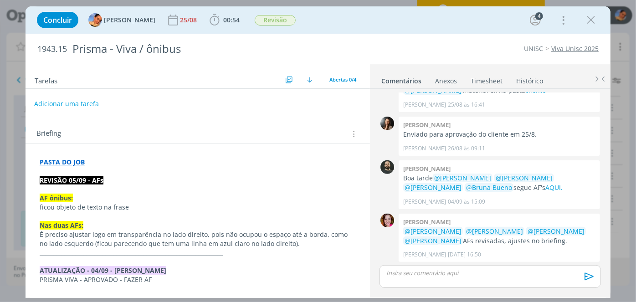
click at [87, 97] on button "Adicionar uma tarefa" at bounding box center [66, 103] width 65 height 15
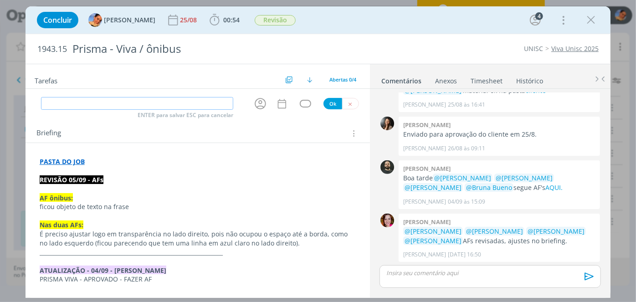
click at [88, 104] on input "dialog" at bounding box center [137, 103] width 192 height 13
click at [258, 103] on icon "dialog" at bounding box center [260, 104] width 14 height 14
type input "Ajustes + AF"
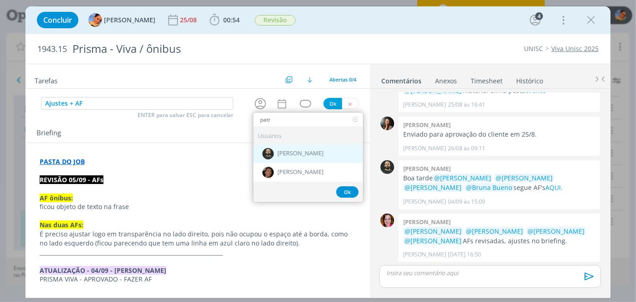
type input "patr"
click at [280, 160] on div "Patrick Freitas" at bounding box center [308, 153] width 110 height 19
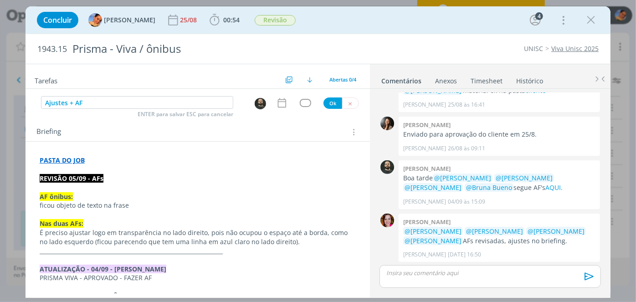
click at [278, 108] on div "Ajustes + AF ENTER para salvar ESC para cancelar Ok" at bounding box center [198, 103] width 344 height 14
click at [278, 102] on icon "dialog" at bounding box center [282, 103] width 12 height 12
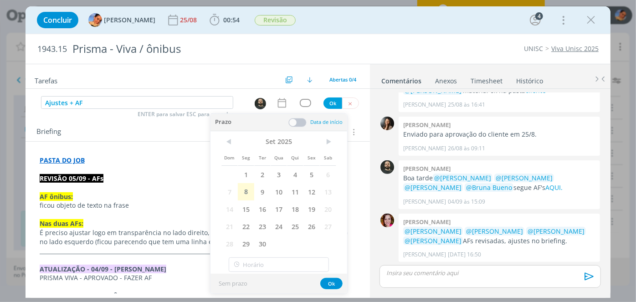
click at [294, 124] on span at bounding box center [297, 122] width 18 height 9
click at [239, 186] on span "8" at bounding box center [246, 191] width 16 height 17
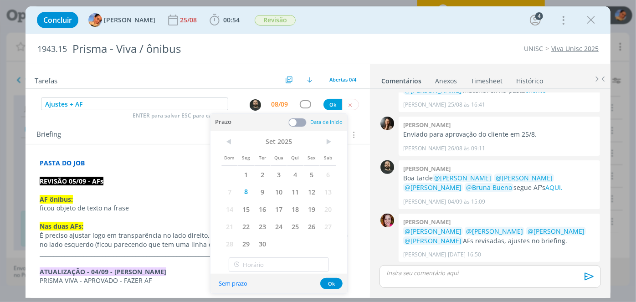
click at [296, 120] on span at bounding box center [297, 122] width 18 height 9
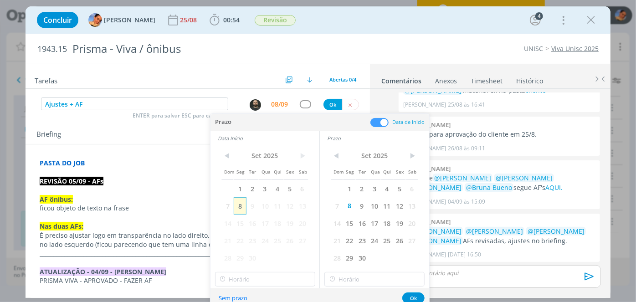
click at [237, 207] on span "8" at bounding box center [240, 205] width 12 height 17
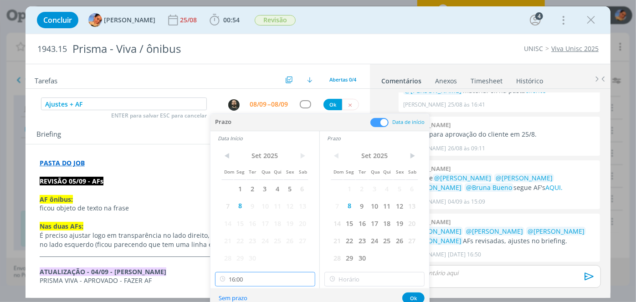
click at [266, 275] on input "16:00" at bounding box center [265, 279] width 100 height 15
click at [268, 234] on div "15:45" at bounding box center [266, 239] width 102 height 16
type input "15:45"
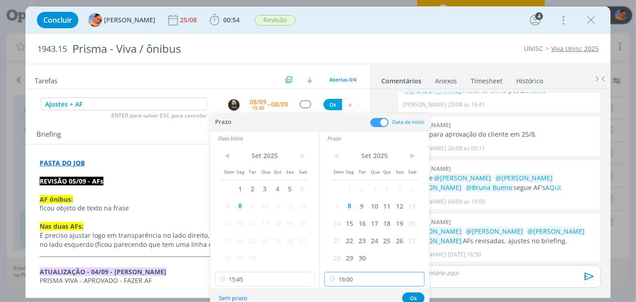
click at [354, 281] on input "16:00" at bounding box center [374, 279] width 100 height 15
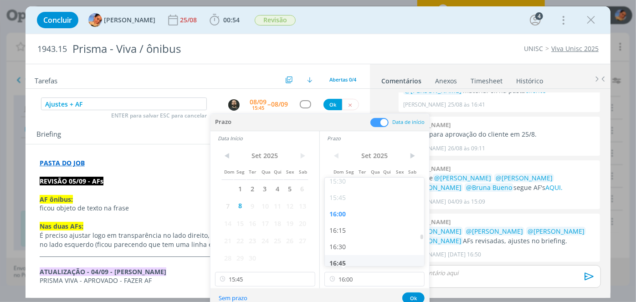
drag, startPoint x: 367, startPoint y: 230, endPoint x: 377, endPoint y: 241, distance: 14.8
click at [367, 230] on div "16:15" at bounding box center [376, 230] width 102 height 16
type input "16:15"
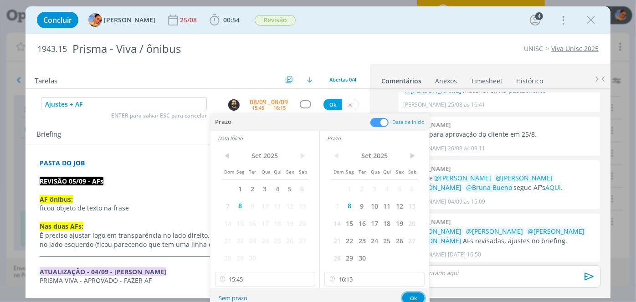
drag, startPoint x: 416, startPoint y: 296, endPoint x: 373, endPoint y: 189, distance: 115.9
click at [416, 295] on button "Ok" at bounding box center [413, 297] width 22 height 11
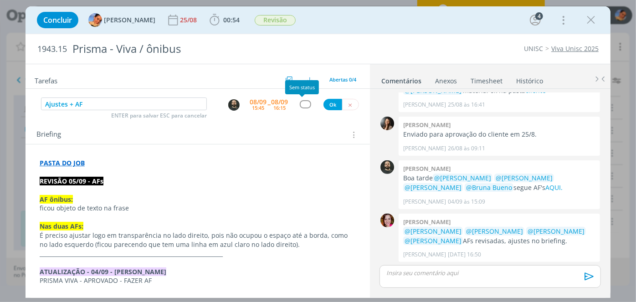
click at [300, 105] on div "dialog" at bounding box center [305, 104] width 11 height 8
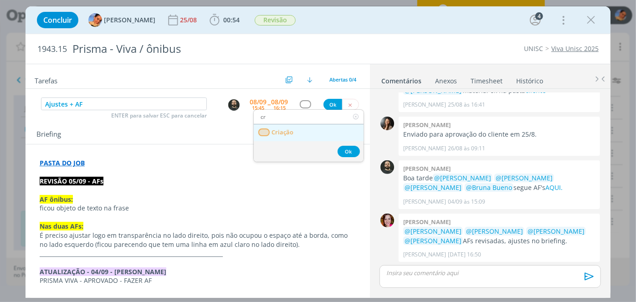
type input "cr"
click at [295, 128] on link "Criação" at bounding box center [309, 132] width 110 height 17
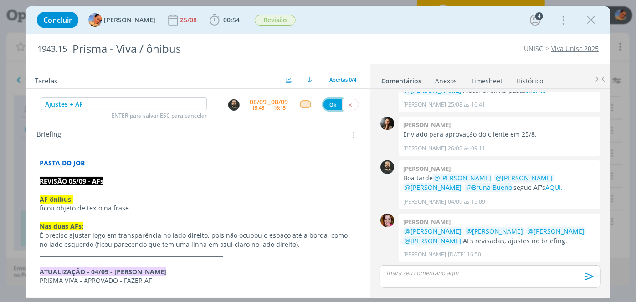
click at [325, 105] on button "Ok" at bounding box center [332, 104] width 19 height 11
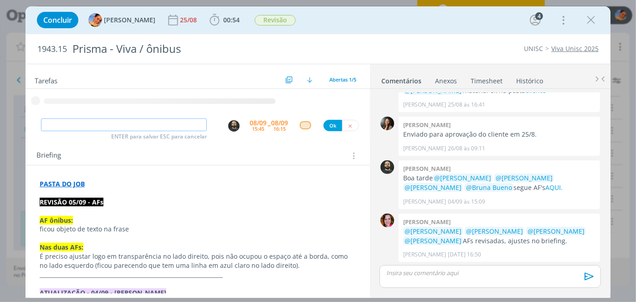
click at [127, 123] on input "dialog" at bounding box center [124, 124] width 166 height 13
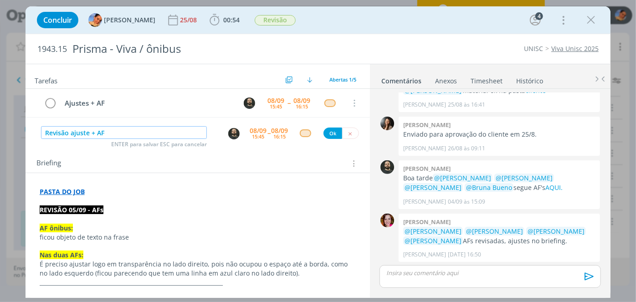
click at [231, 131] on img "dialog" at bounding box center [233, 133] width 11 height 11
type input "Revisão ajuste + AF"
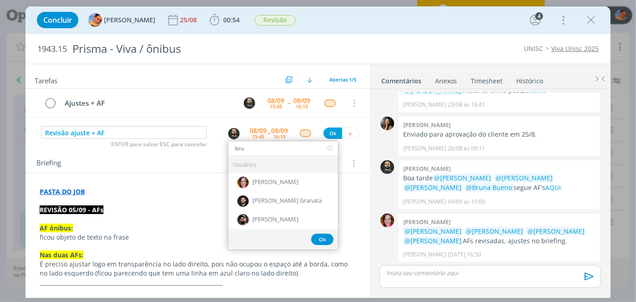
type input "bru"
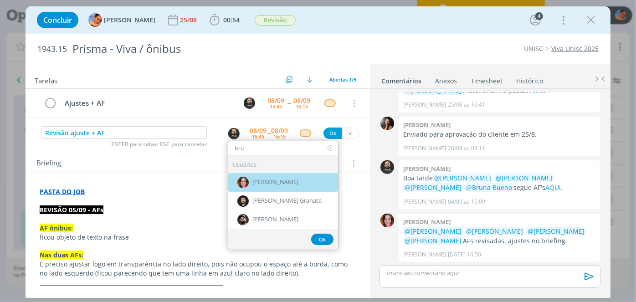
click at [277, 185] on div "Bruna Bueno" at bounding box center [283, 182] width 110 height 19
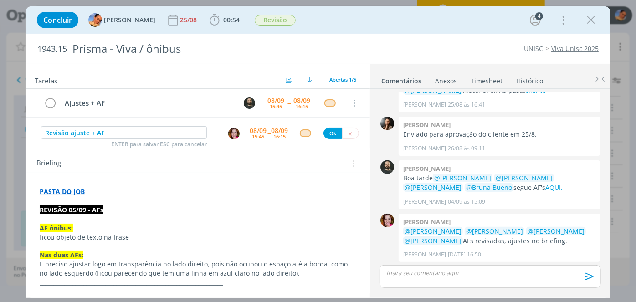
click at [268, 141] on div "Tarefas Usar Job de template Criar template a partir deste job Visualizar Templ…" at bounding box center [198, 178] width 344 height 229
click at [271, 136] on div "08/09 16:15" at bounding box center [279, 133] width 17 height 16
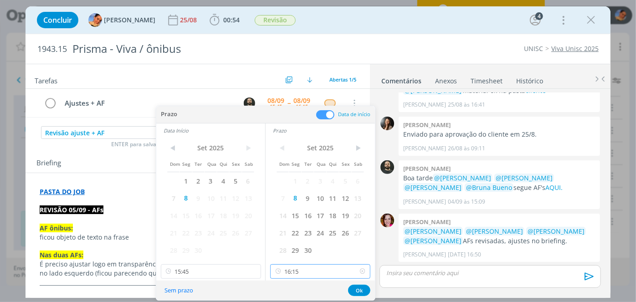
click at [324, 275] on input "16:15" at bounding box center [320, 271] width 100 height 15
click at [297, 200] on div "16:45" at bounding box center [322, 197] width 102 height 16
drag, startPoint x: 307, startPoint y: 273, endPoint x: 306, endPoint y: 250, distance: 23.3
click at [307, 273] on input "16:45" at bounding box center [320, 271] width 100 height 15
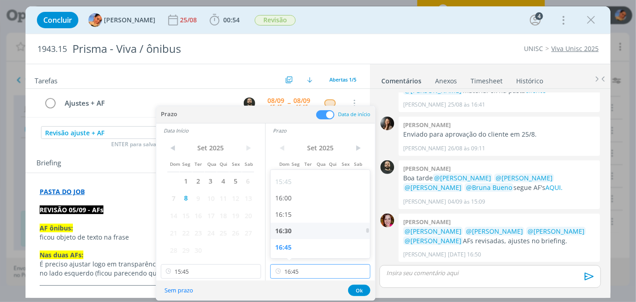
scroll to position [1071, 0]
click at [302, 215] on div "17:00" at bounding box center [322, 222] width 102 height 16
type input "17:00"
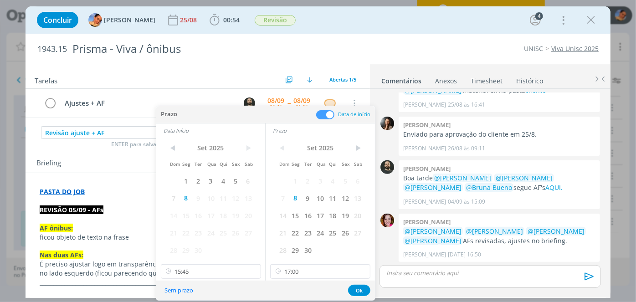
click at [225, 263] on div "< Set 2025 > Dom Seg Ter Qua Qui Sex Sab 1 2 3 4 5 6 7 8 9 10 11 12 13 14 15 16…" at bounding box center [210, 209] width 109 height 143
click at [220, 268] on input "15:45" at bounding box center [211, 271] width 100 height 15
click at [208, 222] on div "16:45" at bounding box center [212, 230] width 102 height 16
type input "16:45"
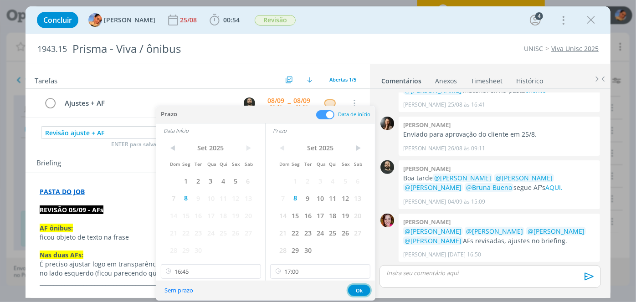
click at [354, 285] on button "Ok" at bounding box center [359, 290] width 22 height 11
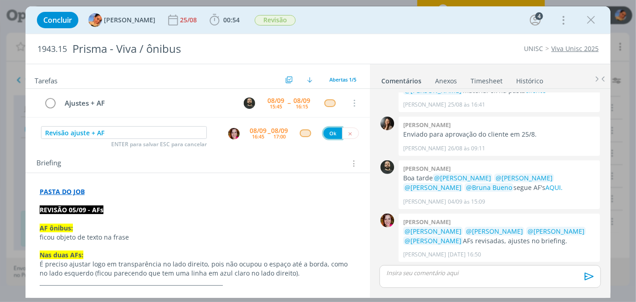
click at [323, 134] on button "Ok" at bounding box center [332, 133] width 19 height 11
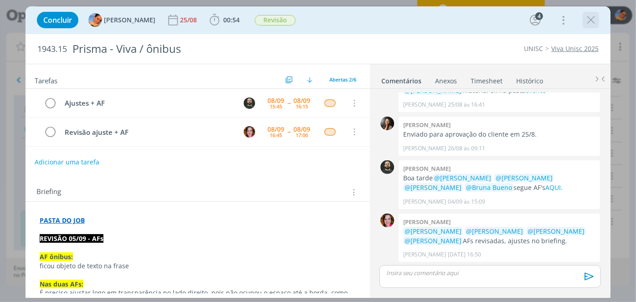
click at [591, 20] on icon "dialog" at bounding box center [591, 20] width 14 height 14
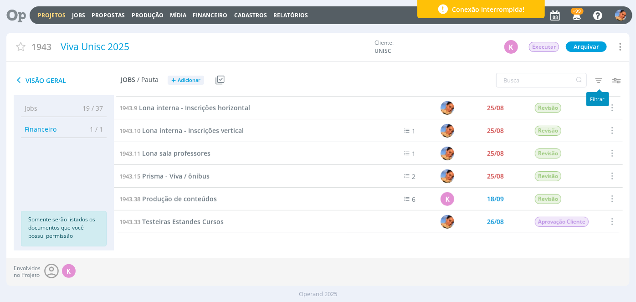
click at [602, 74] on icon "button" at bounding box center [598, 80] width 16 height 16
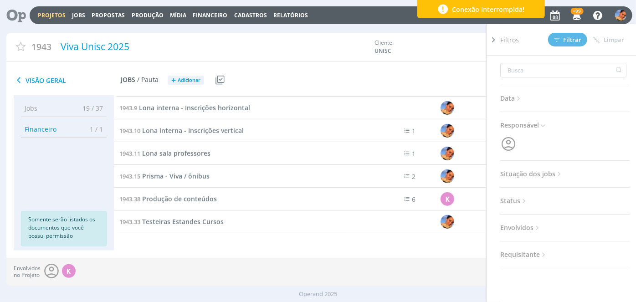
click at [533, 174] on span "Situação dos jobs" at bounding box center [531, 174] width 63 height 12
click at [558, 194] on span at bounding box center [559, 198] width 18 height 9
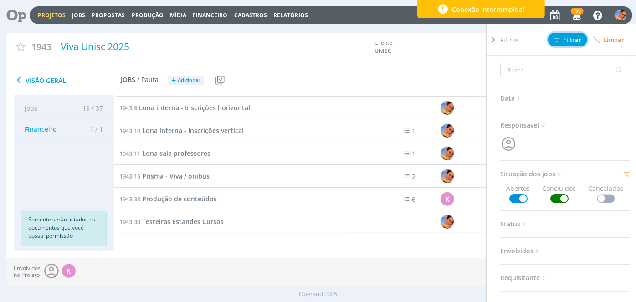
click at [569, 41] on span "Filtrar" at bounding box center [568, 40] width 28 height 6
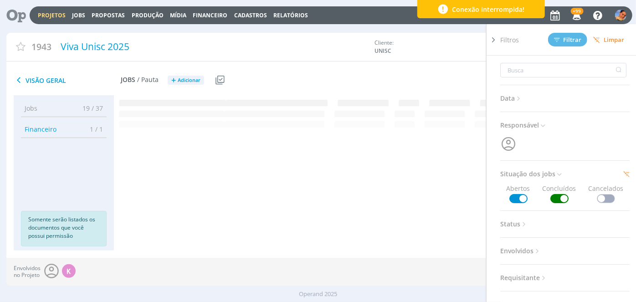
click at [396, 63] on div "1943 Viva Unisc 2025 Cliente: UNISC K Executar Arquivar Arquivar Cancelar Dupli…" at bounding box center [317, 49] width 623 height 33
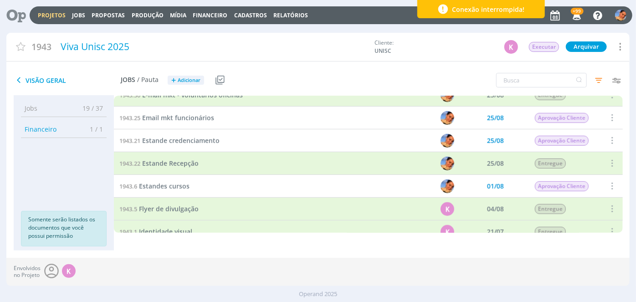
scroll to position [579, 0]
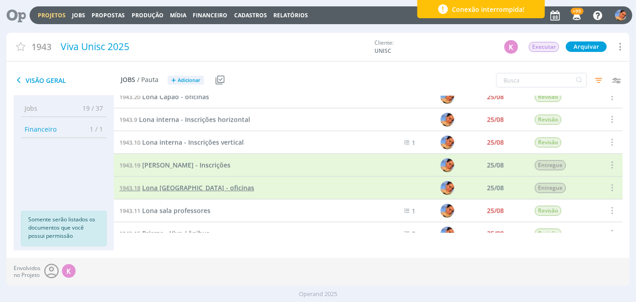
click at [200, 190] on span "Lona Montenegro - oficinas" at bounding box center [198, 188] width 112 height 9
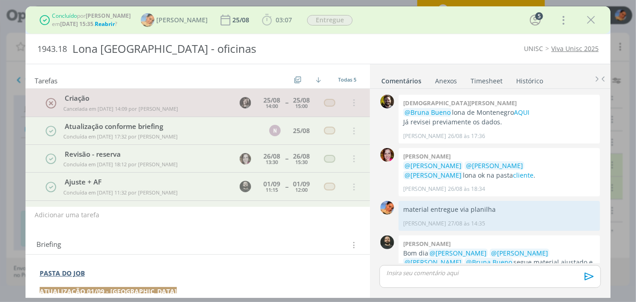
scroll to position [119, 0]
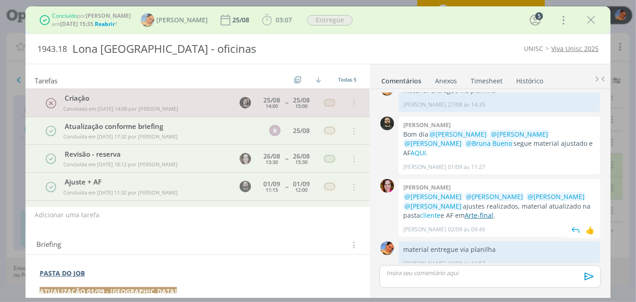
click at [474, 211] on link "Arte-final" at bounding box center [479, 215] width 29 height 9
click at [491, 211] on link "Arte-final" at bounding box center [479, 215] width 29 height 9
click at [114, 25] on span "Reabrir" at bounding box center [105, 24] width 20 height 8
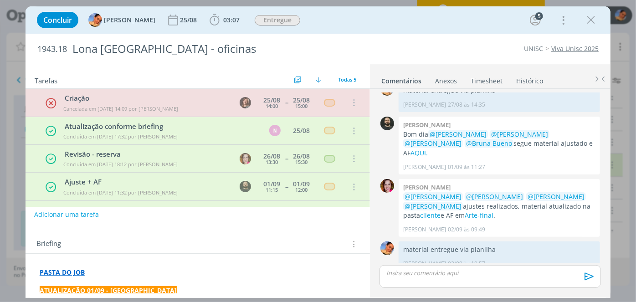
click at [78, 217] on button "Adicionar uma tarefa" at bounding box center [66, 214] width 65 height 15
click at [79, 216] on input "dialog" at bounding box center [137, 213] width 192 height 13
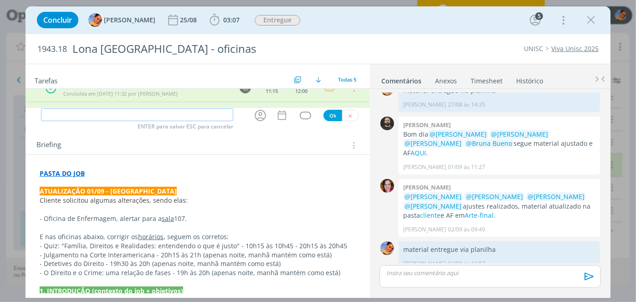
scroll to position [124, 0]
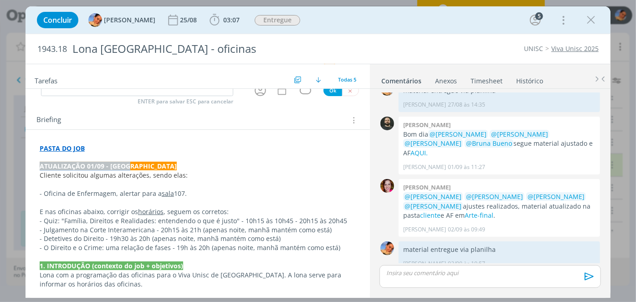
drag, startPoint x: 142, startPoint y: 163, endPoint x: 2, endPoint y: 164, distance: 139.9
click at [2, 164] on div "Concluir Luíza Santana 25/08 03:07 Iniciar Apontar Data * 08/09/2025 Horas * 00…" at bounding box center [318, 151] width 636 height 302
copy strong "ATUALIZAÇÃO 01/09 - Luíza"
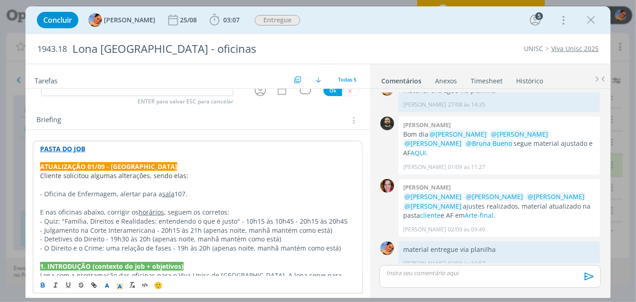
click at [111, 154] on p "dialog" at bounding box center [197, 158] width 315 height 9
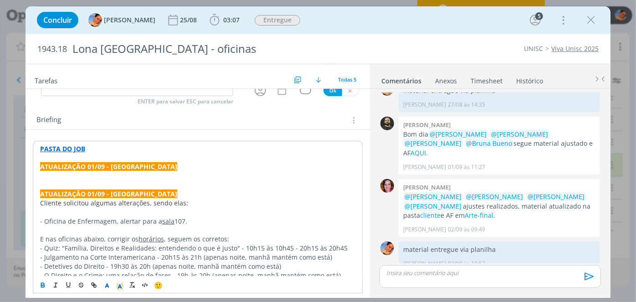
click at [93, 166] on strong "ATUALIZAÇÃO 01/09 - Luíza" at bounding box center [108, 166] width 137 height 9
click at [147, 166] on p "ATUALIZAÇÃO 08/09 - Luíza" at bounding box center [197, 166] width 315 height 9
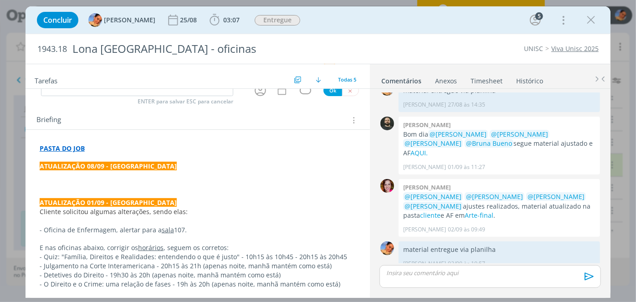
click at [134, 173] on p "dialog" at bounding box center [198, 175] width 316 height 9
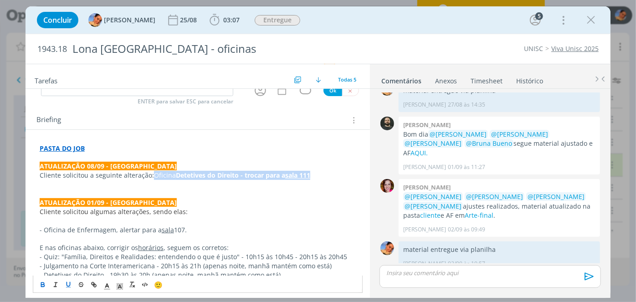
drag, startPoint x: 151, startPoint y: 175, endPoint x: 350, endPoint y: 171, distance: 199.1
click at [350, 171] on p "Cliente solicitou a seguinte alteração: Oficina Detetives do Direito - trocar p…" at bounding box center [198, 175] width 316 height 9
click at [43, 285] on icon "dialog" at bounding box center [42, 286] width 3 height 2
click at [105, 283] on icon "dialog" at bounding box center [107, 286] width 8 height 8
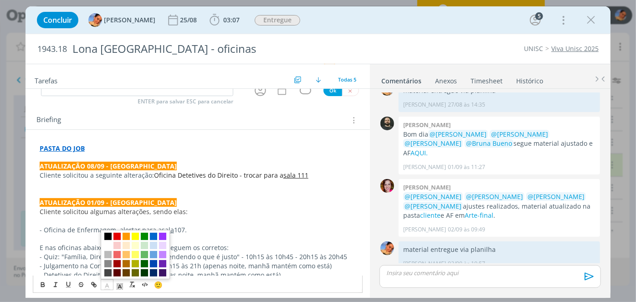
drag, startPoint x: 107, startPoint y: 276, endPoint x: 179, endPoint y: 165, distance: 132.3
click at [108, 275] on span "dialog" at bounding box center [107, 273] width 7 height 7
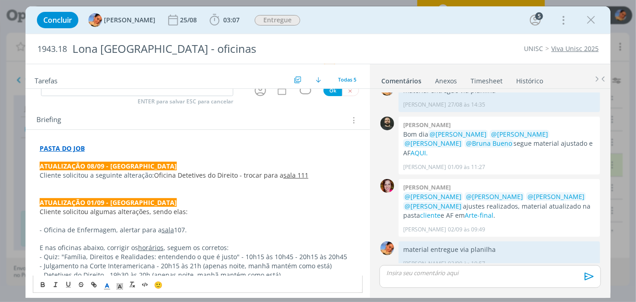
click at [151, 176] on p "Cliente solicitou a seguinte alteração: Oficina Detetives do Direito - trocar p…" at bounding box center [198, 175] width 316 height 9
click at [151, 175] on p "Cliente solicitou a seguinte alteração: Oficina Detetives do Direito - trocar p…" at bounding box center [198, 175] width 316 height 9
click at [154, 175] on span "Oficina Detetives do Direito - trocar para a" at bounding box center [218, 175] width 129 height 9
drag, startPoint x: 166, startPoint y: 179, endPoint x: 158, endPoint y: 179, distance: 8.7
click at [166, 180] on p "dialog" at bounding box center [198, 184] width 316 height 9
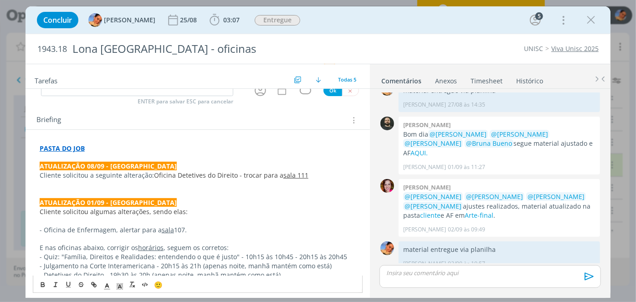
click at [148, 171] on p "Cliente solicitou a seguinte alteração: Oficina Detetives do Direito - trocar p…" at bounding box center [198, 175] width 316 height 9
click at [151, 174] on p "Cliente solicitou a seguinte alteração: Oficina Detetives do Direito - trocar p…" at bounding box center [198, 175] width 316 height 9
click at [306, 173] on p "Cliente solicitou a seguinte alteração: " Oficina Detetives do Direito - trocar…" at bounding box center [198, 175] width 316 height 9
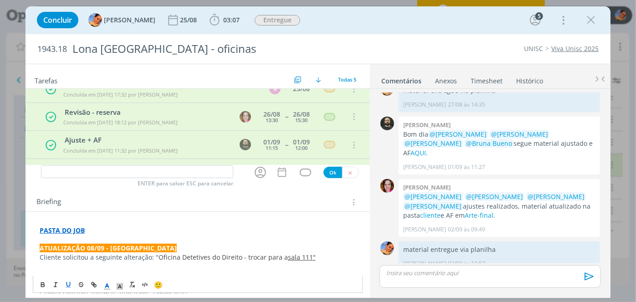
scroll to position [41, 0]
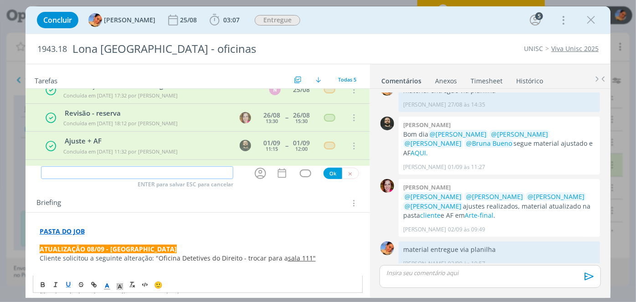
click at [118, 175] on input "dialog" at bounding box center [137, 172] width 192 height 13
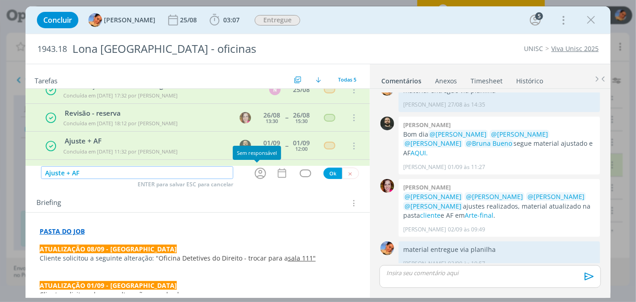
click at [257, 173] on icon "dialog" at bounding box center [260, 173] width 14 height 14
type input "Ajuste + AF"
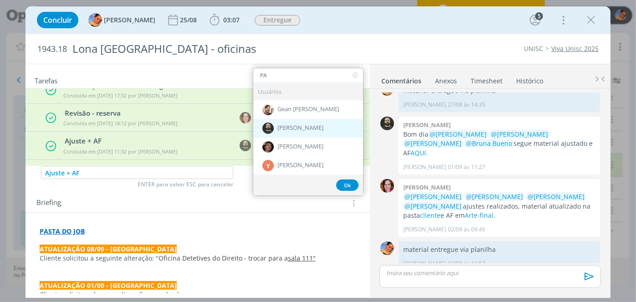
type input "PA"
click at [293, 124] on span "Patrick Freitas" at bounding box center [300, 127] width 46 height 7
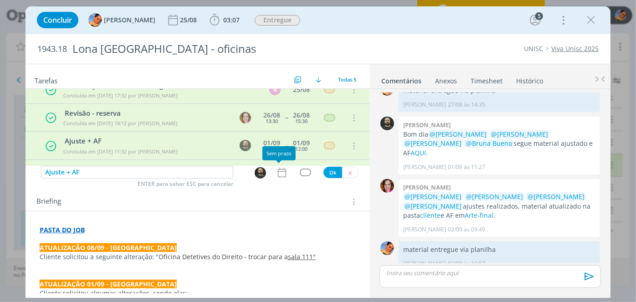
click at [276, 169] on icon "dialog" at bounding box center [282, 173] width 12 height 12
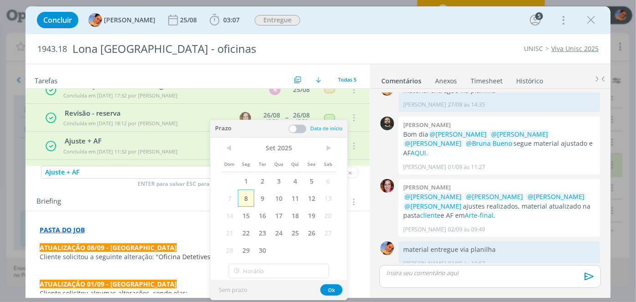
click at [249, 198] on span "8" at bounding box center [246, 198] width 16 height 17
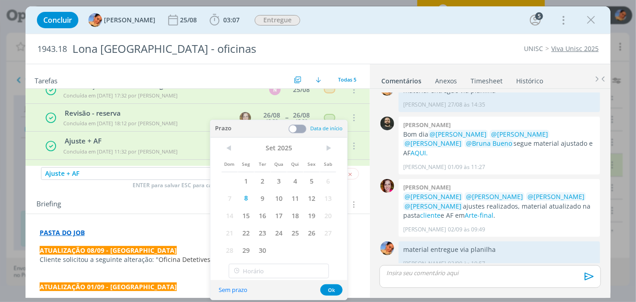
click at [305, 122] on div "Prazo Data de início" at bounding box center [278, 128] width 137 height 17
click at [302, 125] on span at bounding box center [297, 128] width 18 height 9
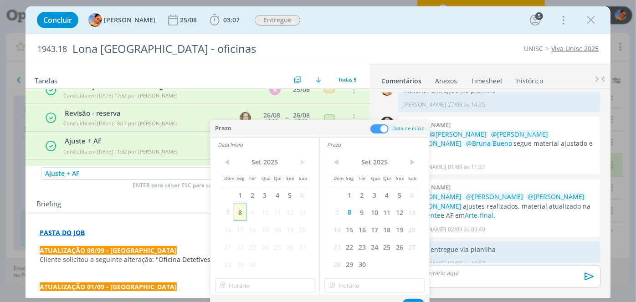
click at [241, 211] on span "8" at bounding box center [240, 212] width 12 height 17
click at [247, 280] on input "16:00" at bounding box center [265, 285] width 100 height 15
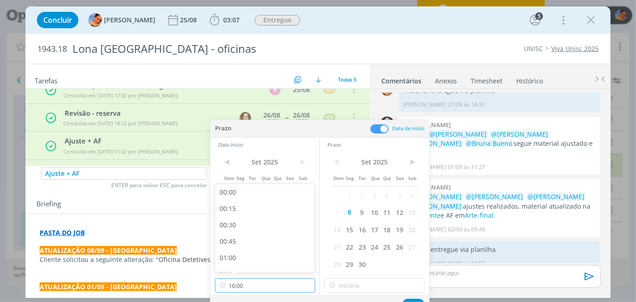
scroll to position [980, 0]
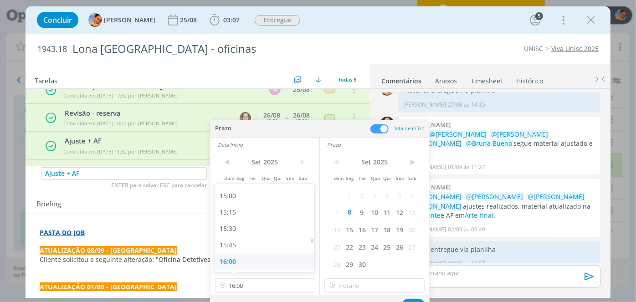
click at [245, 261] on div "16:00" at bounding box center [266, 261] width 102 height 16
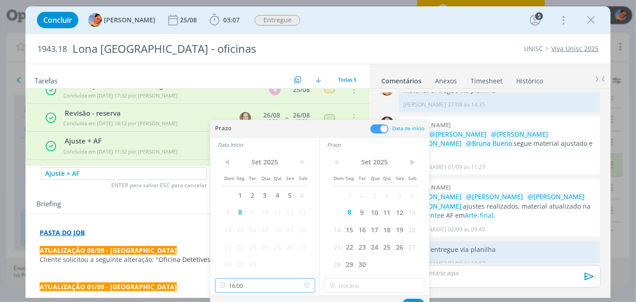
click at [287, 289] on input "16:00" at bounding box center [265, 285] width 100 height 15
drag, startPoint x: 270, startPoint y: 237, endPoint x: 343, endPoint y: 292, distance: 91.1
click at [270, 237] on div "16:15" at bounding box center [266, 237] width 102 height 16
type input "16:15"
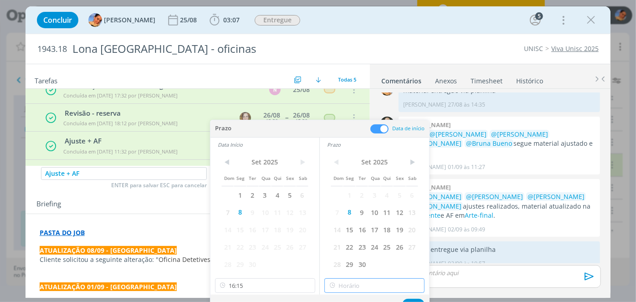
click at [346, 289] on input "text" at bounding box center [374, 285] width 100 height 15
click at [349, 285] on input "16:15" at bounding box center [374, 285] width 100 height 15
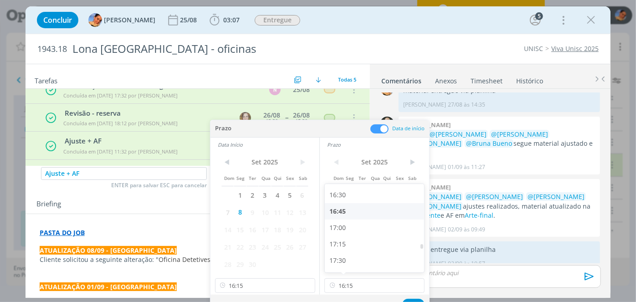
click at [362, 213] on div "16:45" at bounding box center [376, 211] width 102 height 16
type input "16:45"
drag, startPoint x: 414, startPoint y: 298, endPoint x: 365, endPoint y: 222, distance: 90.0
click at [413, 297] on div "Sem prazo Ok" at bounding box center [319, 305] width 219 height 20
click at [405, 302] on button "Ok" at bounding box center [413, 304] width 22 height 11
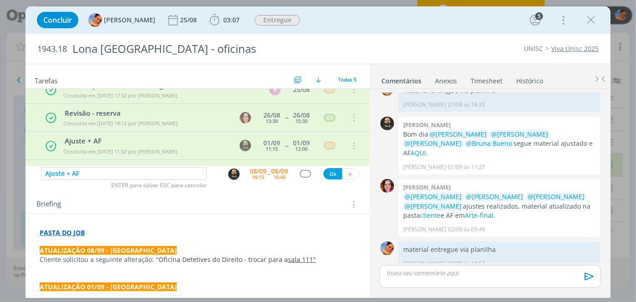
click at [302, 170] on div "dialog" at bounding box center [305, 174] width 11 height 8
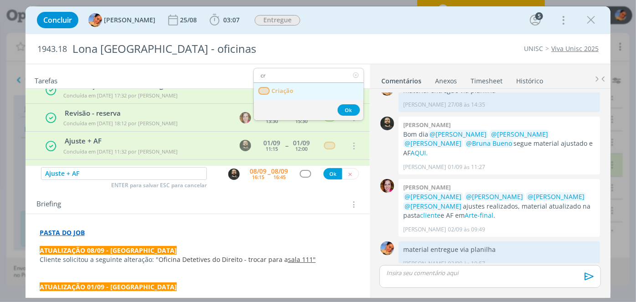
type input "cr"
click at [283, 94] on link "Criação" at bounding box center [309, 91] width 110 height 17
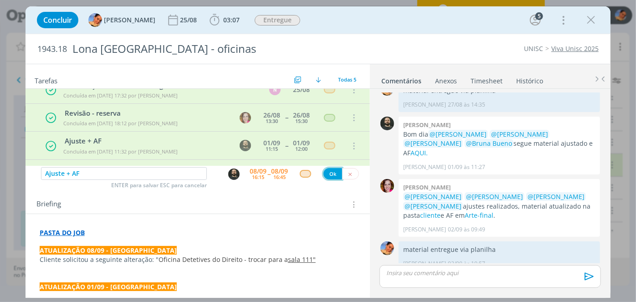
drag, startPoint x: 325, startPoint y: 169, endPoint x: 158, endPoint y: 163, distance: 167.7
click at [325, 169] on button "Ok" at bounding box center [332, 173] width 19 height 11
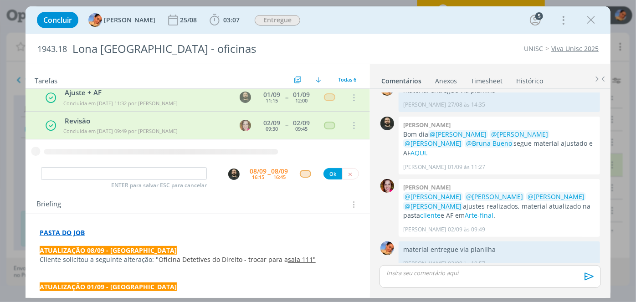
click at [166, 179] on div "ENTER para salvar ESC para cancelar" at bounding box center [124, 174] width 166 height 14
click at [169, 173] on input "dialog" at bounding box center [124, 173] width 166 height 13
type input "r"
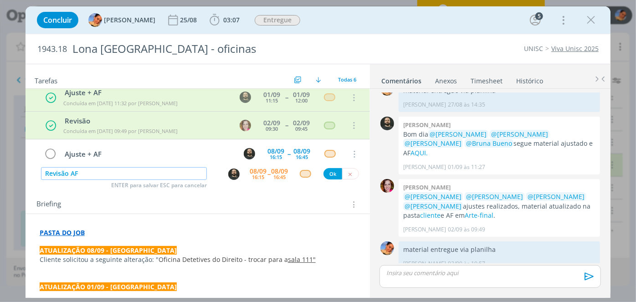
click at [232, 174] on img "dialog" at bounding box center [233, 174] width 11 height 11
type input "Revisão AF"
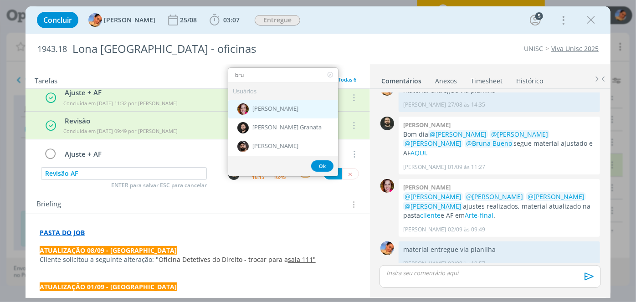
type input "bru"
click at [279, 113] on div "Bruna Bueno" at bounding box center [283, 109] width 110 height 19
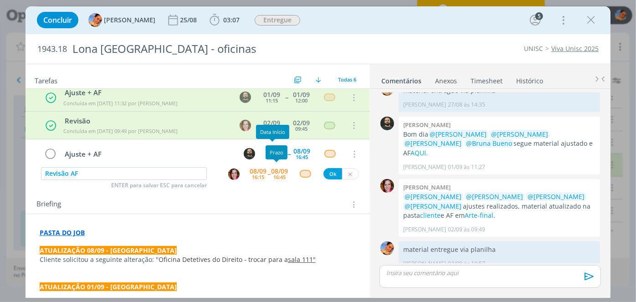
click at [267, 172] on span "--" at bounding box center [268, 173] width 3 height 9
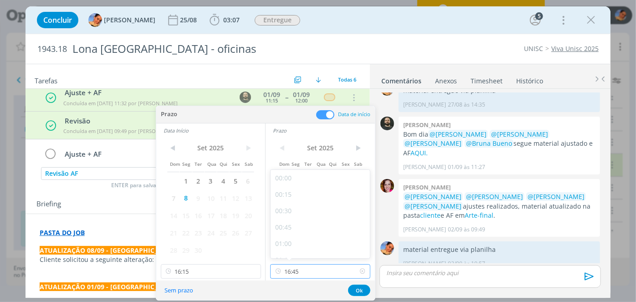
click at [307, 272] on input "16:45" at bounding box center [320, 271] width 100 height 15
click at [296, 225] on div "17:00" at bounding box center [322, 222] width 102 height 16
type input "17:00"
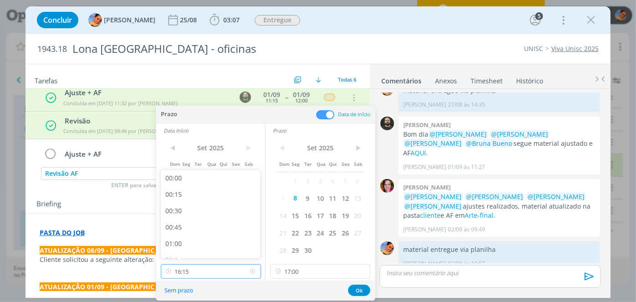
click at [219, 274] on input "16:15" at bounding box center [211, 271] width 100 height 15
click at [203, 195] on div "16:45" at bounding box center [212, 197] width 102 height 16
type input "16:45"
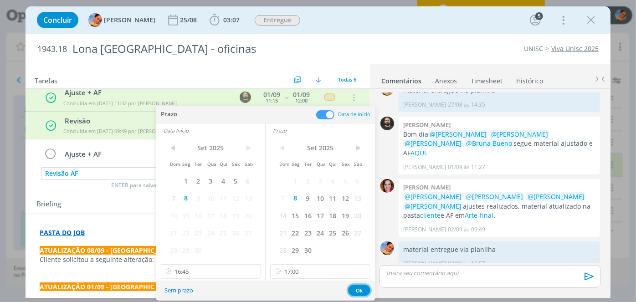
click at [353, 289] on button "Ok" at bounding box center [359, 290] width 22 height 11
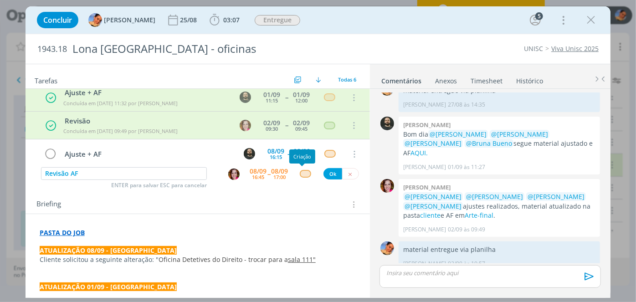
click at [300, 171] on div "dialog" at bounding box center [305, 174] width 11 height 8
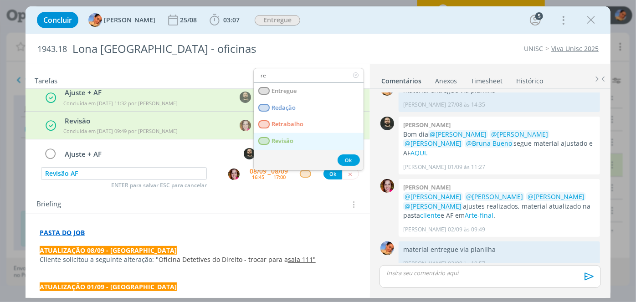
type input "re"
click at [303, 133] on link "Revisão" at bounding box center [309, 141] width 110 height 17
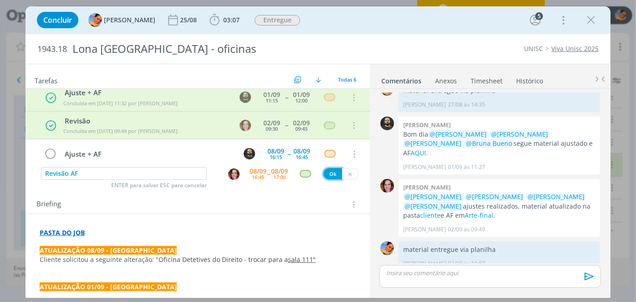
click at [333, 174] on button "Ok" at bounding box center [332, 173] width 19 height 11
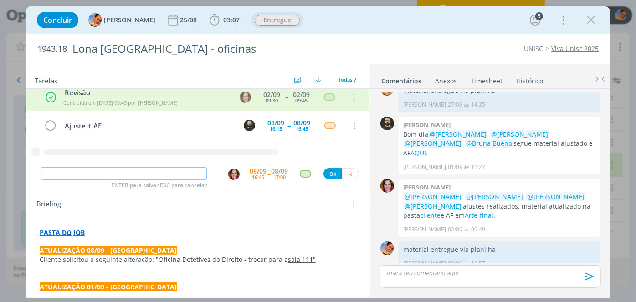
click at [270, 19] on span "Entregue" at bounding box center [278, 20] width 46 height 10
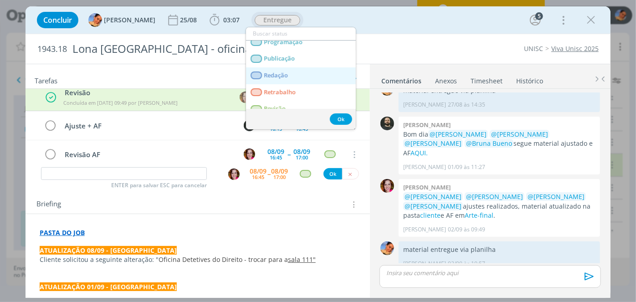
scroll to position [182, 0]
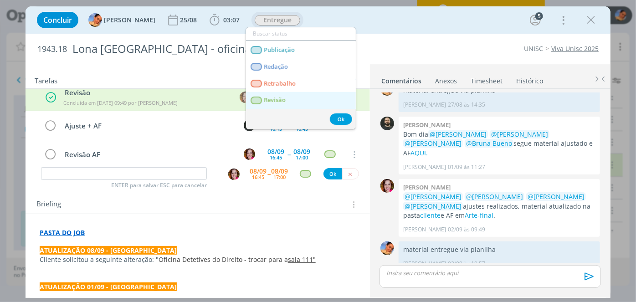
click at [277, 93] on link "Revisão" at bounding box center [301, 100] width 110 height 17
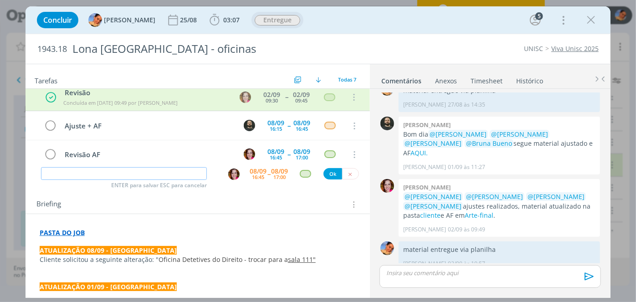
click at [177, 176] on input "dialog" at bounding box center [124, 173] width 166 height 13
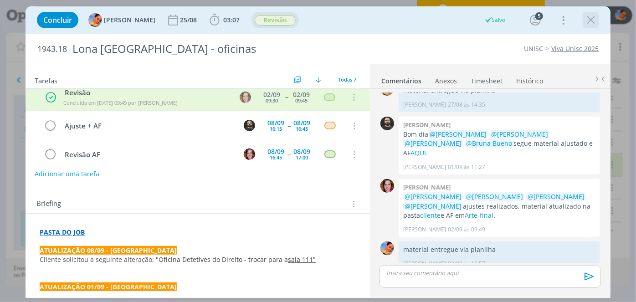
click at [591, 22] on icon "dialog" at bounding box center [591, 20] width 14 height 14
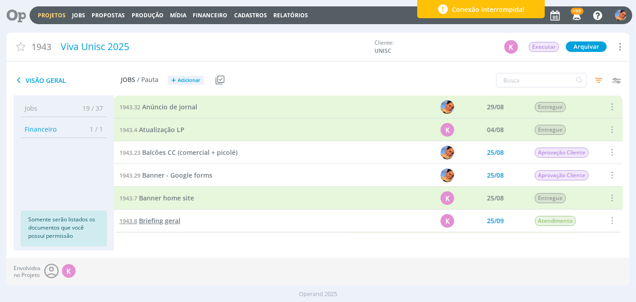
click at [157, 218] on span "Briefing geral" at bounding box center [159, 220] width 41 height 9
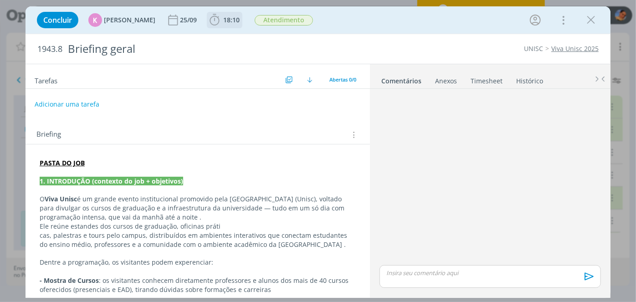
click at [227, 21] on span "18:10" at bounding box center [231, 19] width 16 height 9
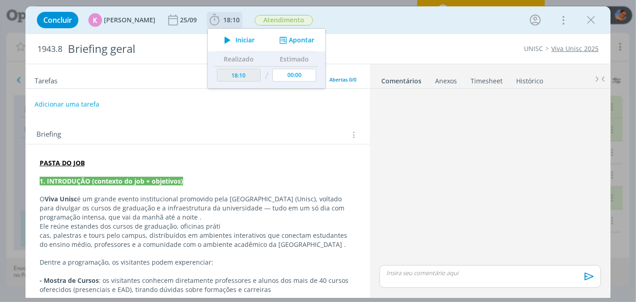
click at [296, 39] on button "Apontar" at bounding box center [296, 41] width 38 height 10
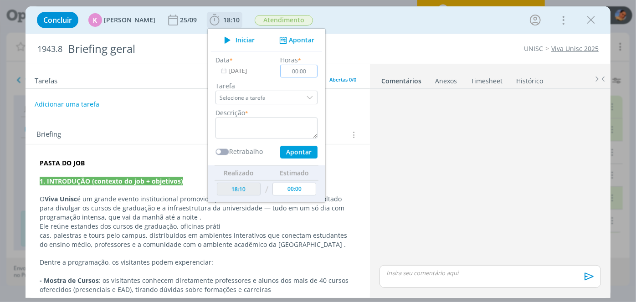
click at [303, 73] on input "00:00" at bounding box center [298, 71] width 37 height 13
type input "00:40"
click at [250, 121] on textarea "dialog" at bounding box center [266, 128] width 102 height 21
type textarea "Organização de materiais para aprovação via email"
click at [287, 150] on button "Apontar" at bounding box center [298, 152] width 37 height 13
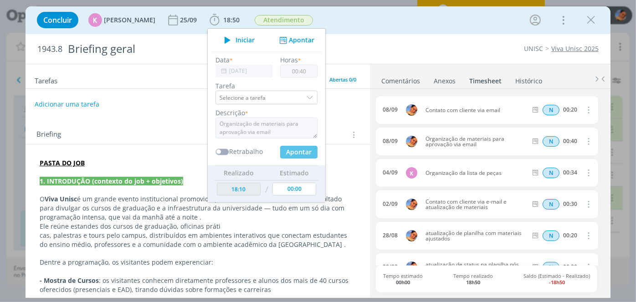
type input "00:00"
type input "18:50"
drag, startPoint x: 595, startPoint y: 20, endPoint x: 298, endPoint y: 300, distance: 408.0
click at [594, 20] on icon "dialog" at bounding box center [591, 20] width 14 height 14
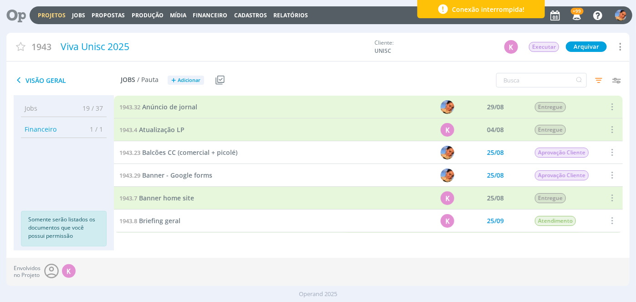
click at [617, 42] on icon at bounding box center [619, 47] width 11 height 12
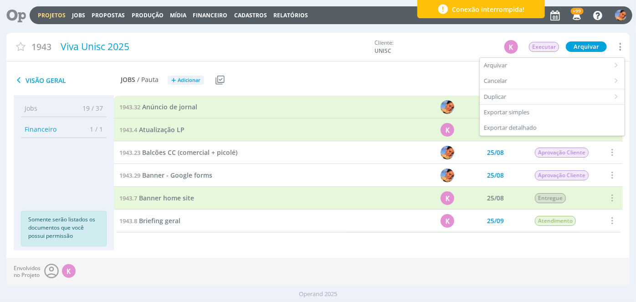
click at [413, 68] on div "Visão Geral Jobs / Pauta + Adicionar Usar Job de template Criar template a part…" at bounding box center [317, 81] width 623 height 30
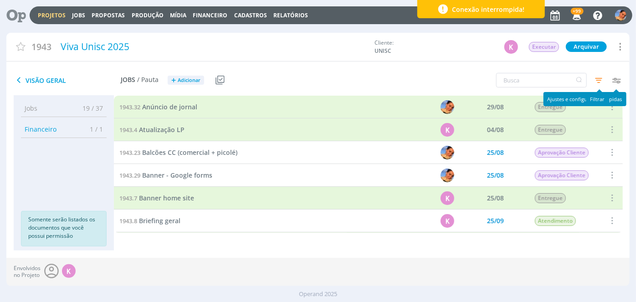
click at [599, 82] on icon "button" at bounding box center [598, 80] width 16 height 16
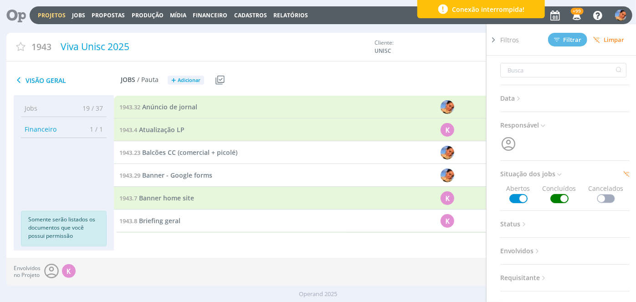
click at [559, 195] on span at bounding box center [559, 198] width 18 height 9
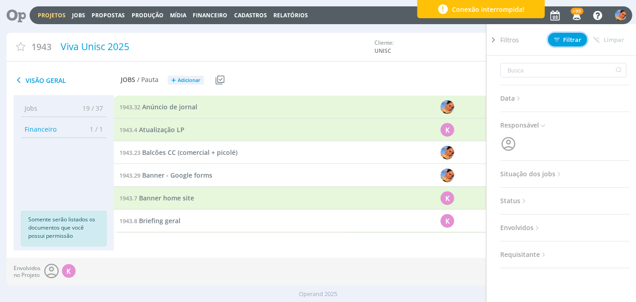
click at [562, 40] on span "Filtrar" at bounding box center [568, 40] width 28 height 6
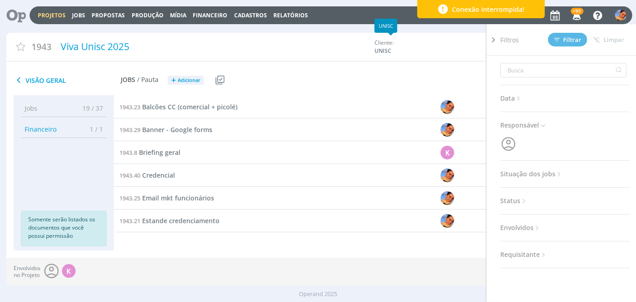
click at [409, 37] on div "1943 Viva Unisc 2025 Cliente: UNISC K Executar Arquivar" at bounding box center [317, 47] width 623 height 29
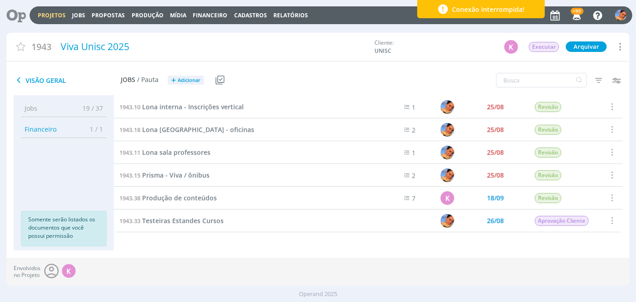
scroll to position [295, 0]
click at [186, 220] on span "Testeiras Estandes Cursos" at bounding box center [183, 221] width 82 height 9
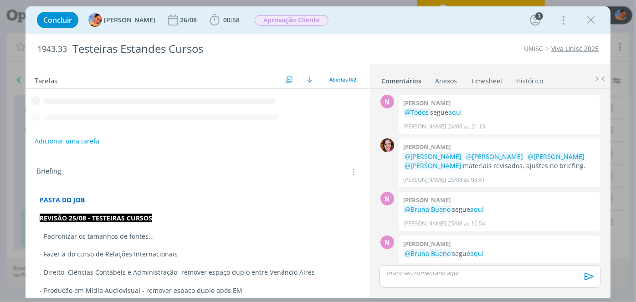
scroll to position [110, 0]
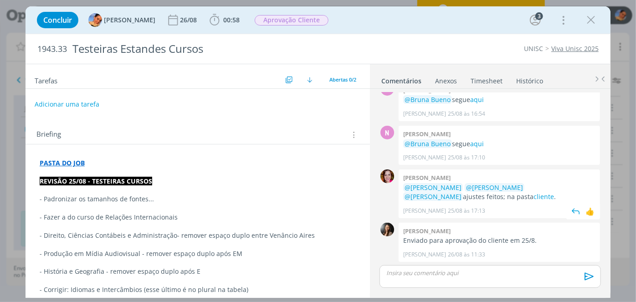
click at [449, 198] on p "@Luíza Santana @Karoline Arend @Beatriz Luchese ajustes feitos; na pasta client…" at bounding box center [499, 192] width 192 height 19
click at [533, 198] on link "cliente" at bounding box center [543, 196] width 20 height 9
click at [592, 15] on icon "dialog" at bounding box center [591, 20] width 14 height 14
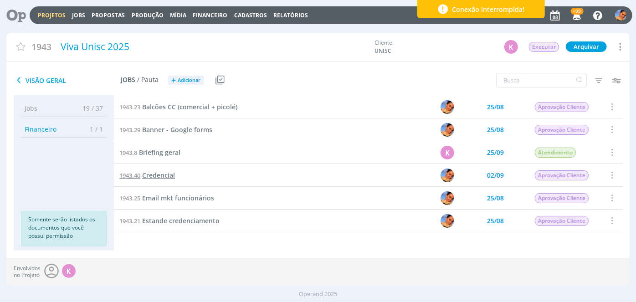
click at [154, 174] on span "Credencial" at bounding box center [158, 175] width 33 height 9
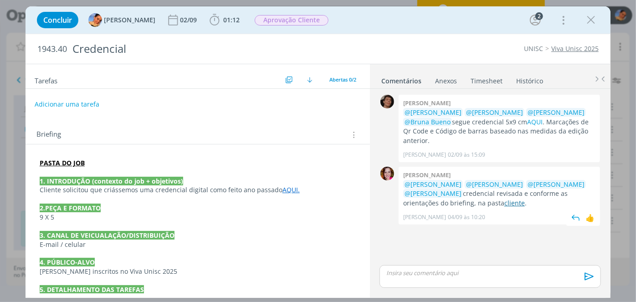
click at [504, 199] on link "cliente" at bounding box center [514, 203] width 20 height 9
click at [585, 16] on icon "dialog" at bounding box center [591, 20] width 14 height 14
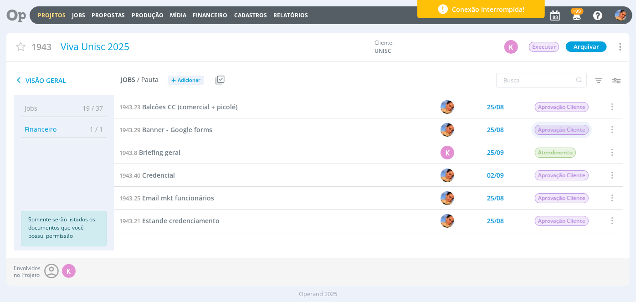
click at [558, 126] on span "Aprovação Cliente" at bounding box center [562, 130] width 54 height 10
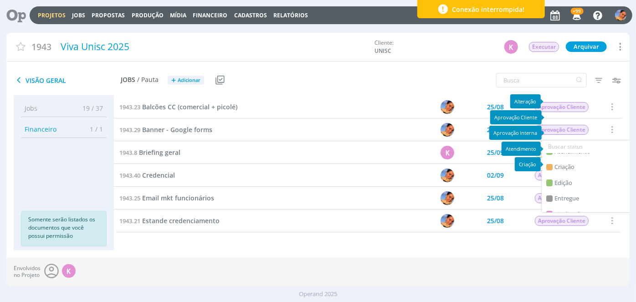
scroll to position [82, 0]
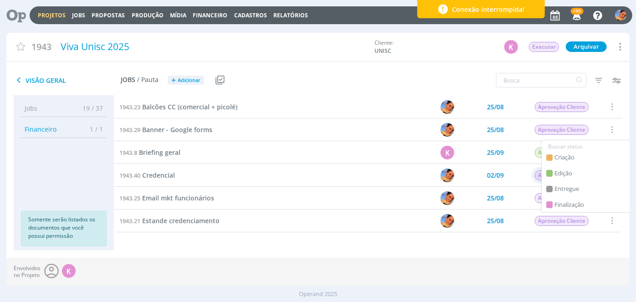
click at [567, 187] on span "Entregue" at bounding box center [566, 188] width 25 height 9
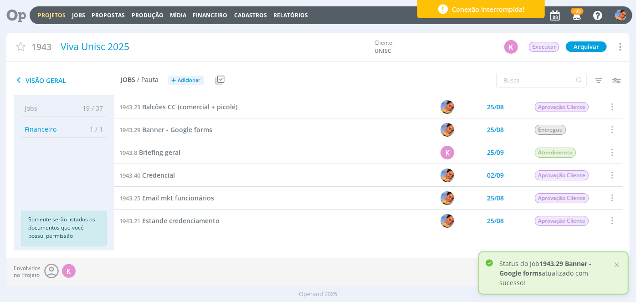
click at [609, 130] on span at bounding box center [611, 129] width 10 height 12
click at [580, 87] on div "Concluir" at bounding box center [588, 85] width 90 height 13
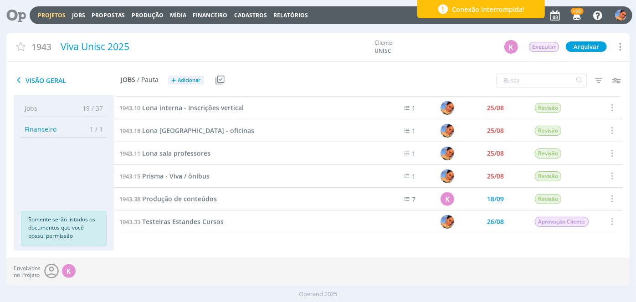
scroll to position [190, 0]
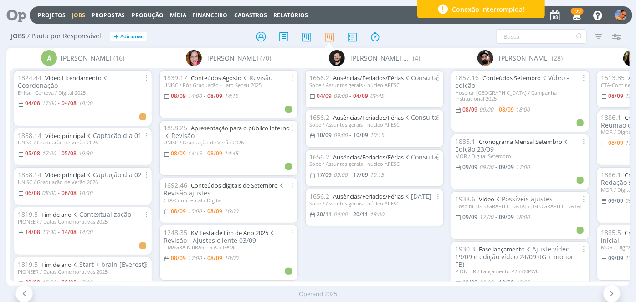
scroll to position [1087, 0]
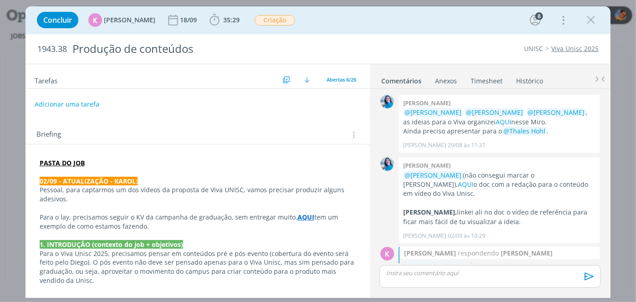
scroll to position [525, 0]
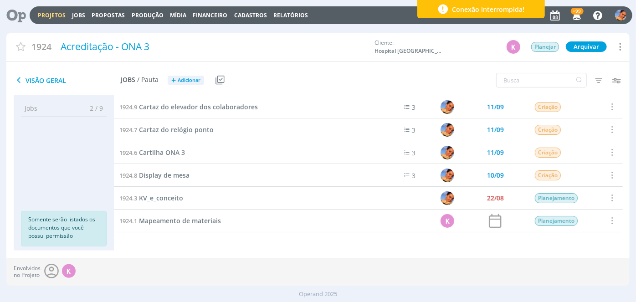
drag, startPoint x: 17, startPoint y: 17, endPoint x: 48, endPoint y: 2, distance: 34.6
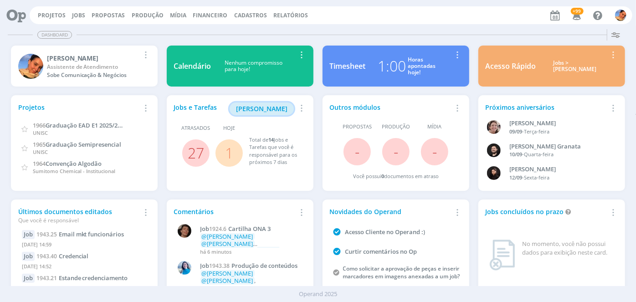
click at [259, 113] on span "[PERSON_NAME]" at bounding box center [261, 108] width 51 height 9
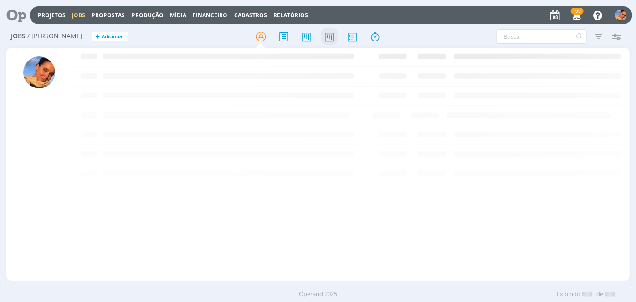
click at [328, 39] on icon at bounding box center [329, 37] width 16 height 18
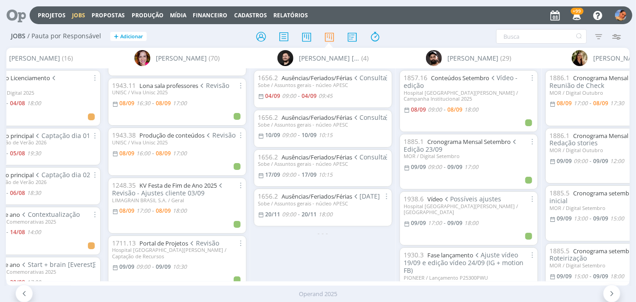
scroll to position [41, 0]
click at [143, 100] on span "16:30" at bounding box center [143, 102] width 14 height 8
type input "17:00"
type input "16:30"
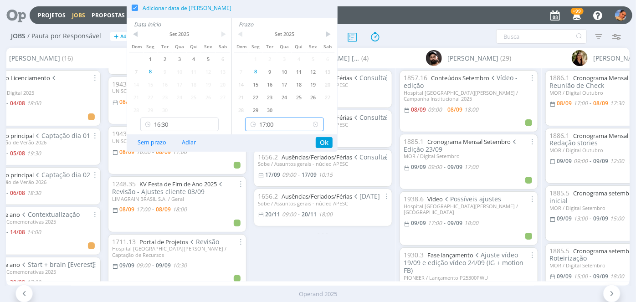
click at [267, 124] on input "17:00" at bounding box center [284, 125] width 79 height 14
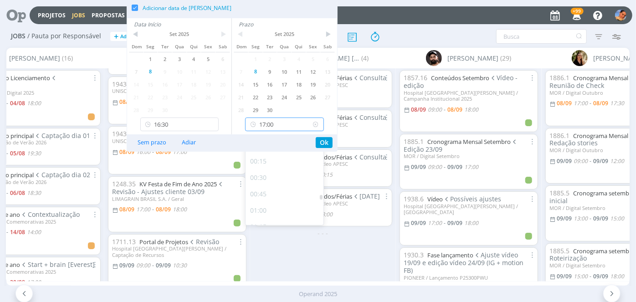
scroll to position [1046, 0]
drag, startPoint x: 282, startPoint y: 195, endPoint x: 313, endPoint y: 159, distance: 47.4
click at [282, 194] on div "16:45" at bounding box center [286, 198] width 81 height 16
type input "16:45"
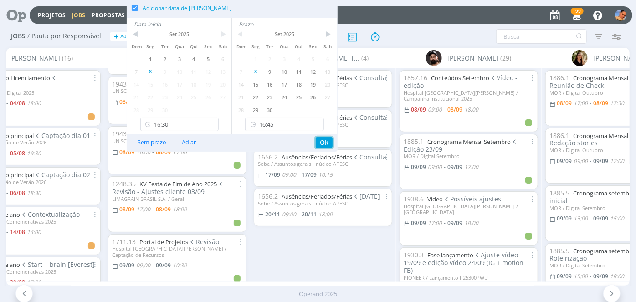
click at [326, 141] on button "Ok" at bounding box center [324, 142] width 17 height 11
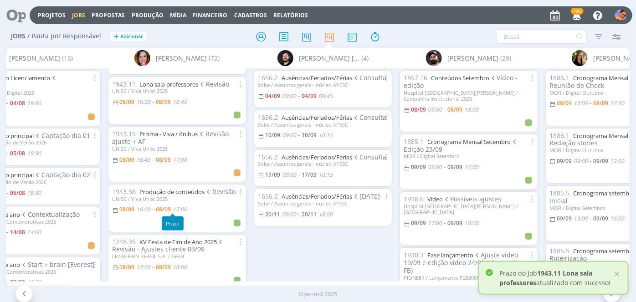
click at [185, 209] on span "17:00" at bounding box center [180, 209] width 14 height 8
type input "17:00"
type input "16:00"
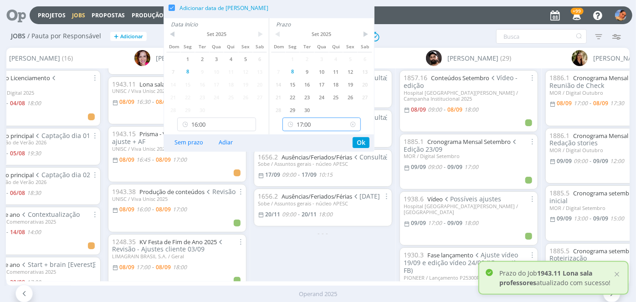
click at [303, 120] on input "17:00" at bounding box center [321, 125] width 79 height 14
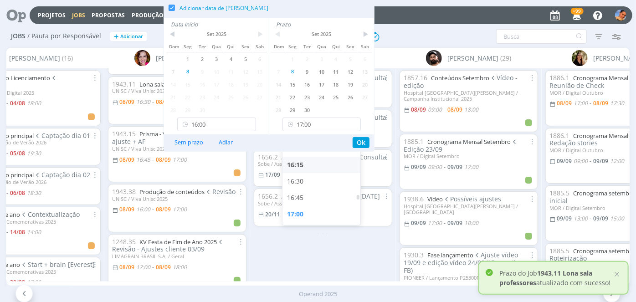
drag, startPoint x: 320, startPoint y: 183, endPoint x: 330, endPoint y: 172, distance: 14.8
click at [320, 182] on div "16:30" at bounding box center [322, 181] width 81 height 16
type input "16:30"
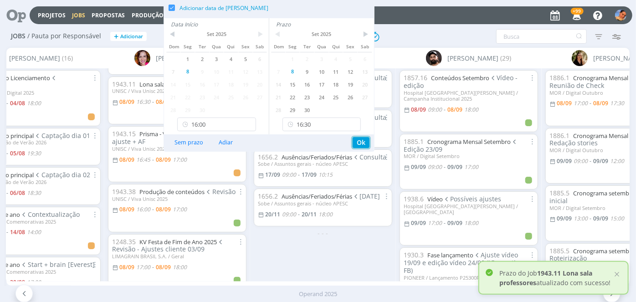
click at [365, 143] on button "Ok" at bounding box center [361, 142] width 17 height 11
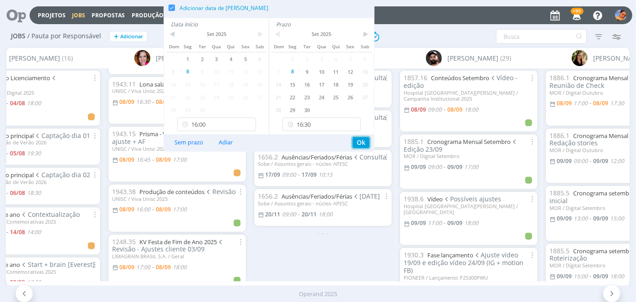
click at [357, 145] on button "Ok" at bounding box center [361, 142] width 17 height 11
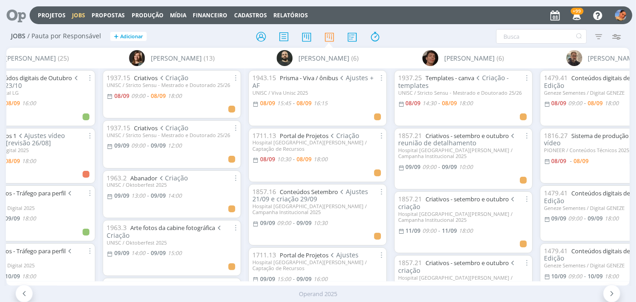
scroll to position [0, 1222]
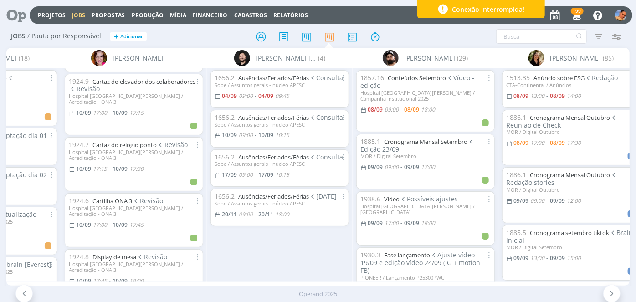
scroll to position [1149, 0]
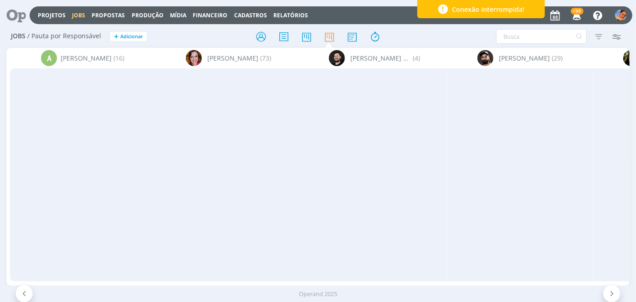
scroll to position [0, 1222]
